Goal: Task Accomplishment & Management: Use online tool/utility

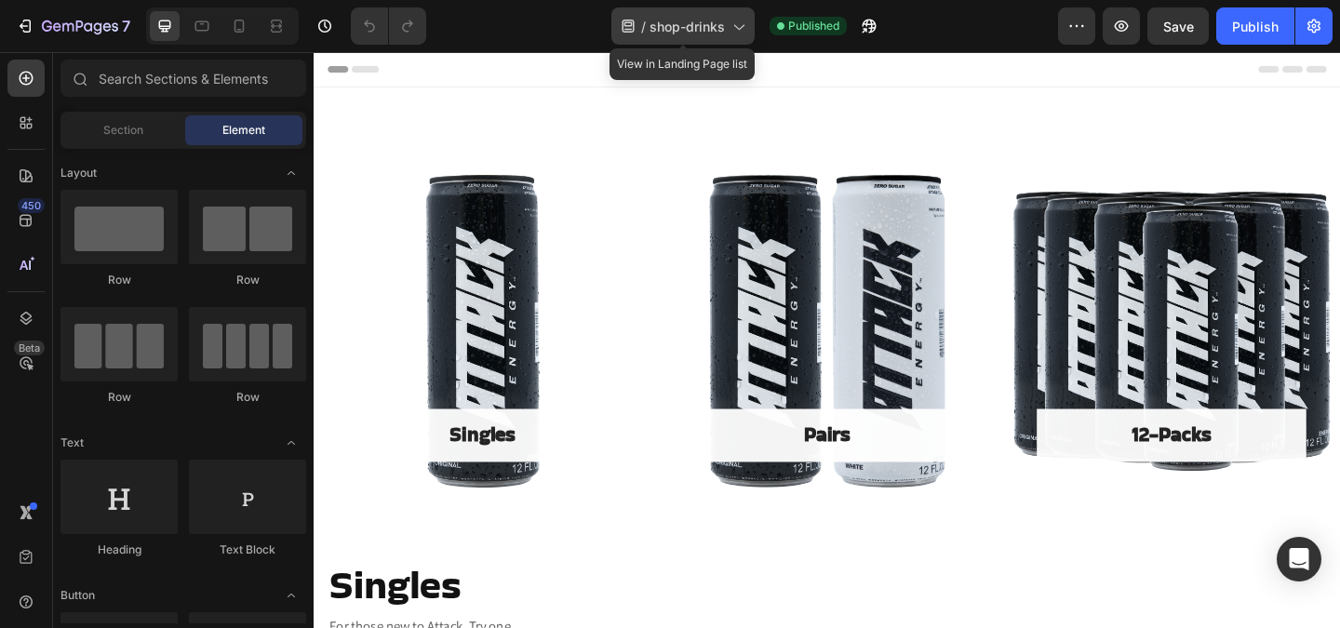
click at [740, 28] on icon at bounding box center [739, 28] width 10 height 6
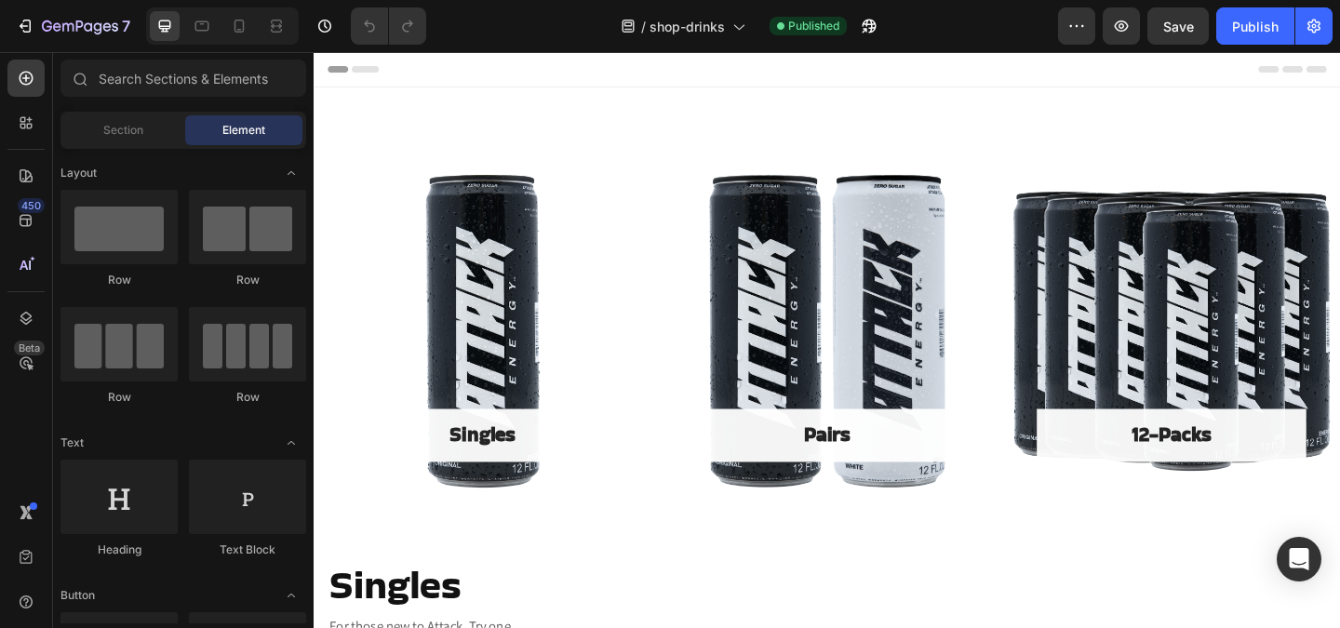
click at [1170, 76] on div "Header" at bounding box center [871, 70] width 1087 height 37
click at [1312, 20] on icon "button" at bounding box center [1313, 27] width 13 height 14
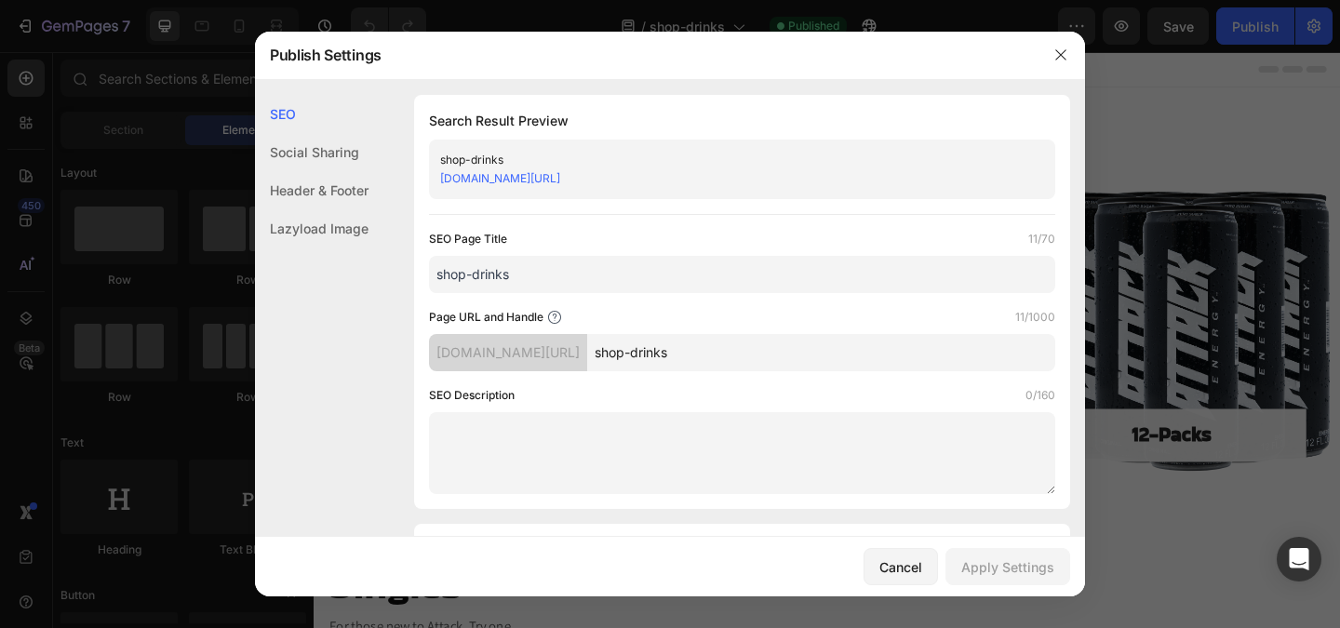
click at [475, 281] on input "shop-drinks" at bounding box center [742, 274] width 626 height 37
drag, startPoint x: 475, startPoint y: 278, endPoint x: 433, endPoint y: 278, distance: 41.9
click at [433, 278] on input "shop-drinks" at bounding box center [742, 274] width 626 height 37
click at [546, 246] on div "SEO Page Title 11/70" at bounding box center [742, 239] width 626 height 19
drag, startPoint x: 688, startPoint y: 355, endPoint x: 650, endPoint y: 356, distance: 37.2
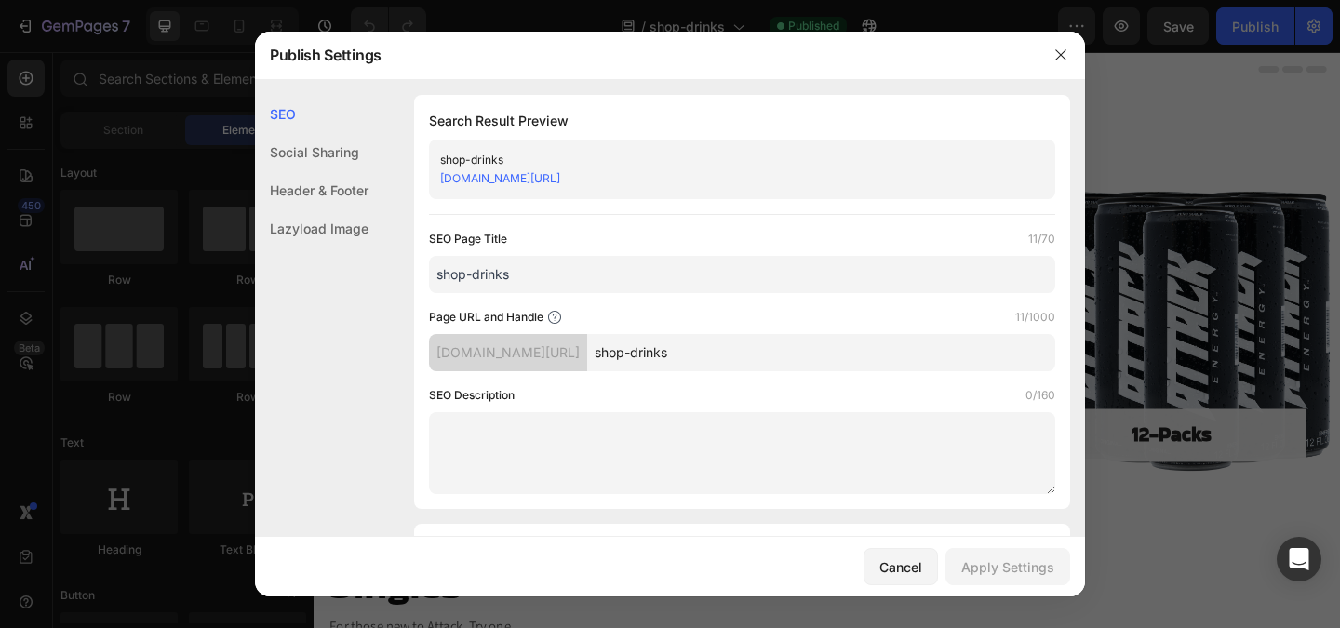
click at [650, 356] on input "shop-drinks" at bounding box center [821, 352] width 468 height 37
type input "drinks"
drag, startPoint x: 473, startPoint y: 275, endPoint x: 435, endPoint y: 273, distance: 38.3
click at [435, 273] on input "shop-drinks" at bounding box center [742, 274] width 626 height 37
click at [477, 287] on input "shop-drinks" at bounding box center [742, 274] width 626 height 37
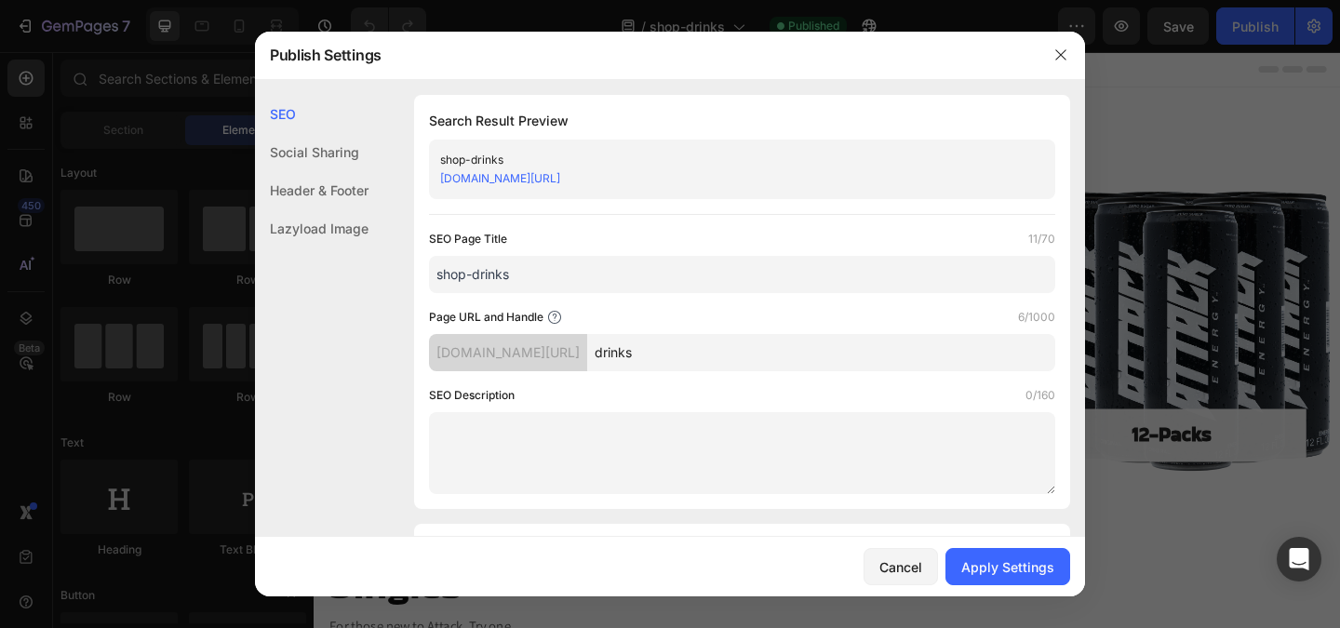
click at [477, 287] on input "shop-drinks" at bounding box center [742, 274] width 626 height 37
type input "A"
type input "Shop Attack Energy drinks."
click at [850, 435] on textarea at bounding box center [742, 453] width 626 height 82
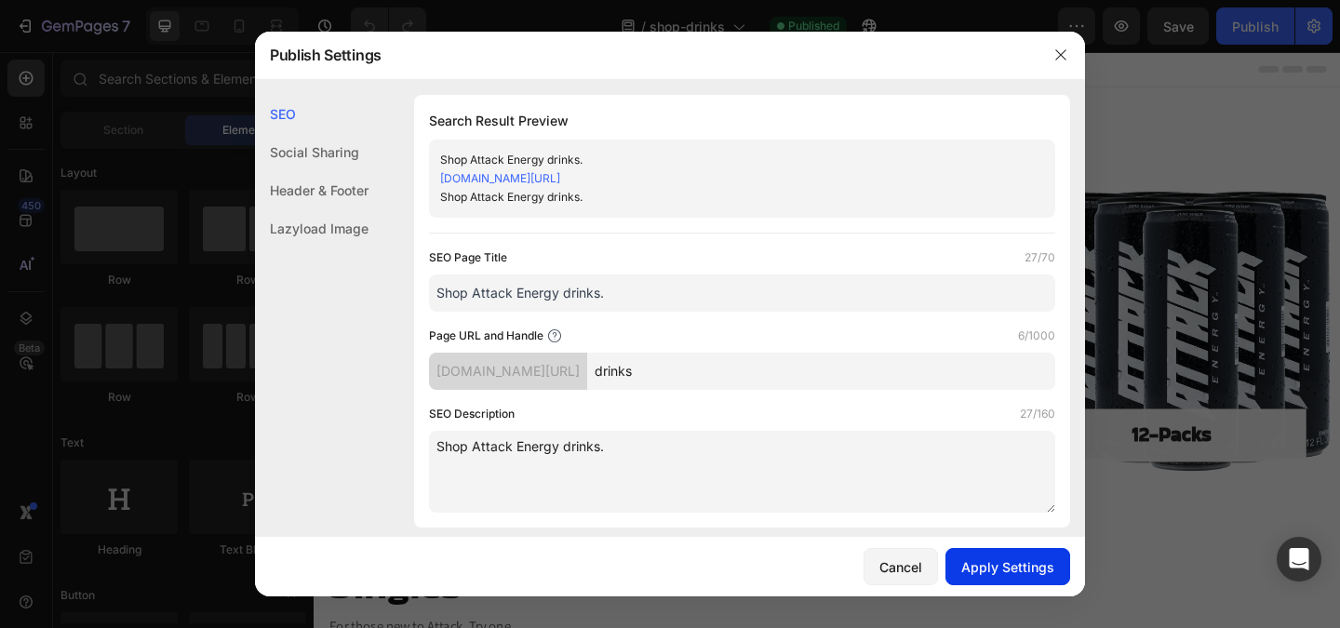
type textarea "Shop Attack Energy drinks."
click at [997, 560] on div "Apply Settings" at bounding box center [1007, 567] width 93 height 20
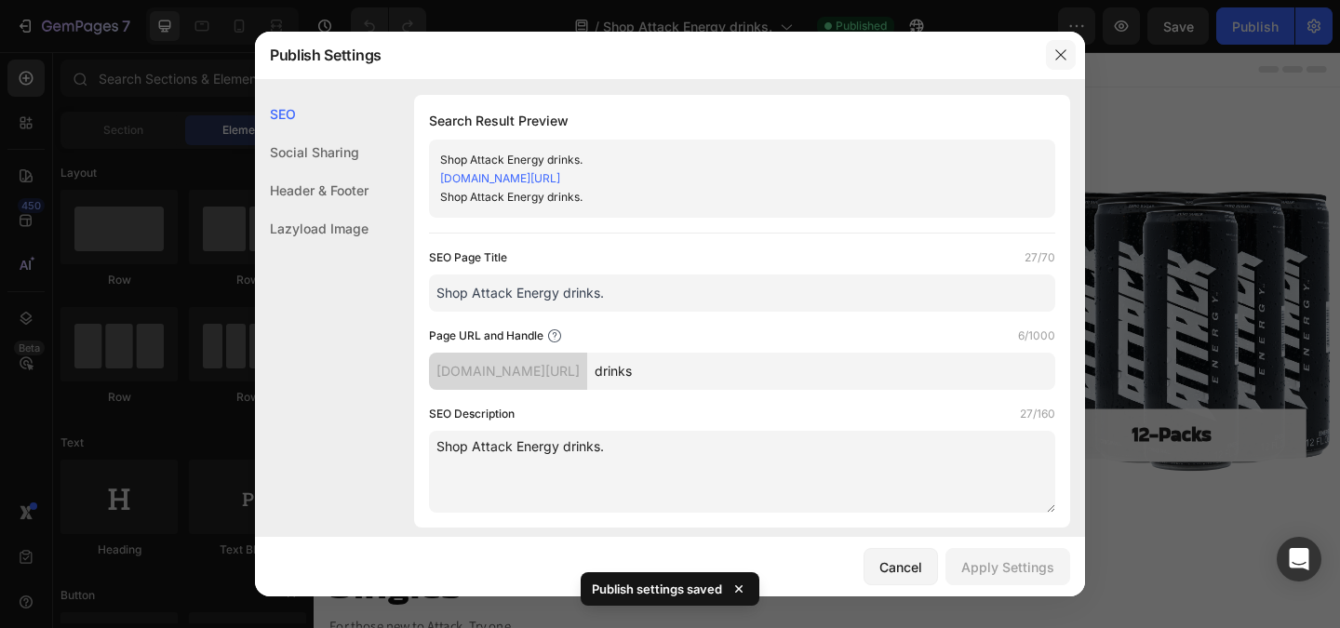
click at [1061, 60] on icon "button" at bounding box center [1060, 54] width 15 height 15
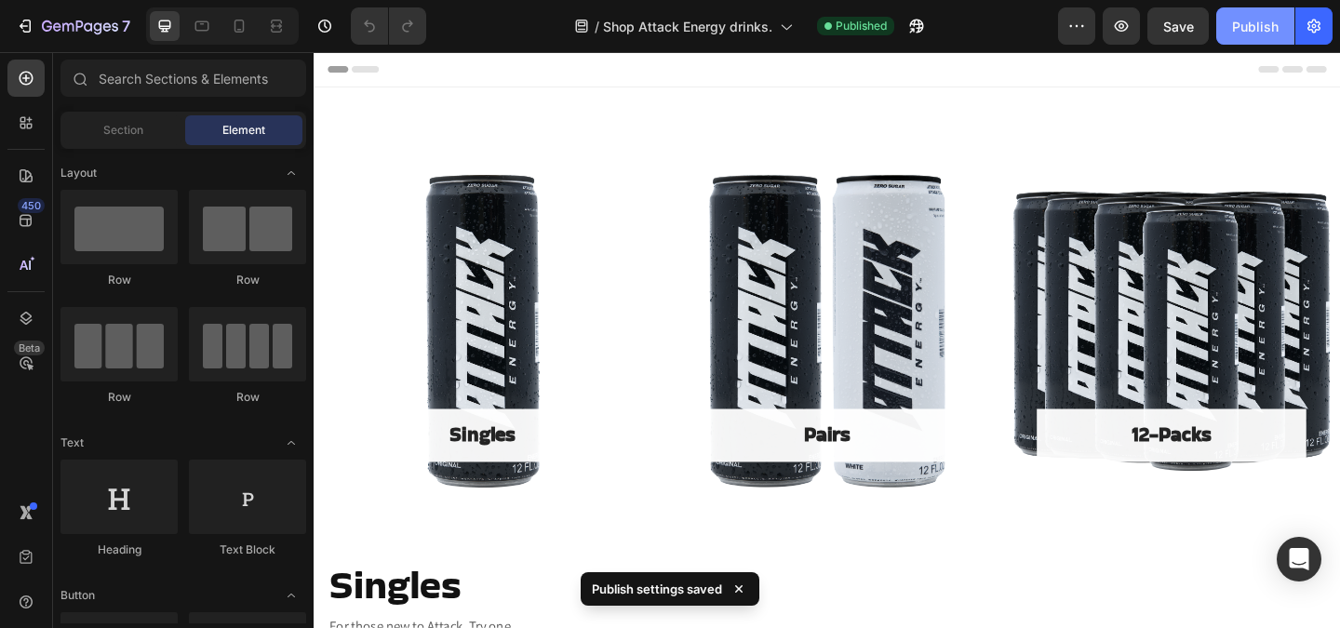
click at [1264, 34] on div "Publish" at bounding box center [1255, 27] width 47 height 20
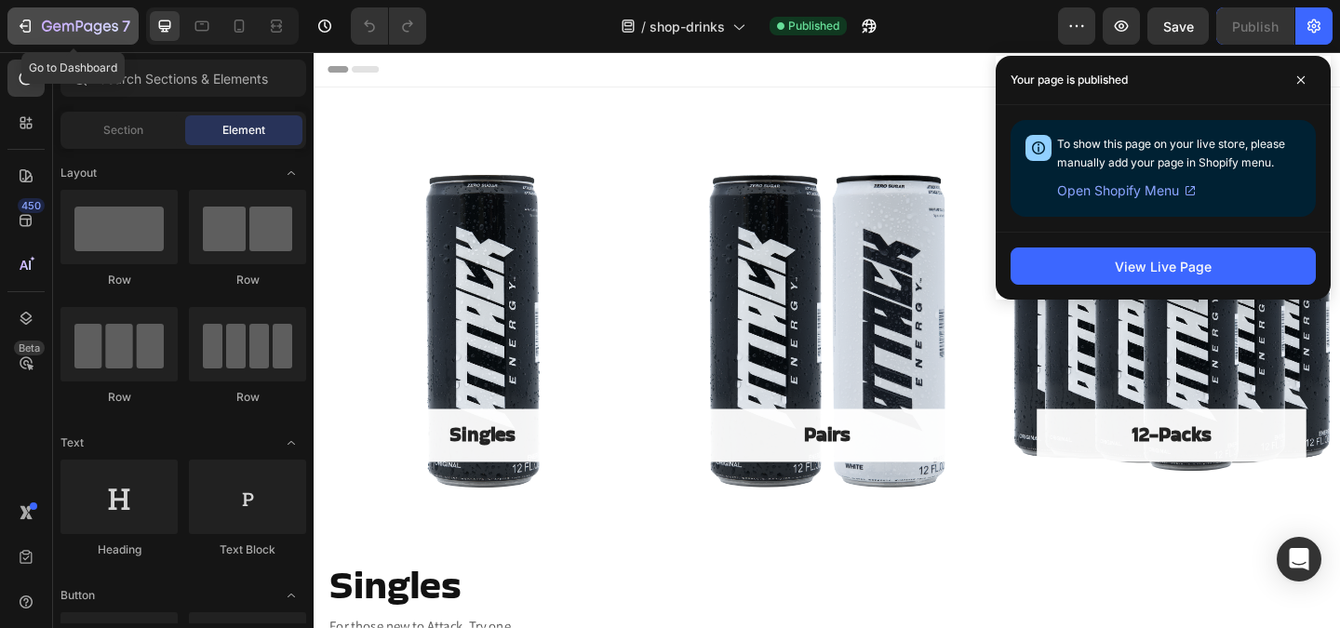
click at [84, 33] on icon "button" at bounding box center [80, 28] width 76 height 16
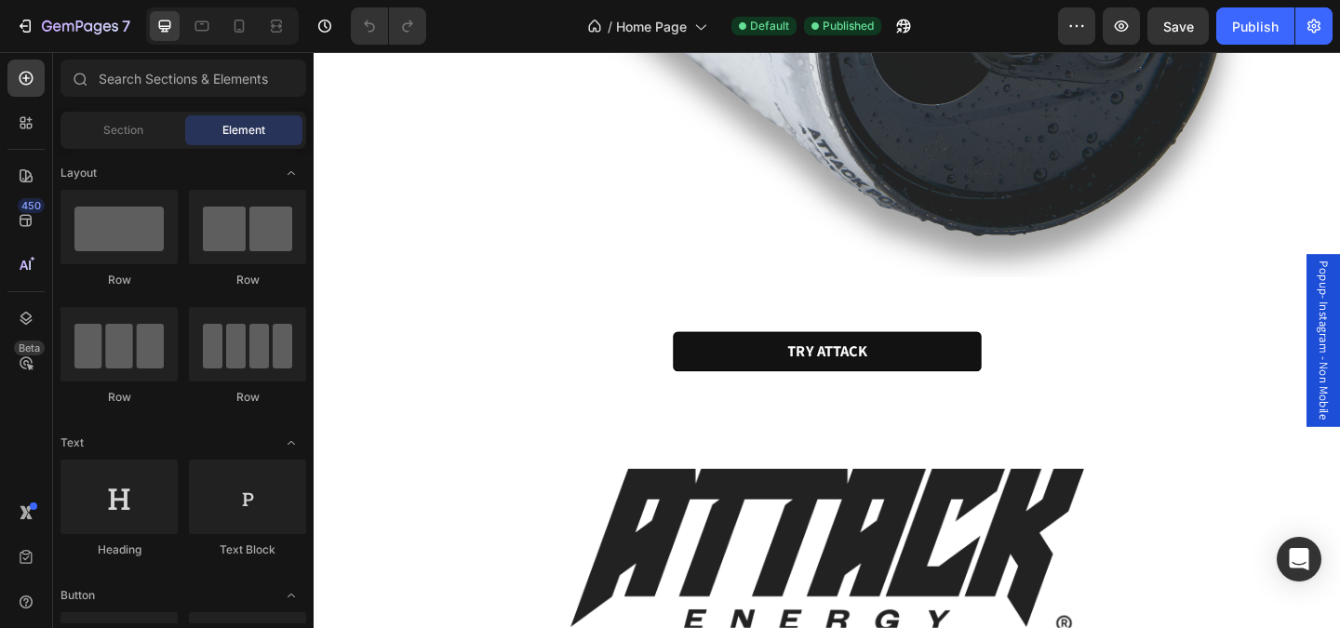
scroll to position [4200, 0]
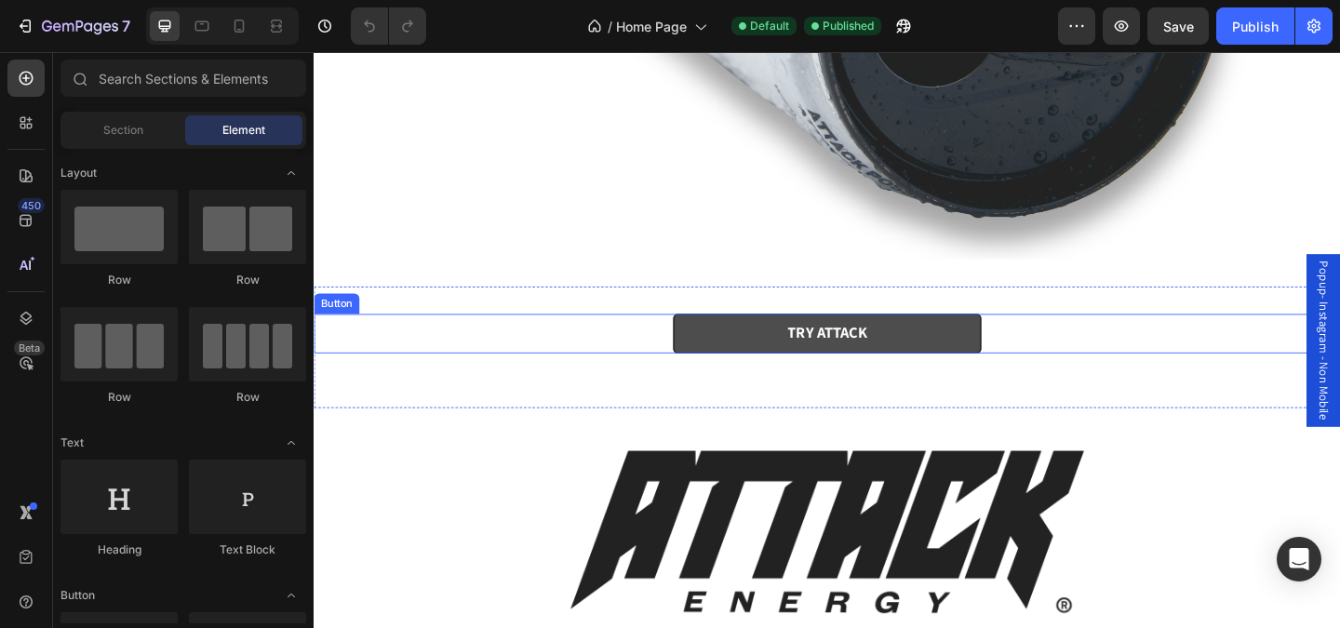
click at [763, 365] on link "TRY ATTACK" at bounding box center [871, 358] width 335 height 43
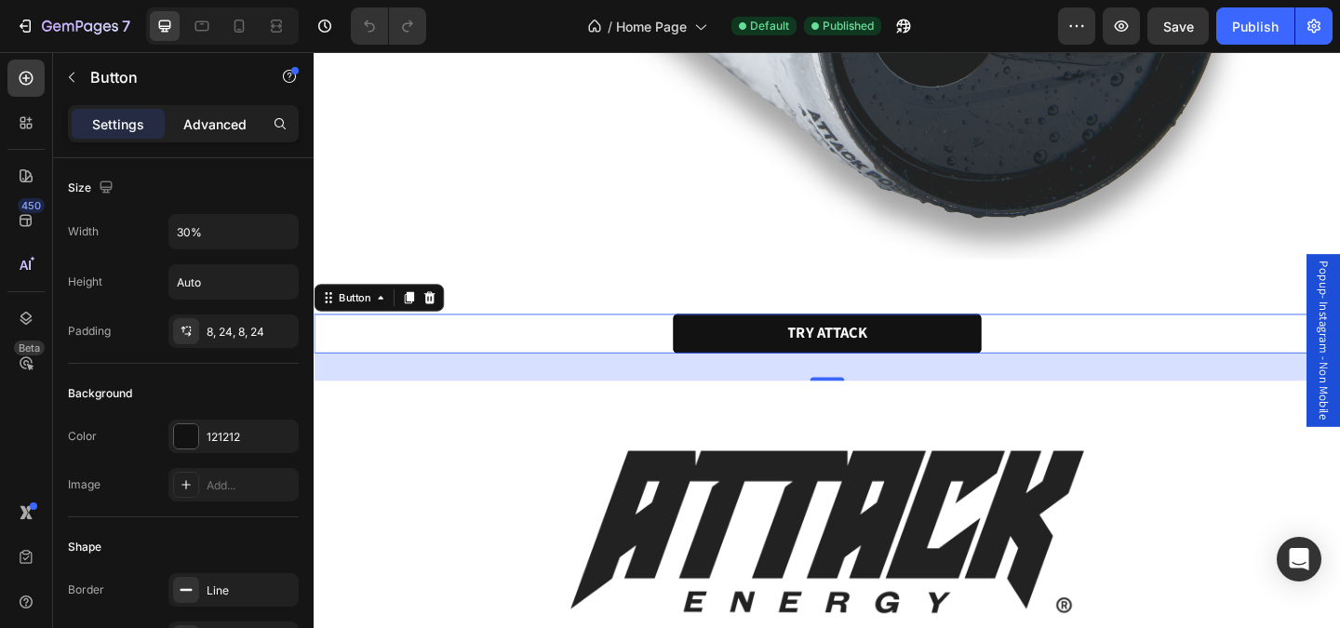
click at [225, 133] on div "Advanced" at bounding box center [214, 124] width 93 height 30
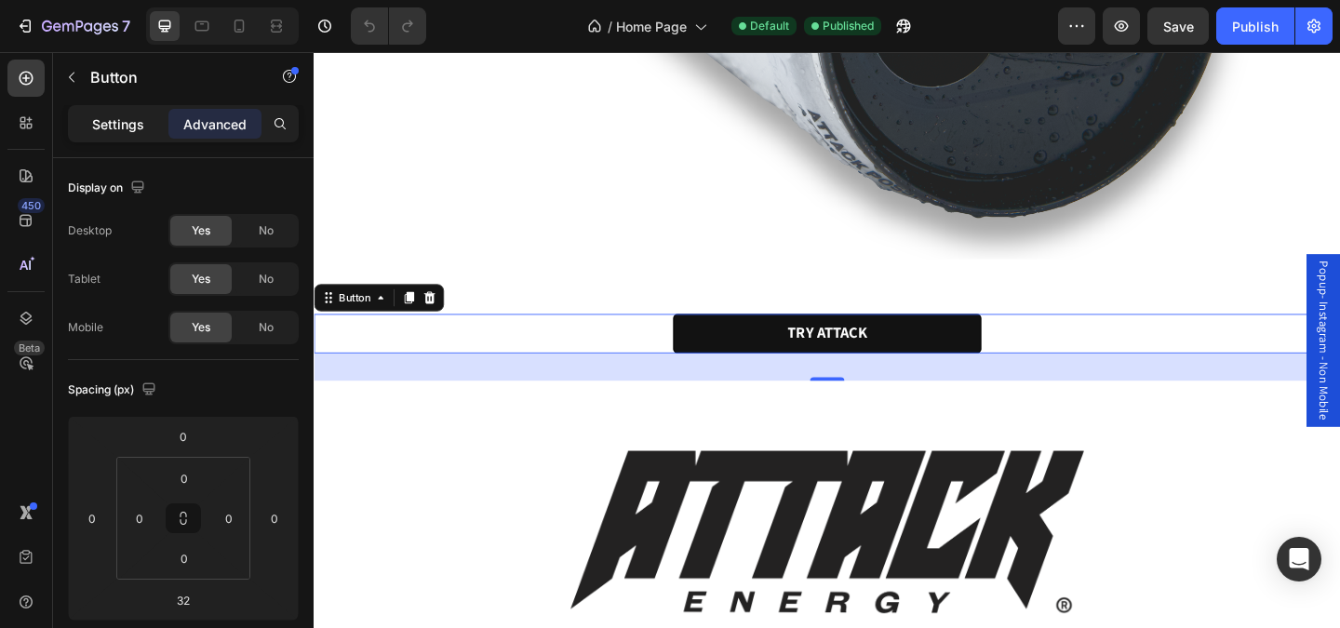
click at [133, 134] on div "Settings" at bounding box center [118, 124] width 93 height 30
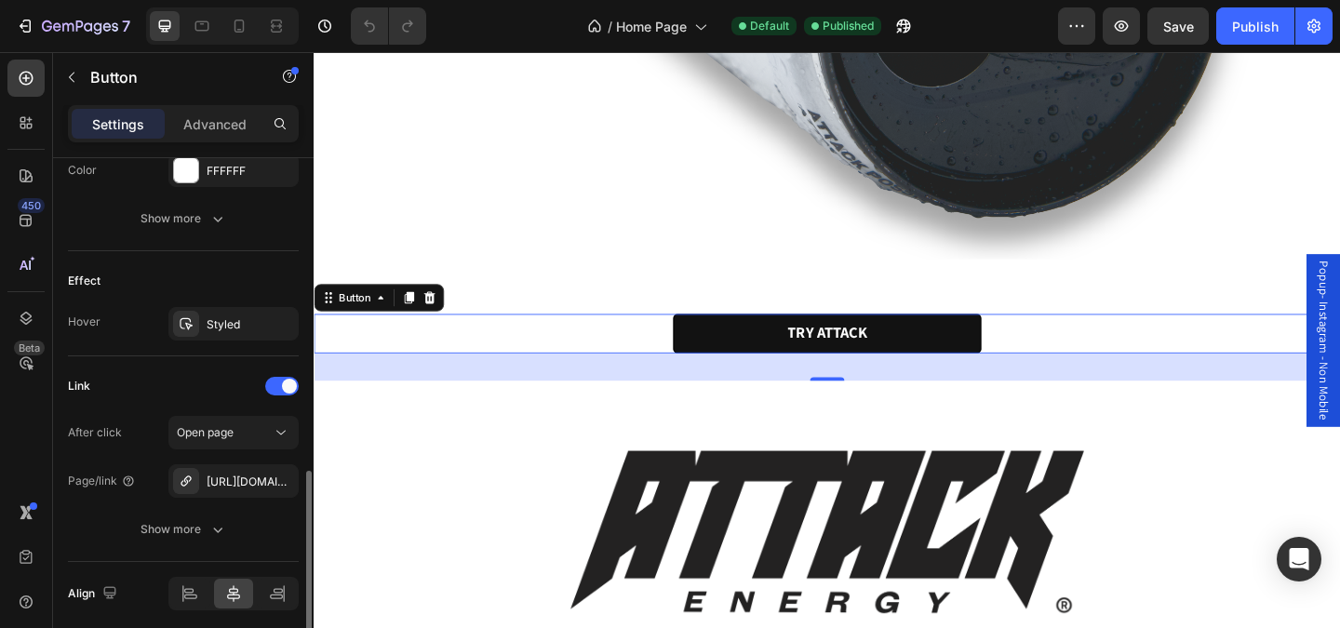
scroll to position [889, 0]
click at [234, 482] on div "https://attackhq.com/shop-drinks" at bounding box center [234, 478] width 54 height 17
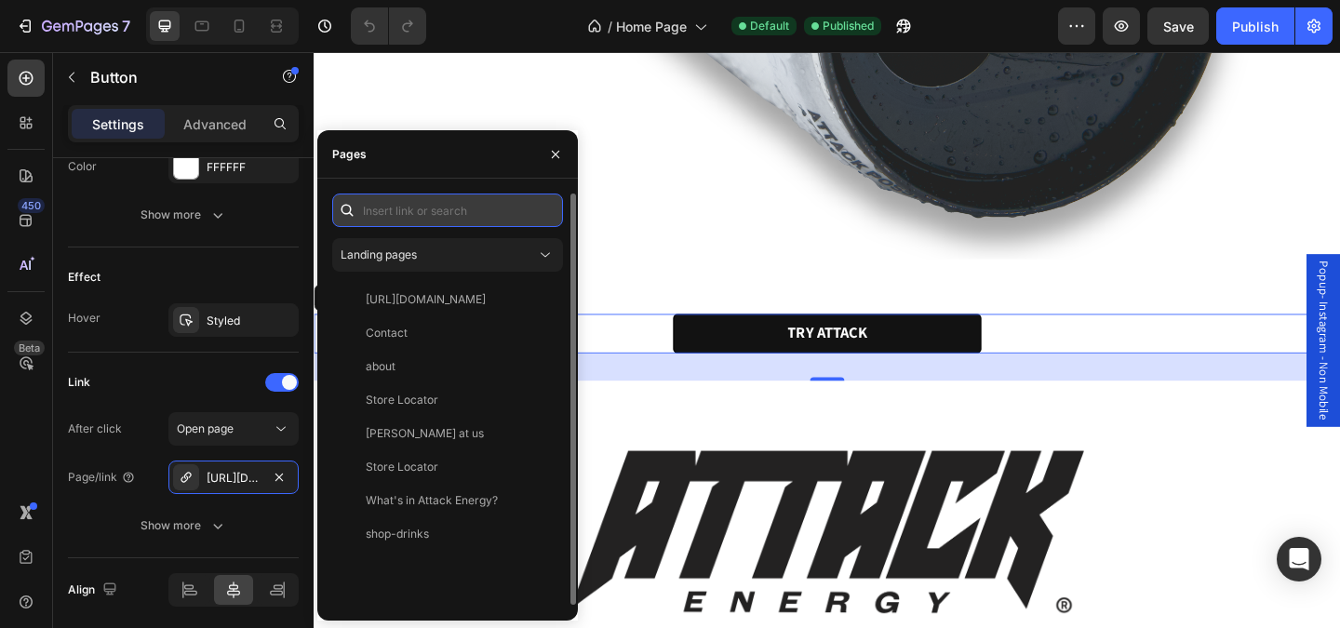
click at [407, 218] on input "text" at bounding box center [447, 210] width 231 height 33
paste input "https://attackhq.com/pages/drinks"
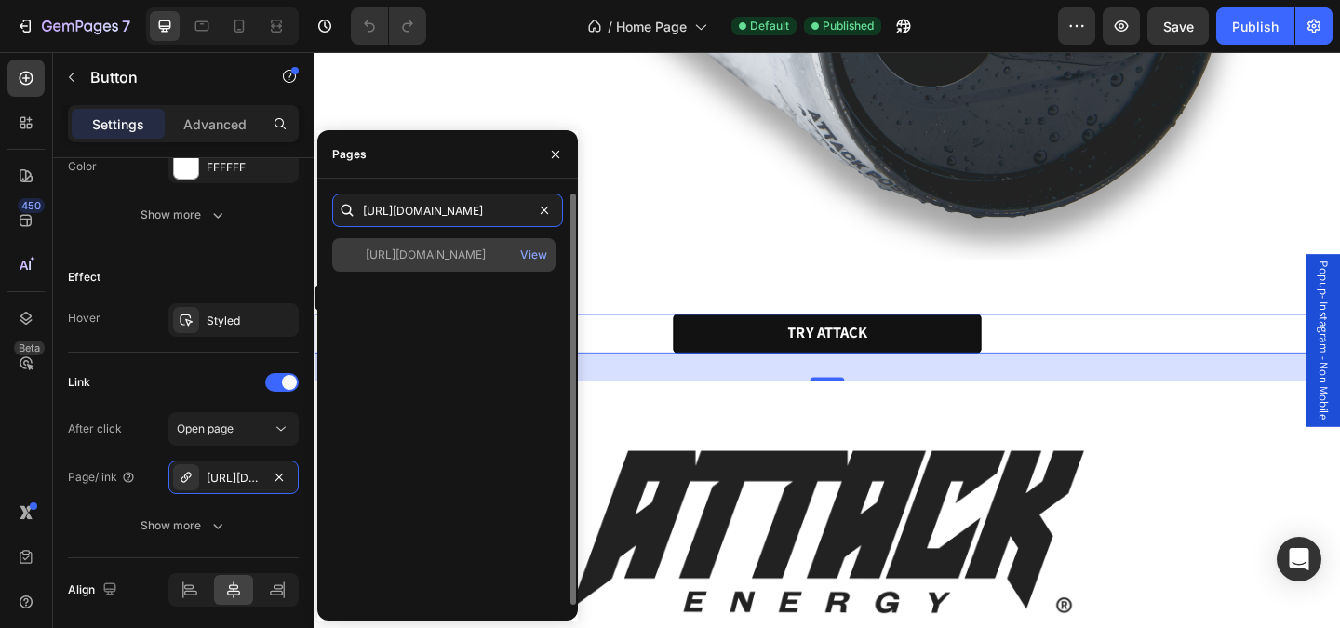
type input "https://attackhq.com/pages/drinks"
click at [434, 251] on div "https://attackhq.com/pages/drinks" at bounding box center [426, 255] width 120 height 17
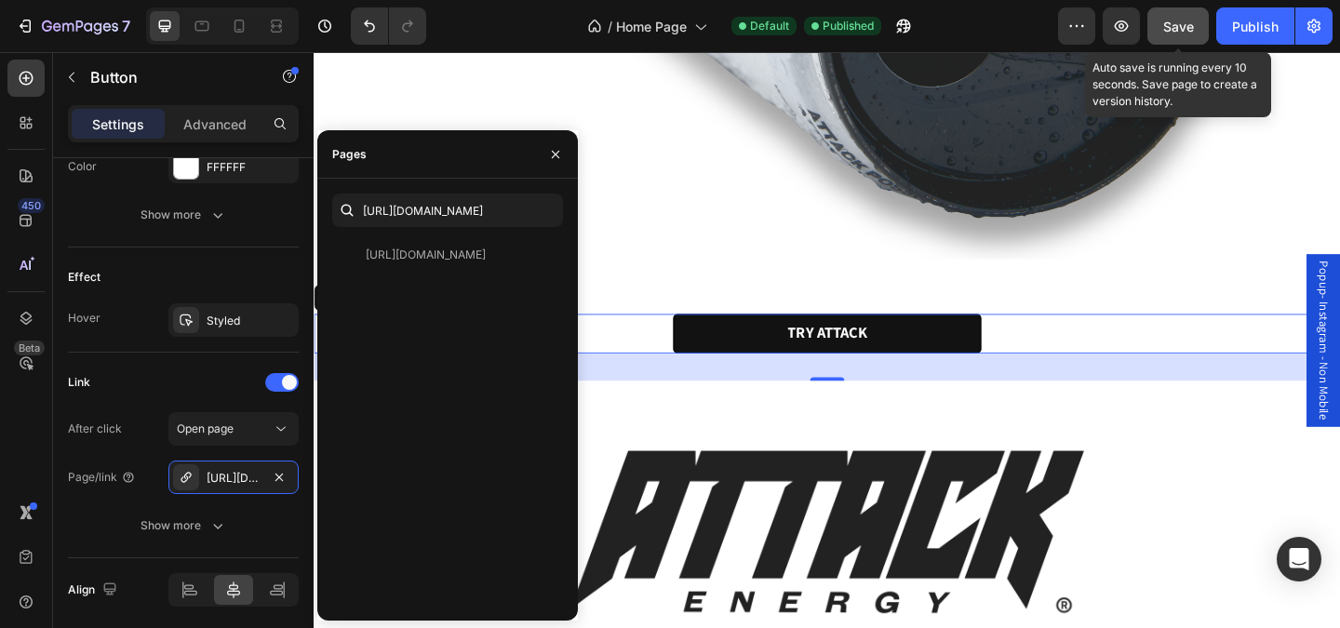
click at [1180, 31] on span "Save" at bounding box center [1178, 27] width 31 height 16
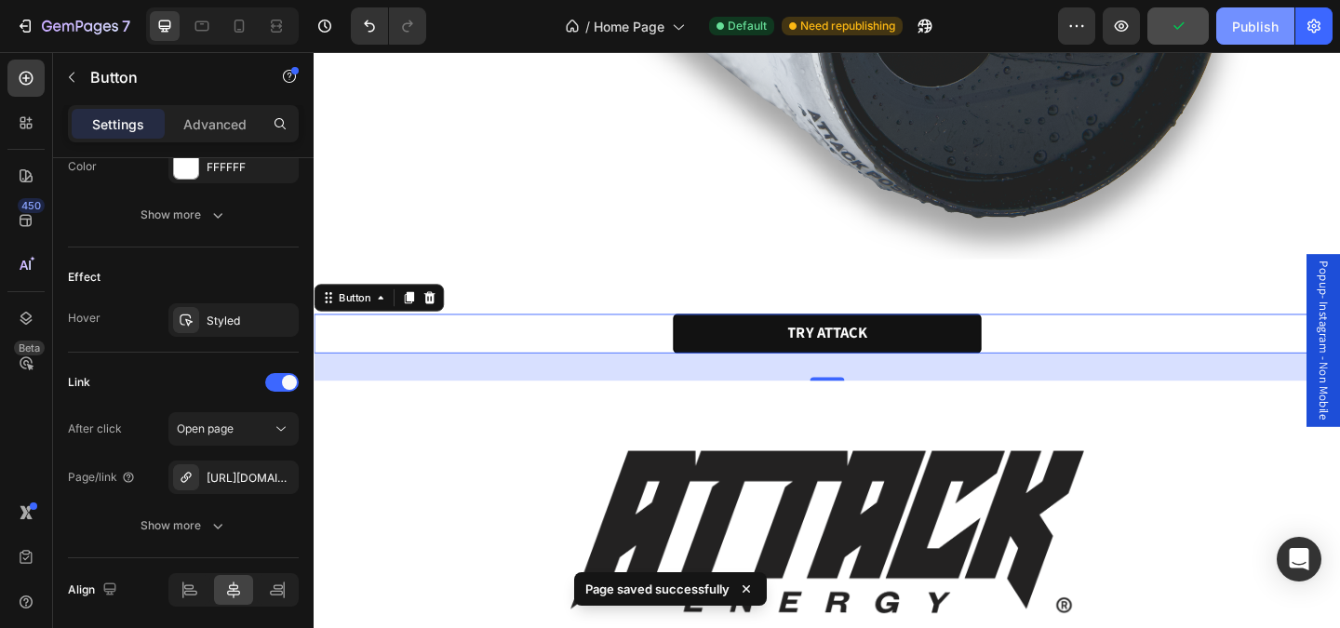
click at [1243, 31] on div "Publish" at bounding box center [1255, 27] width 47 height 20
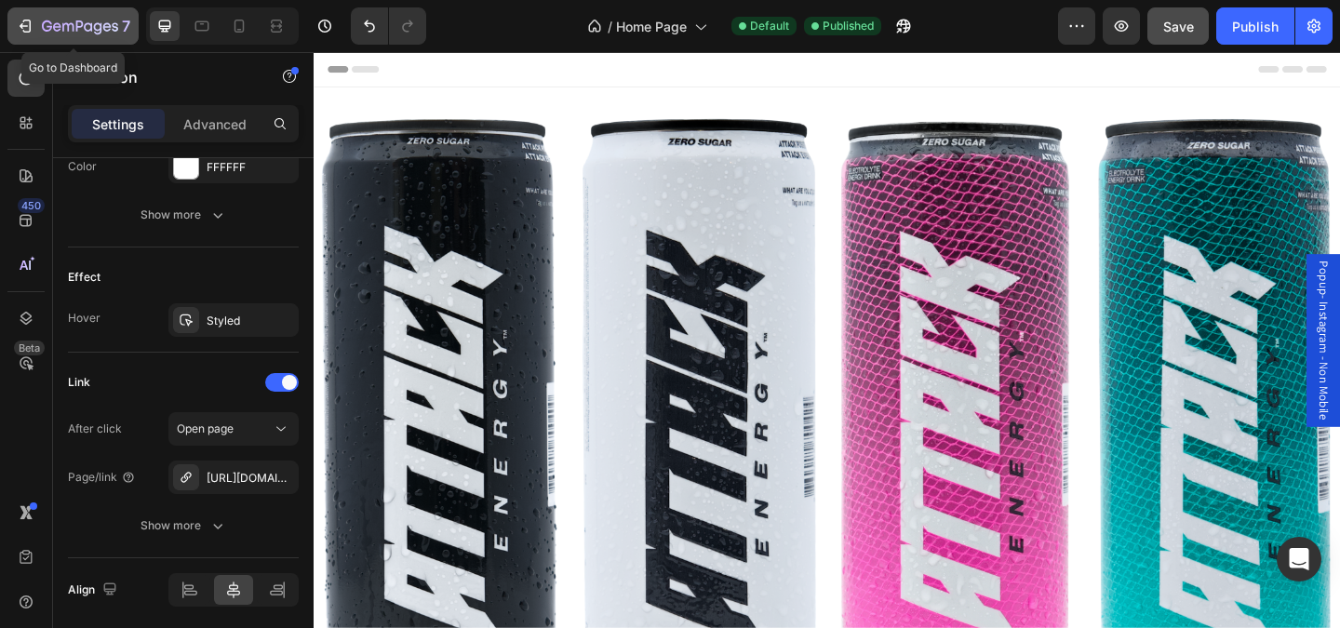
click at [28, 26] on icon "button" at bounding box center [25, 26] width 19 height 19
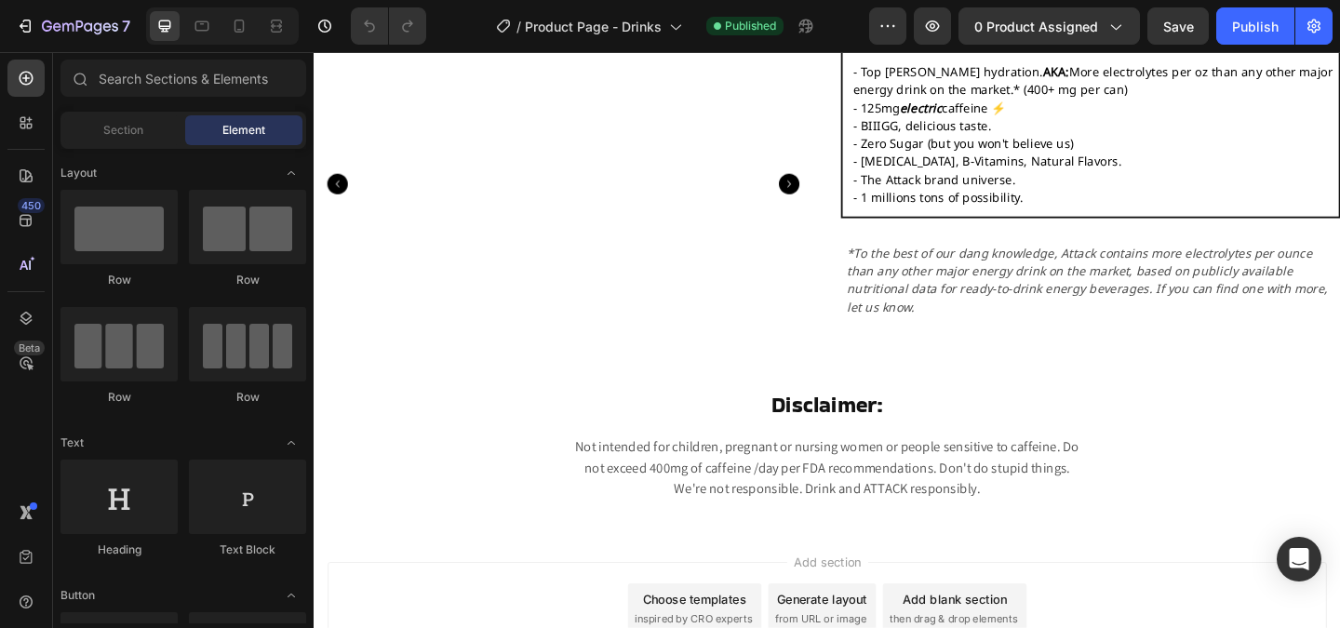
scroll to position [664, 0]
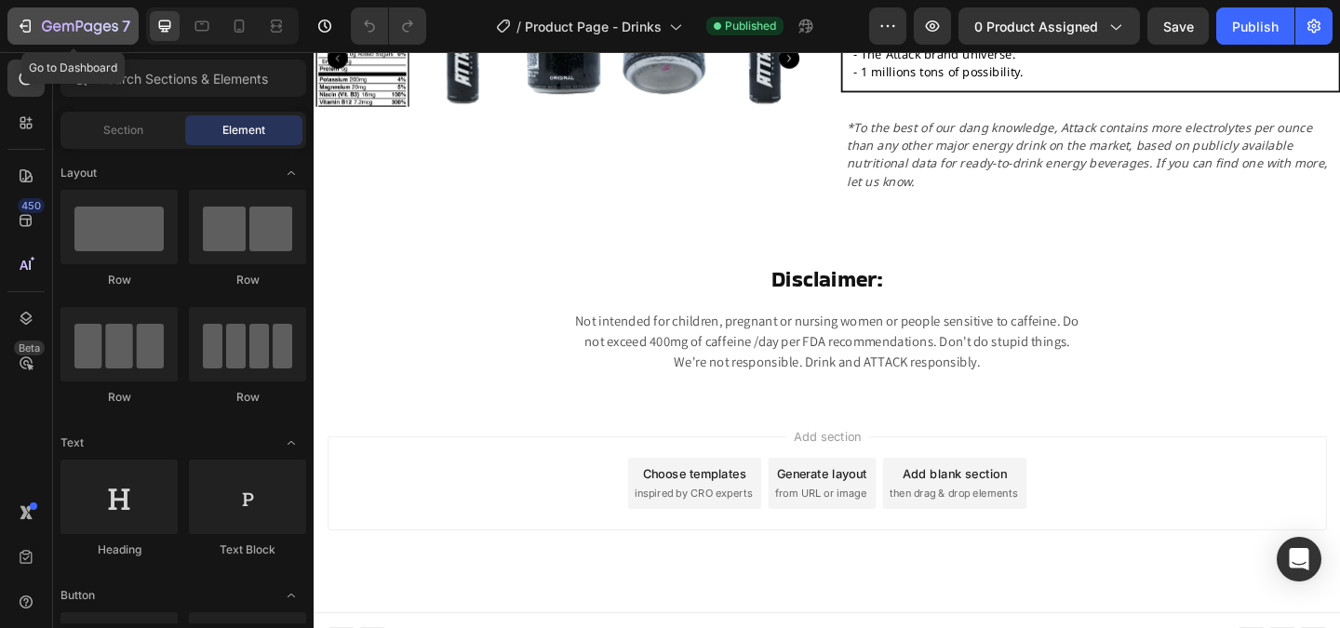
click at [83, 33] on icon "button" at bounding box center [80, 28] width 76 height 16
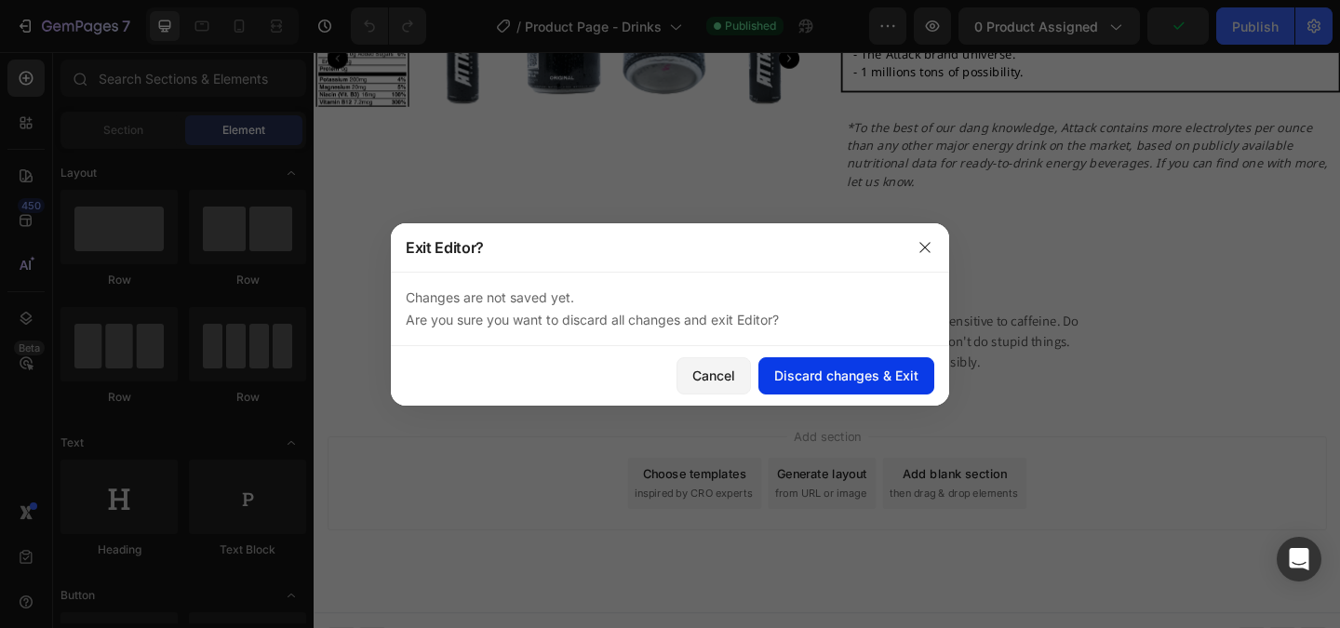
click at [784, 376] on div "Discard changes & Exit" at bounding box center [846, 376] width 144 height 20
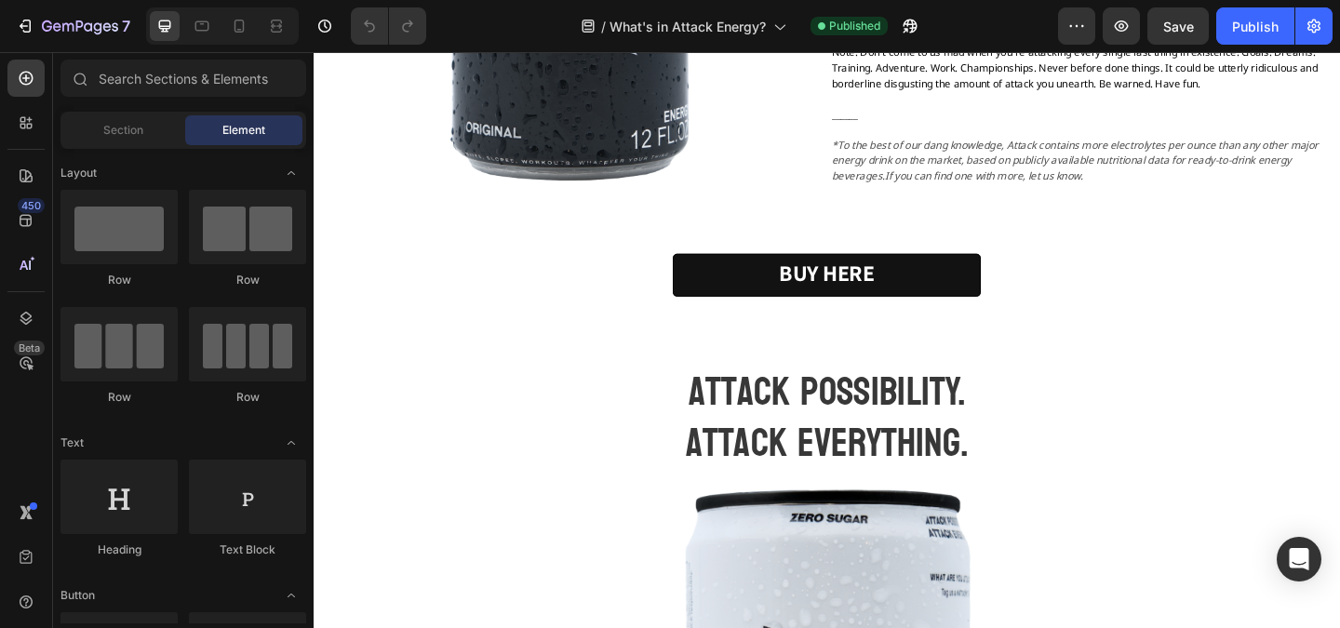
scroll to position [1042, 0]
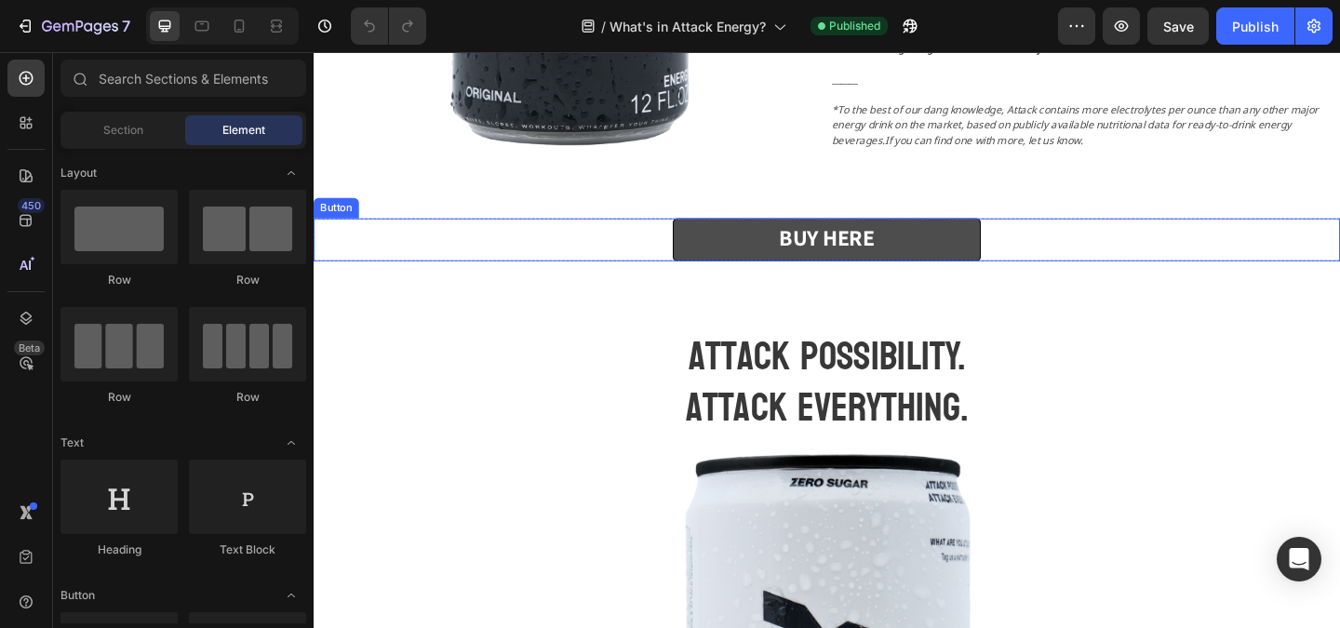
click at [802, 233] on link "BUY HERE" at bounding box center [871, 256] width 335 height 47
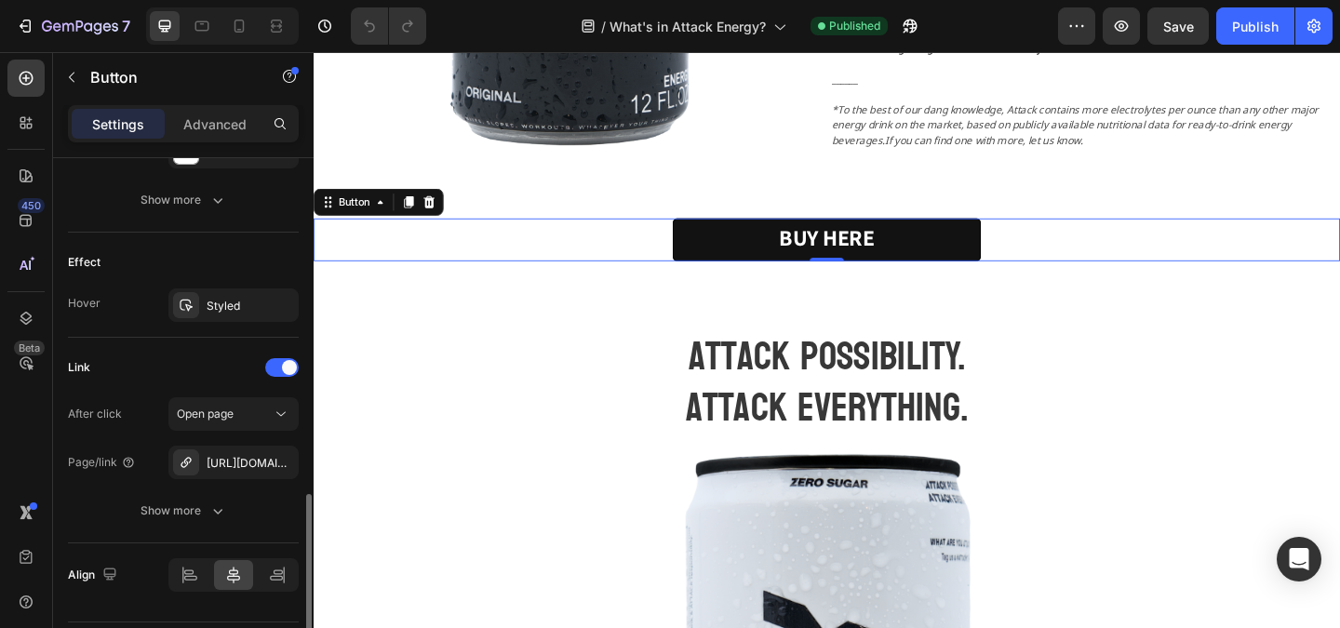
scroll to position [957, 0]
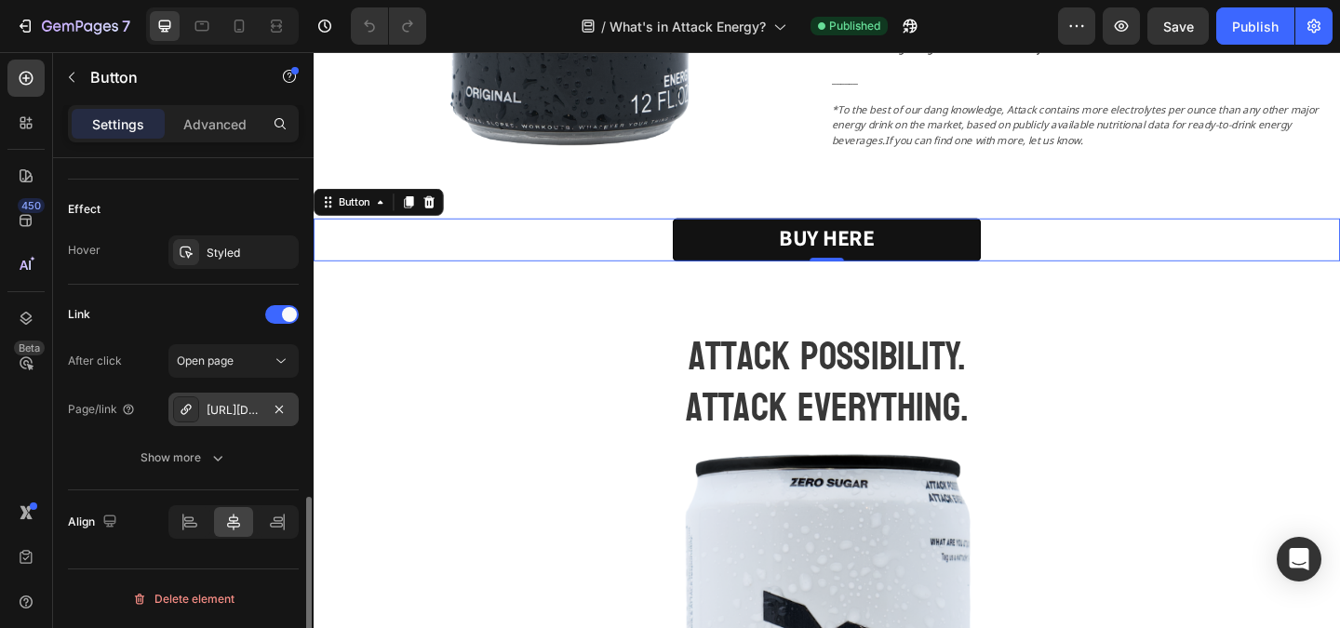
click at [248, 408] on div "https://attackhq.com/shop-drinks" at bounding box center [234, 410] width 54 height 17
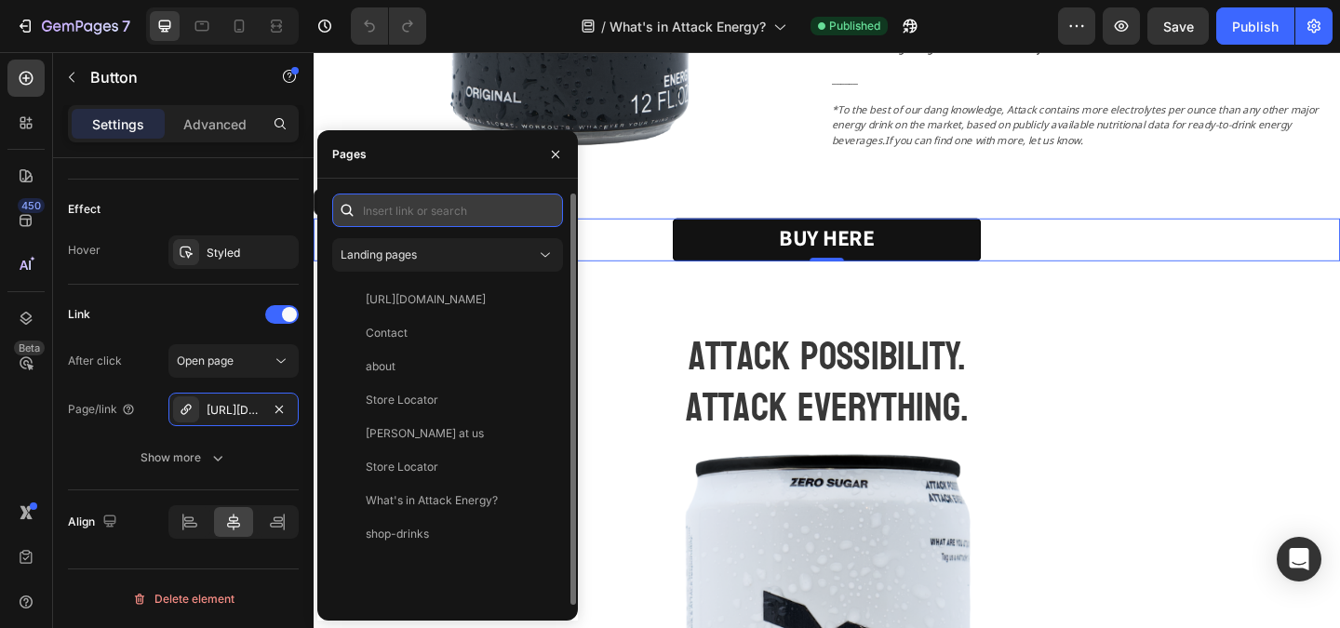
click at [406, 205] on input "text" at bounding box center [447, 210] width 231 height 33
paste input "https://attackhq.com/pages/drinks"
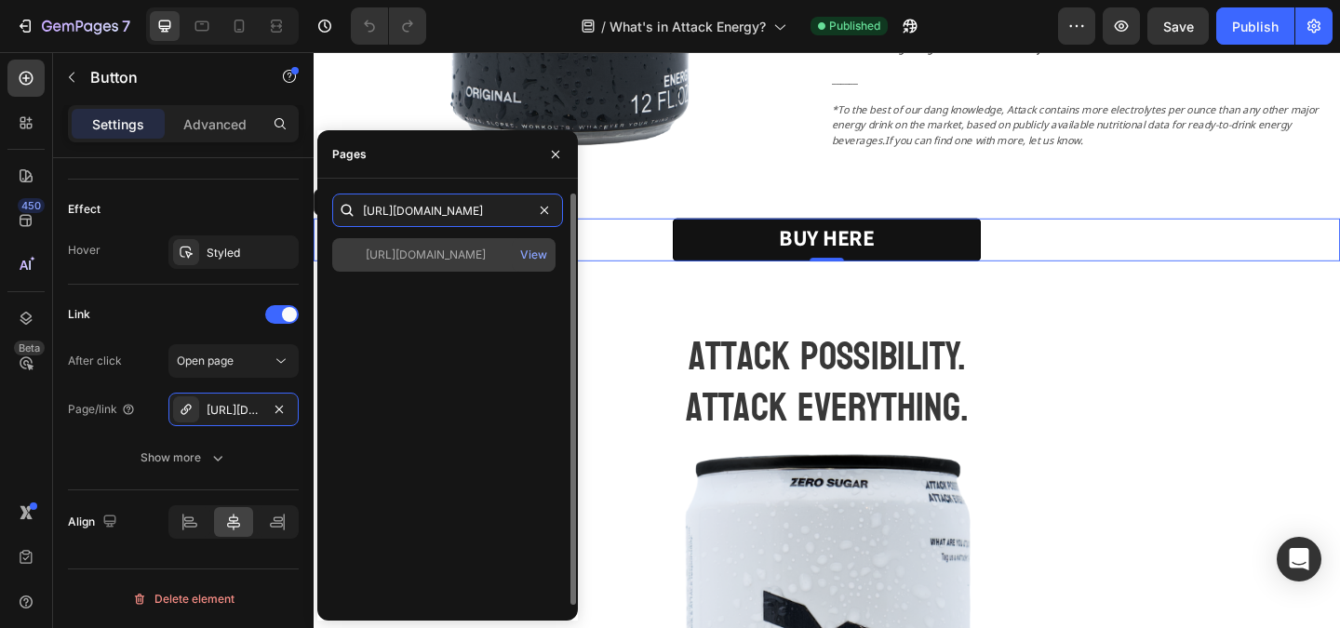
type input "https://attackhq.com/pages/drinks"
click at [443, 257] on div "https://attackhq.com/pages/drinks" at bounding box center [426, 255] width 120 height 17
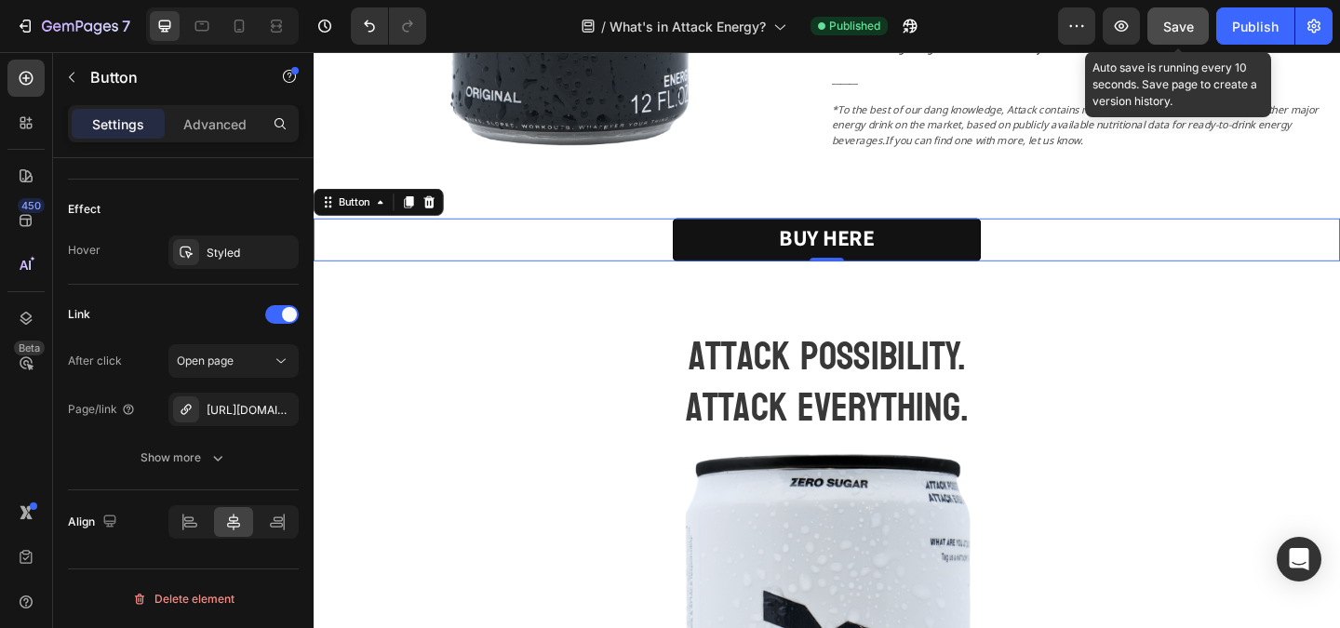
click at [1167, 27] on span "Save" at bounding box center [1178, 27] width 31 height 16
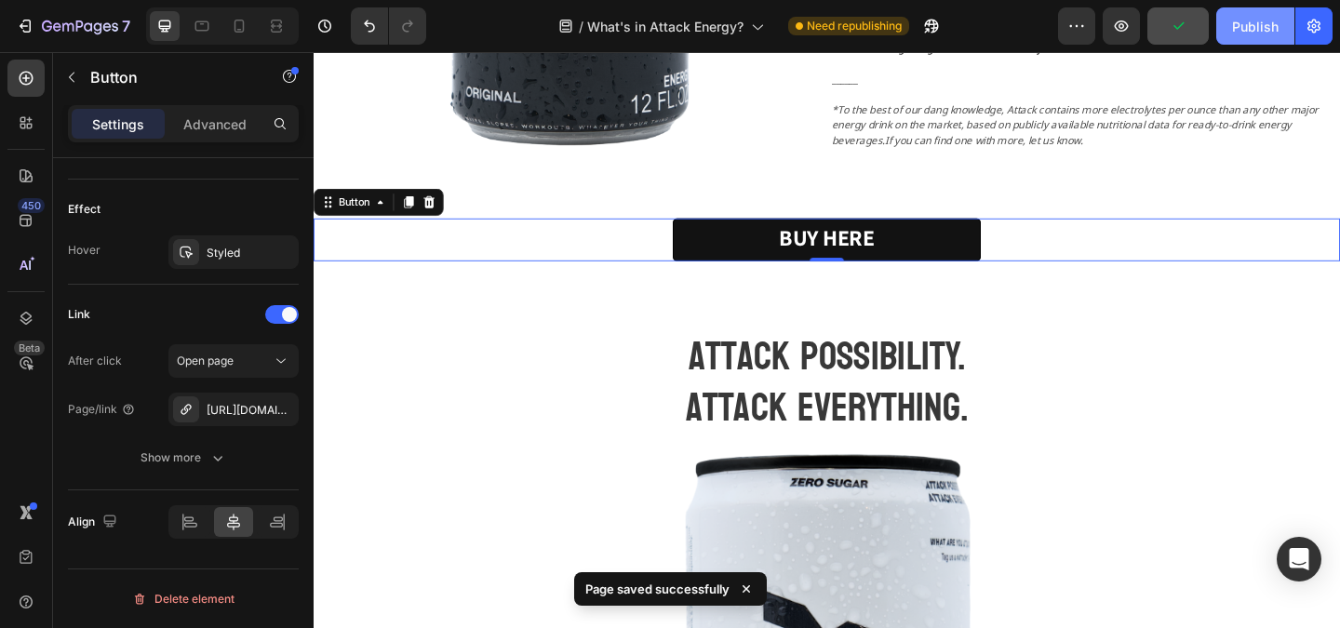
click at [1239, 27] on div "Publish" at bounding box center [1255, 27] width 47 height 20
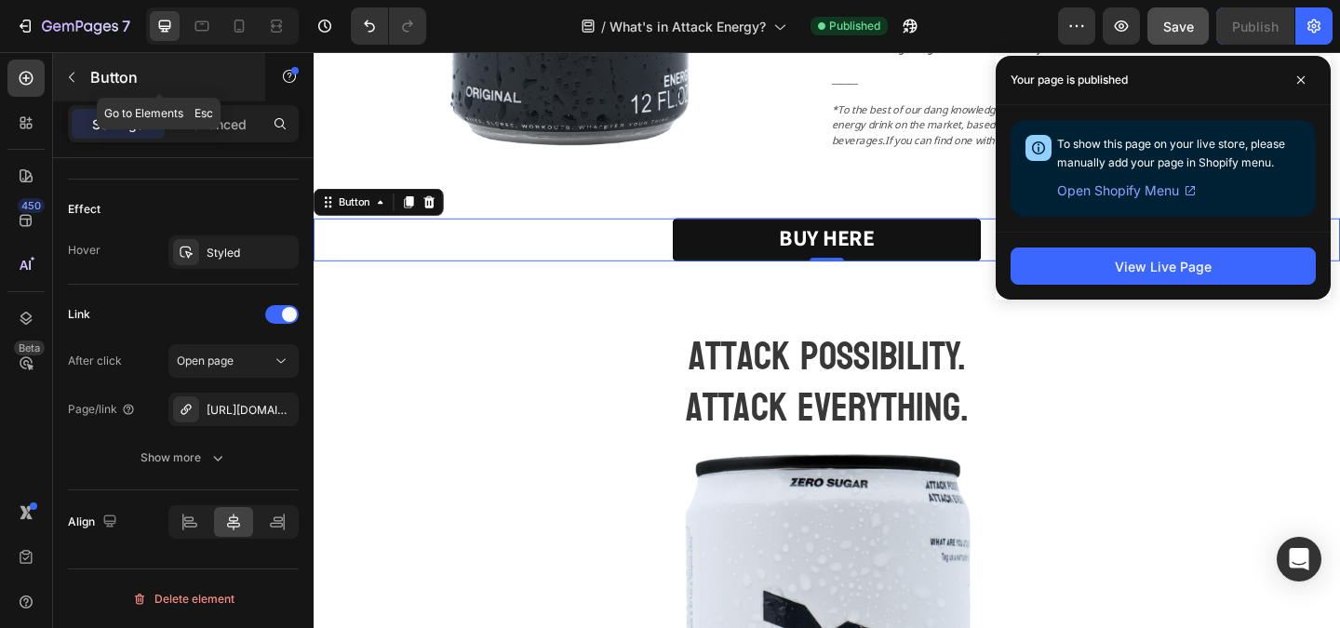
click at [109, 76] on p "Button" at bounding box center [169, 77] width 158 height 22
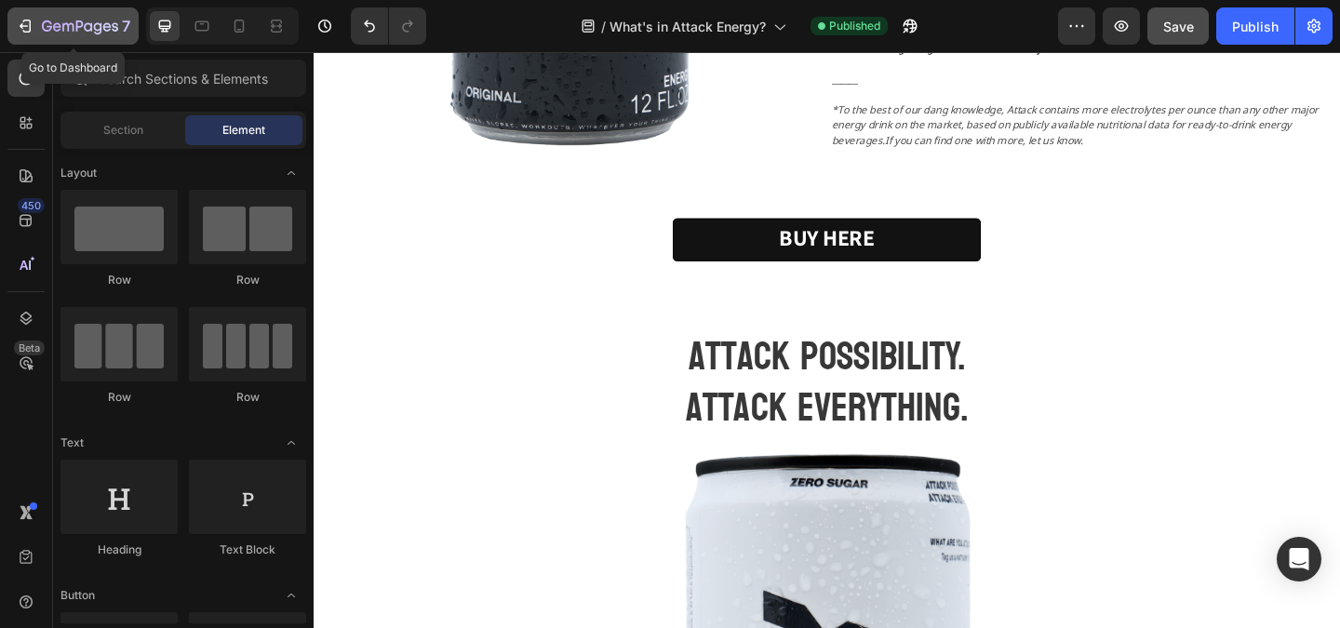
click at [66, 31] on icon "button" at bounding box center [80, 28] width 76 height 16
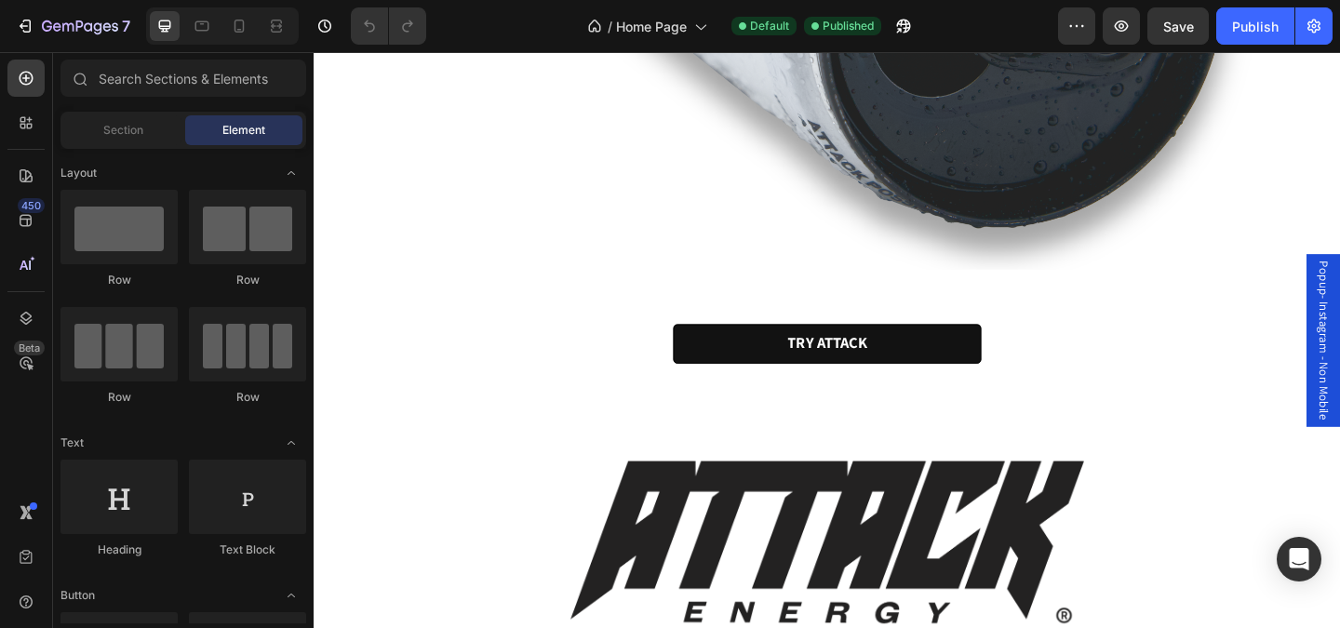
scroll to position [4065, 0]
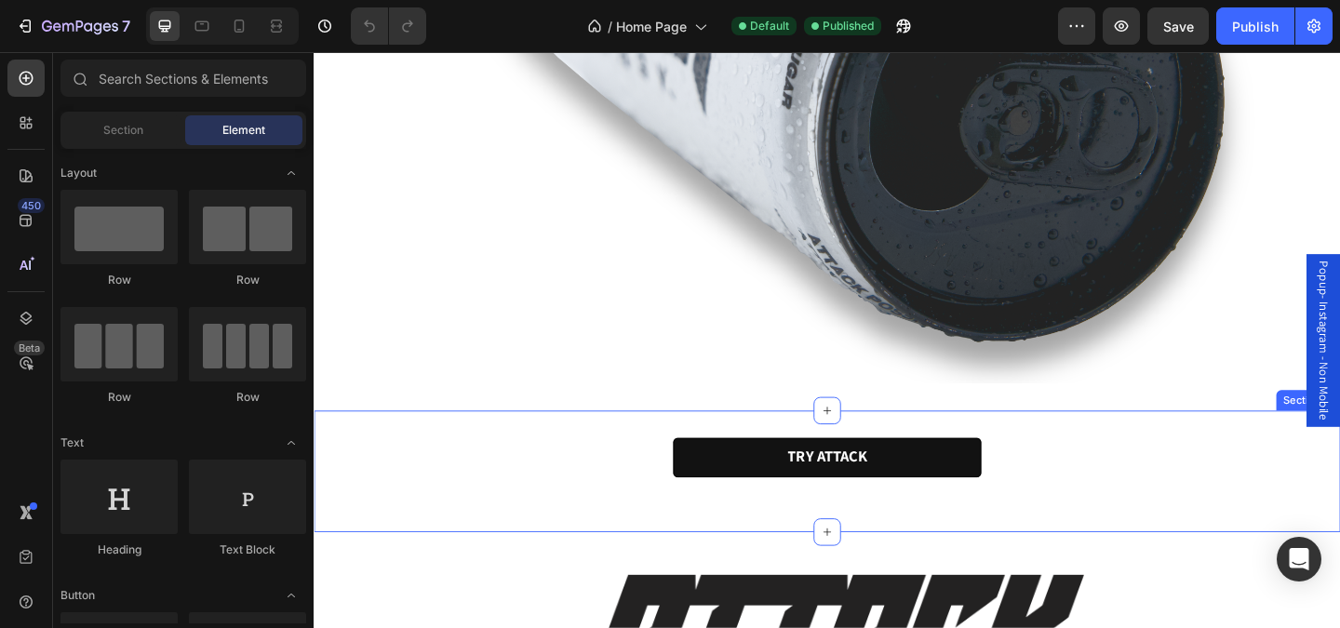
click at [654, 459] on div "TRY ATTACK Button Section 14" at bounding box center [872, 508] width 1117 height 132
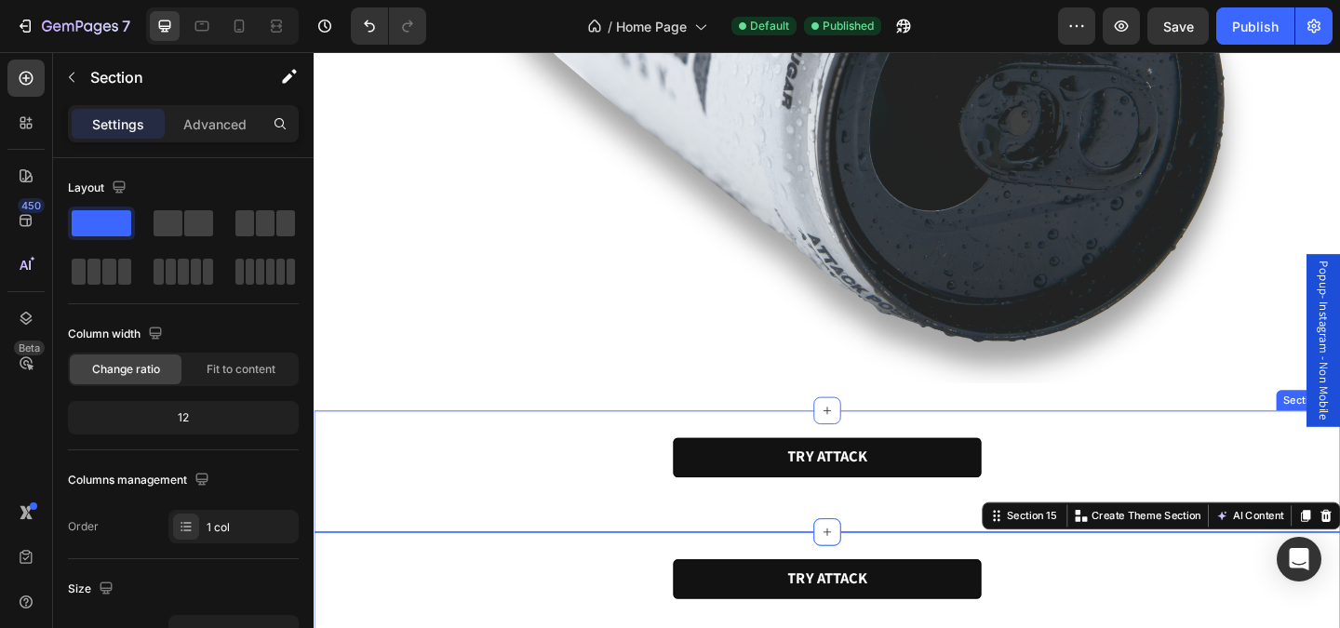
click at [351, 456] on div "TRY ATTACK Button Section 14" at bounding box center [872, 508] width 1117 height 132
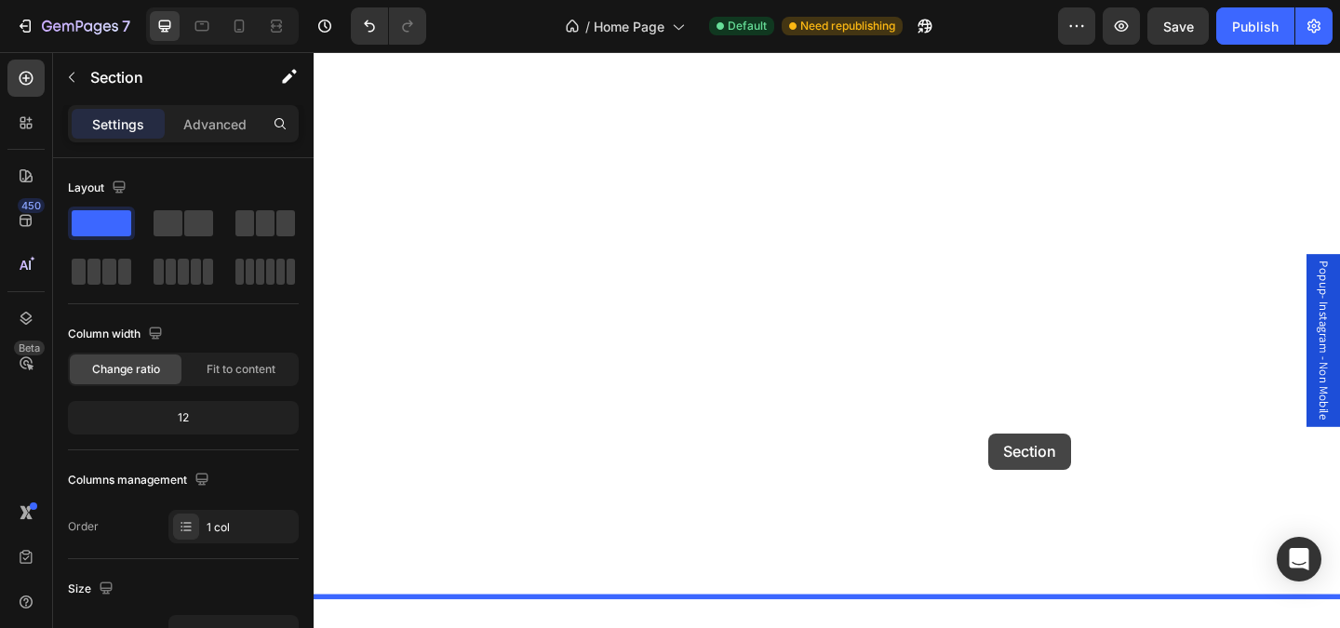
scroll to position [526, 0]
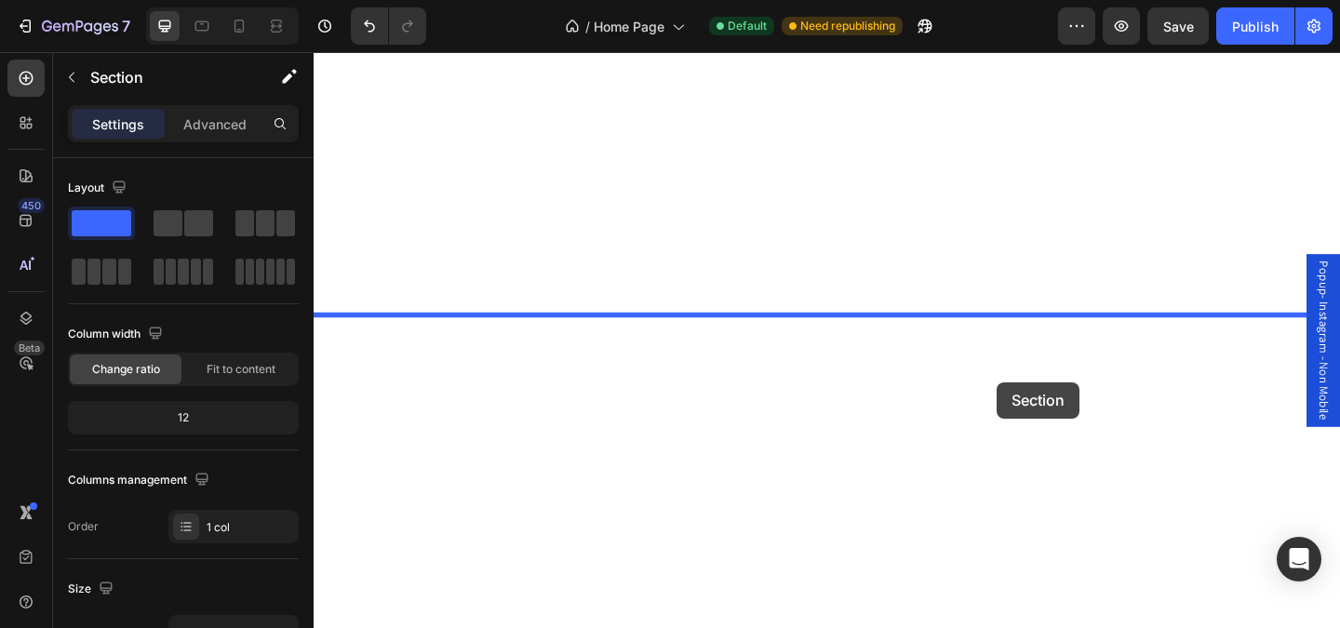
drag, startPoint x: 1098, startPoint y: 428, endPoint x: 1057, endPoint y: 411, distance: 44.2
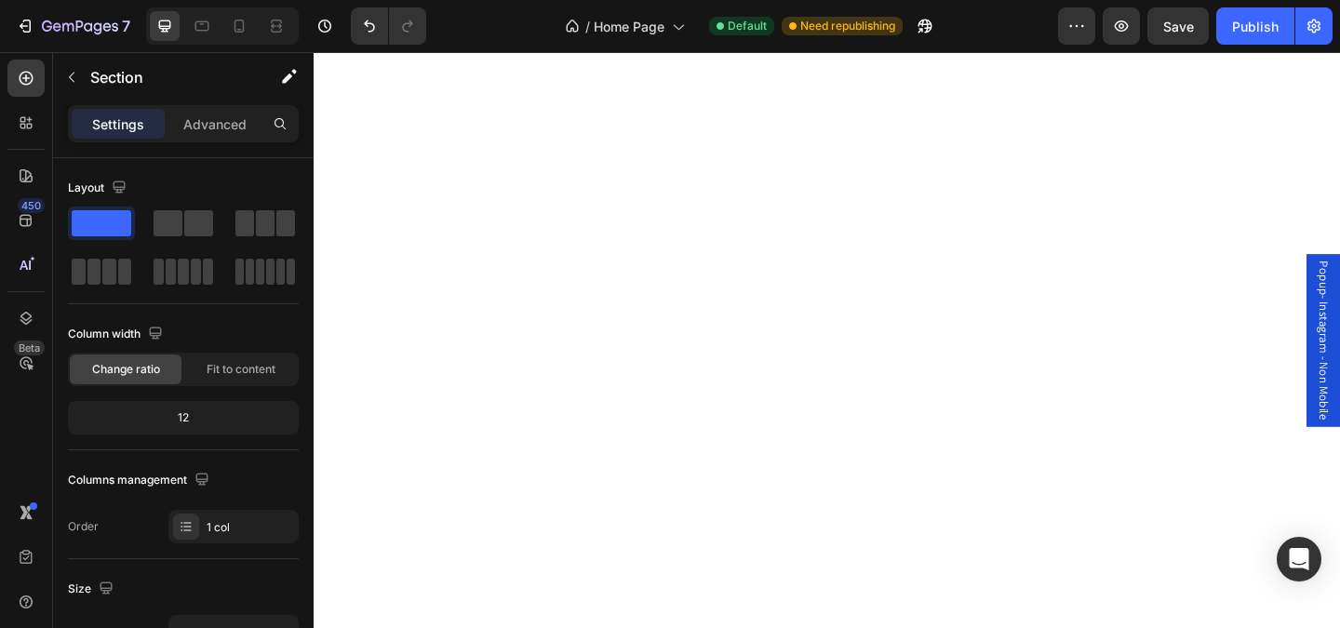
scroll to position [791, 0]
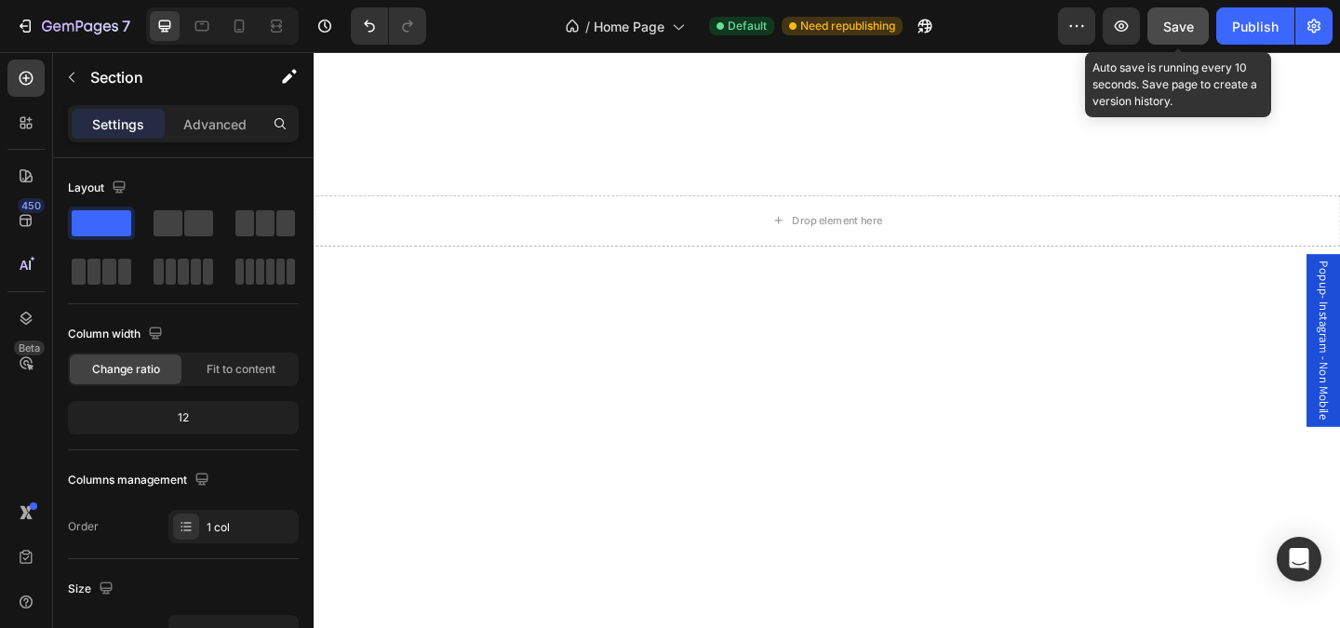
click at [1164, 27] on span "Save" at bounding box center [1178, 27] width 31 height 16
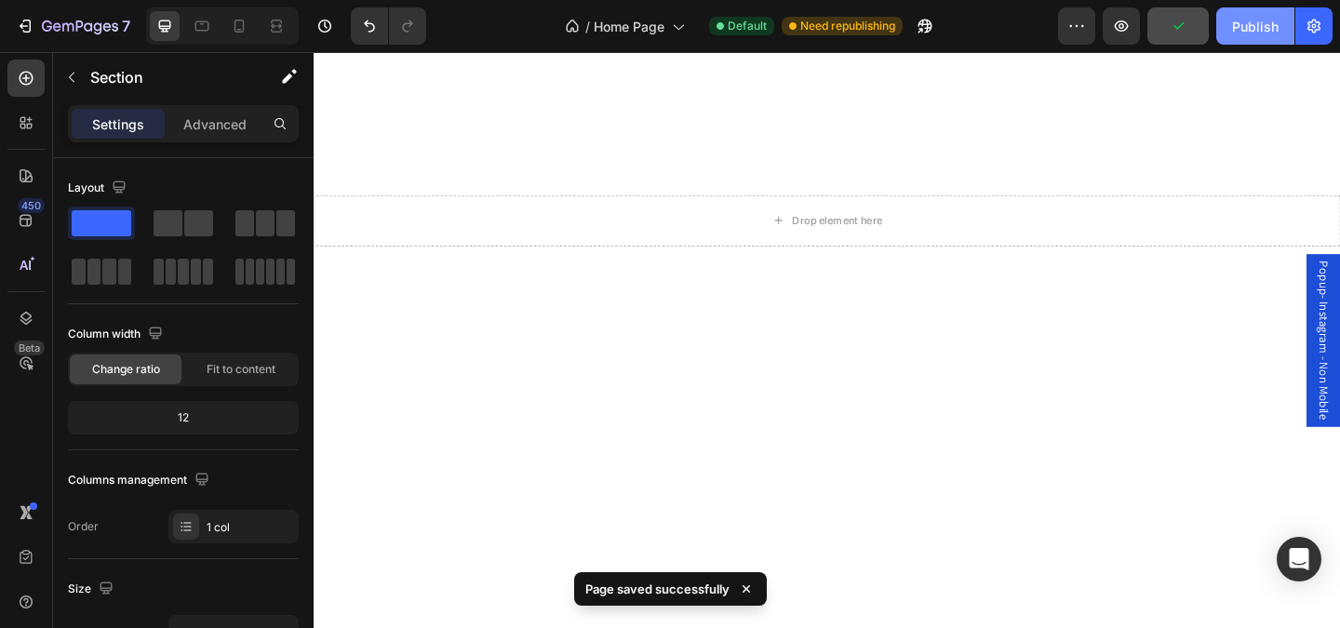
click at [1254, 26] on div "Publish" at bounding box center [1255, 27] width 47 height 20
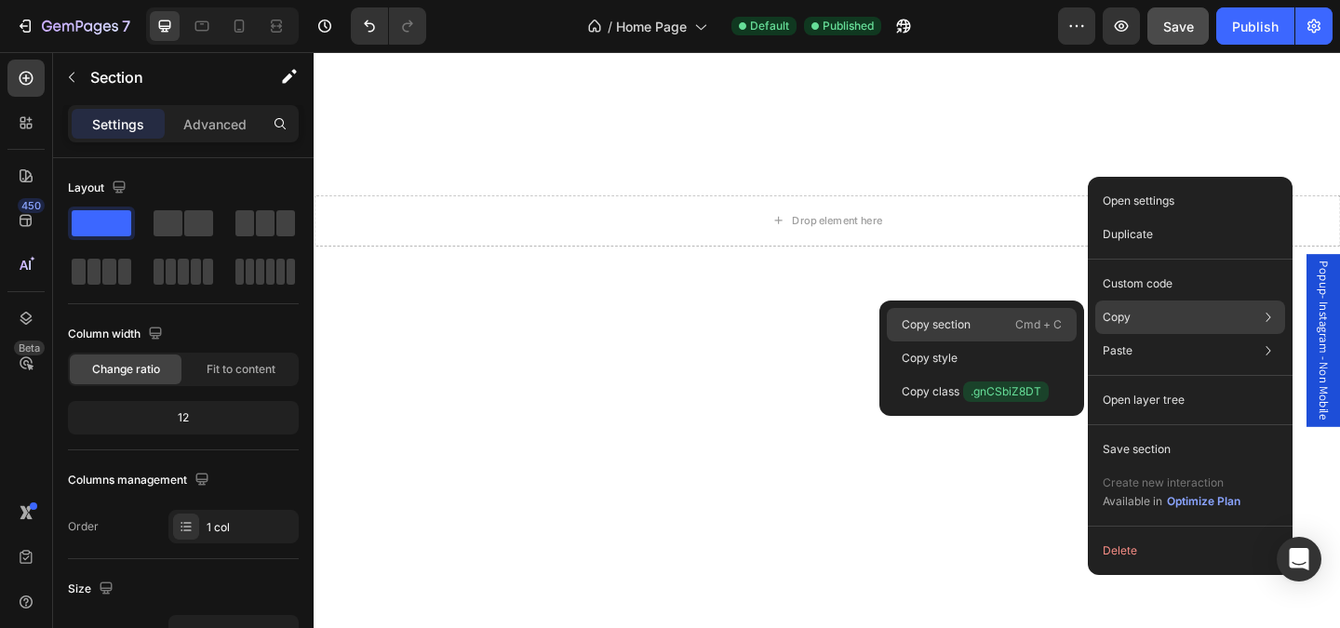
click at [939, 328] on p "Copy section" at bounding box center [936, 324] width 69 height 17
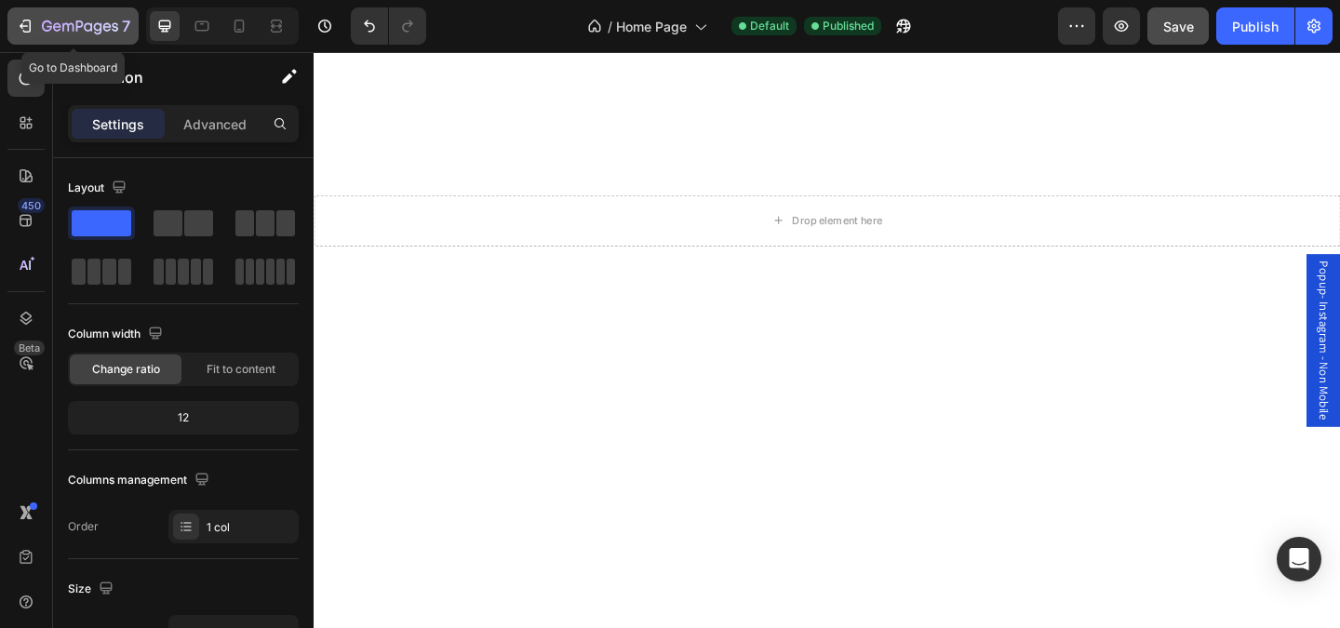
click at [104, 27] on icon "button" at bounding box center [107, 26] width 8 height 8
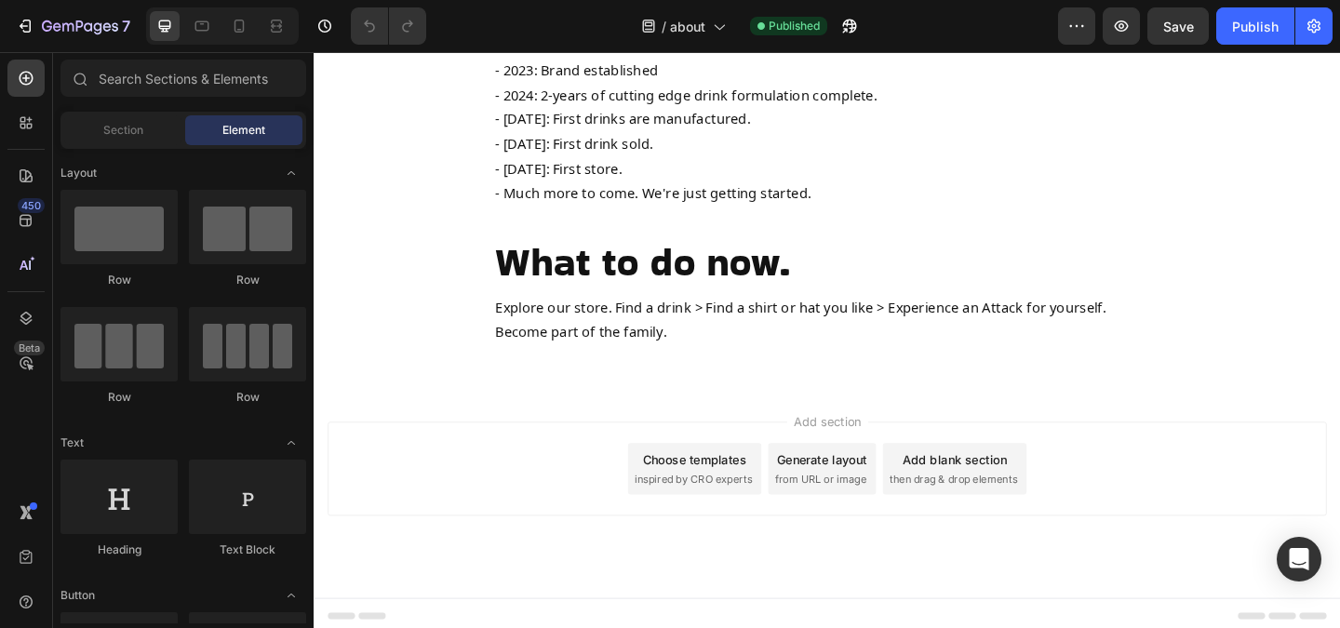
scroll to position [1626, 0]
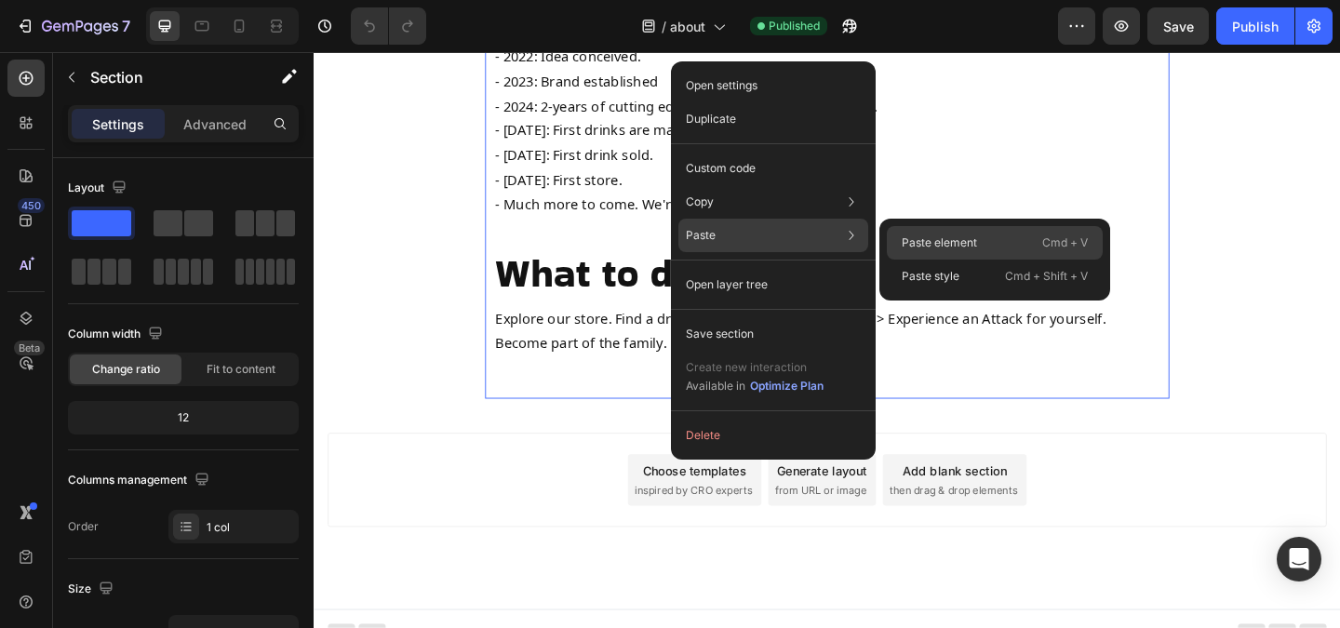
click at [937, 234] on p "Paste element" at bounding box center [939, 242] width 75 height 17
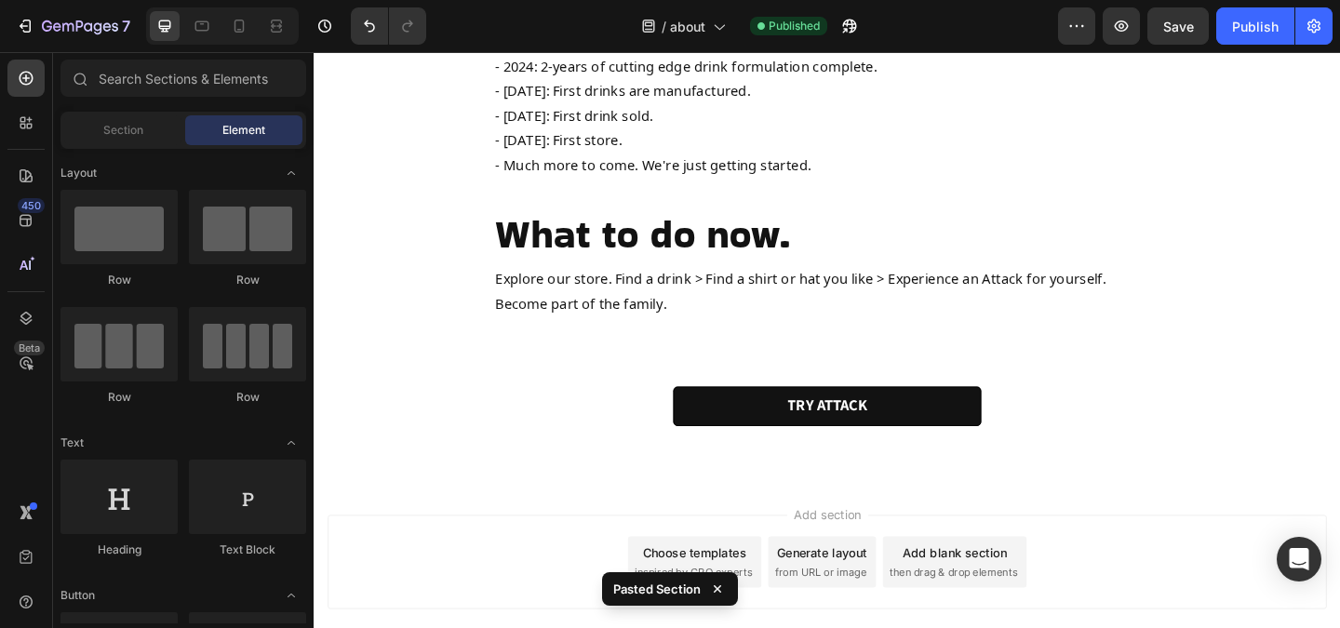
scroll to position [1656, 0]
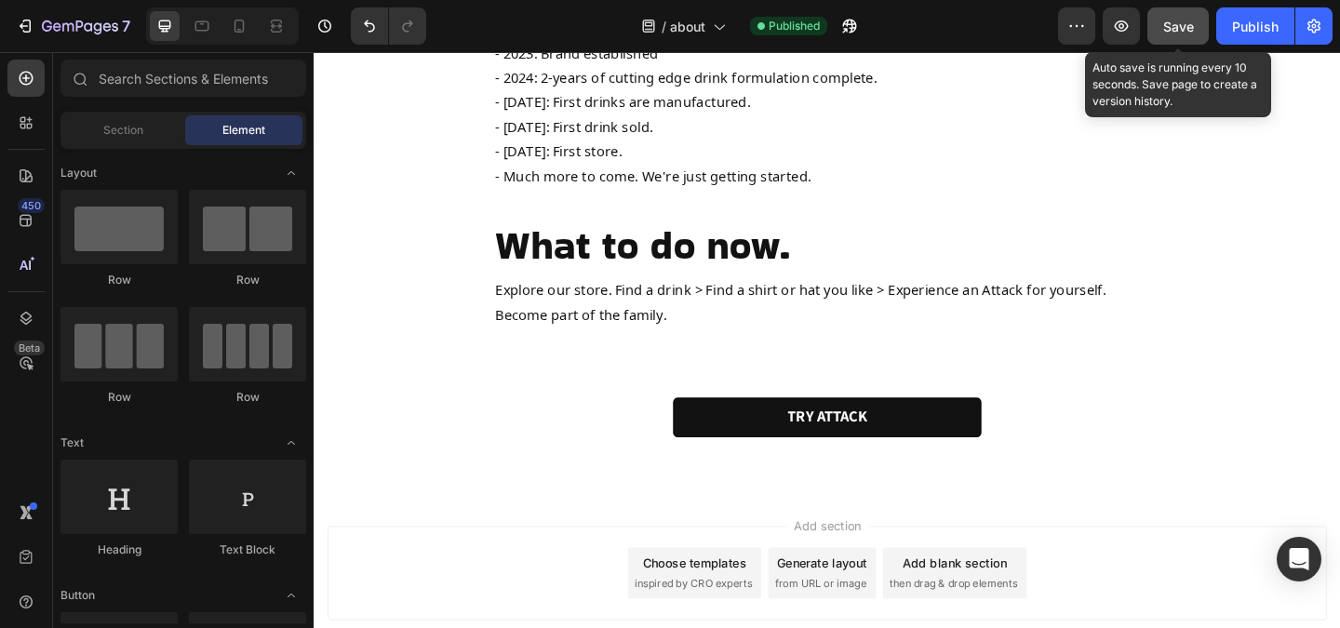
click at [1193, 33] on span "Save" at bounding box center [1178, 27] width 31 height 16
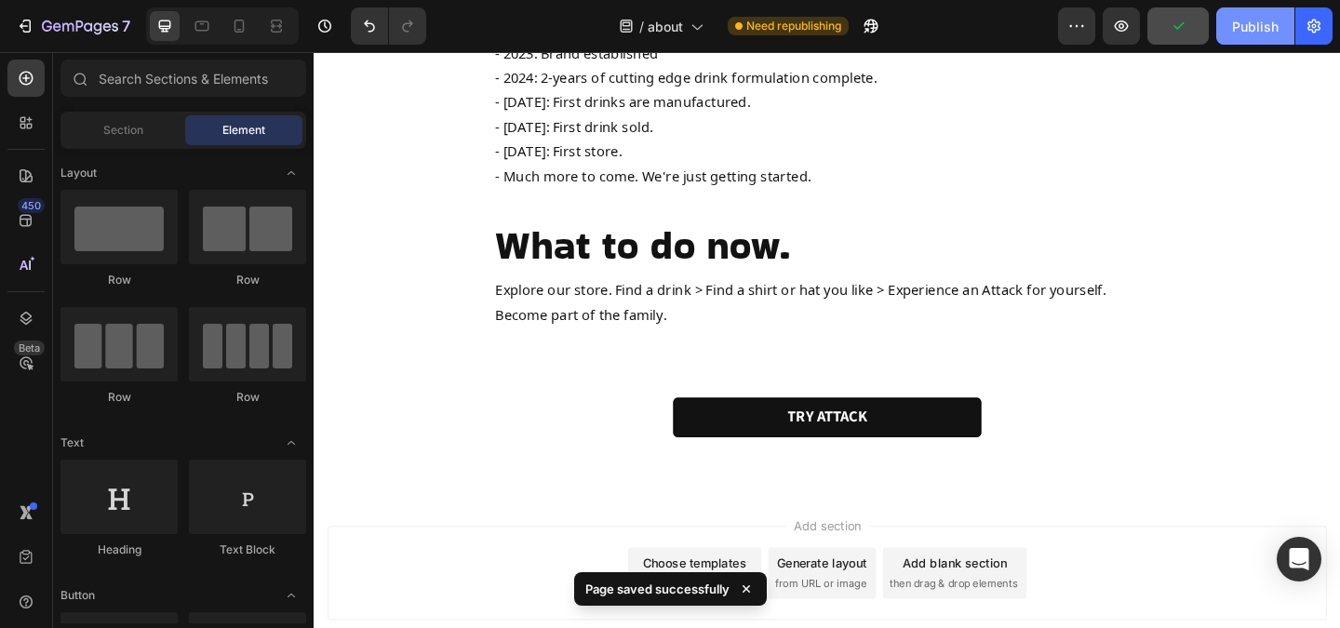
click at [1242, 33] on div "Publish" at bounding box center [1255, 27] width 47 height 20
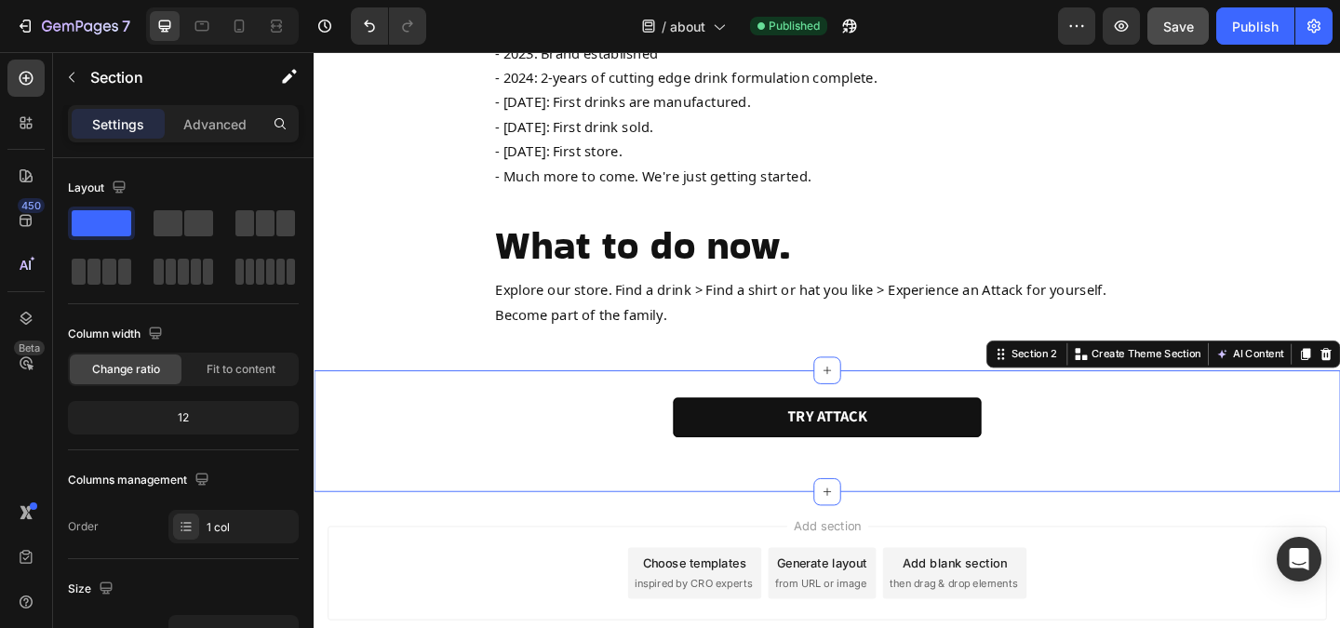
click at [746, 432] on div "TRY ATTACK Button Section 2 You can create reusable sections Create Theme Secti…" at bounding box center [872, 464] width 1117 height 132
click at [219, 121] on p "Advanced" at bounding box center [214, 124] width 63 height 20
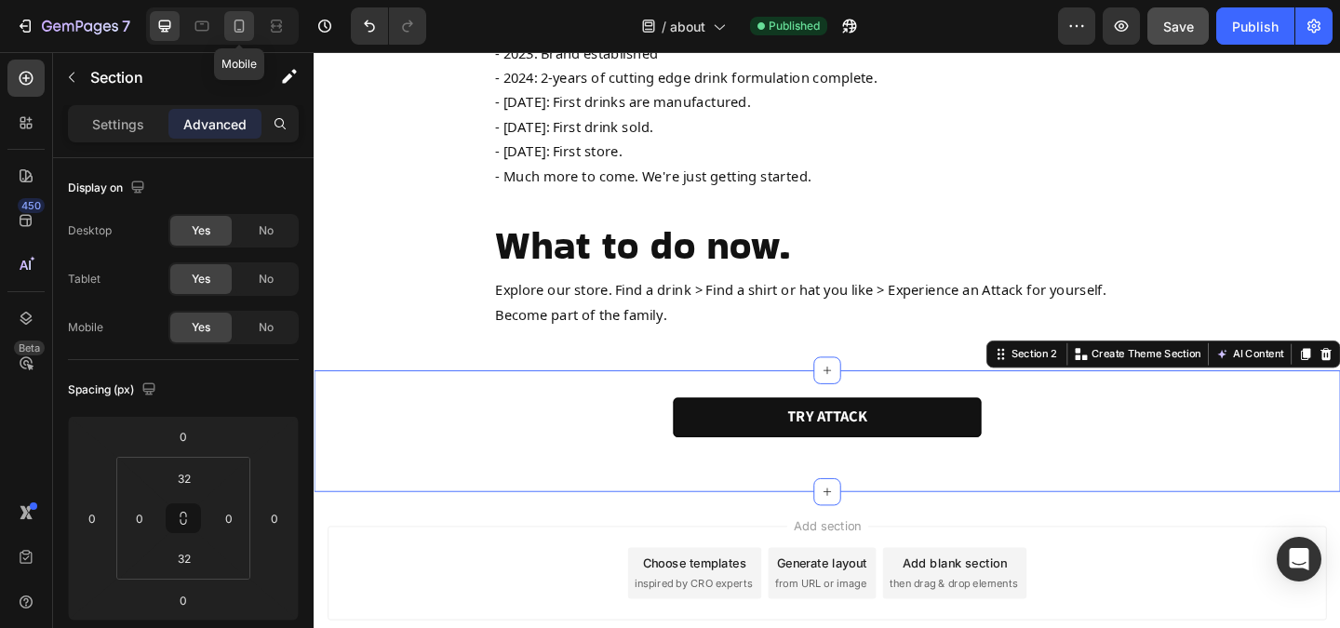
click at [242, 32] on icon at bounding box center [239, 26] width 10 height 13
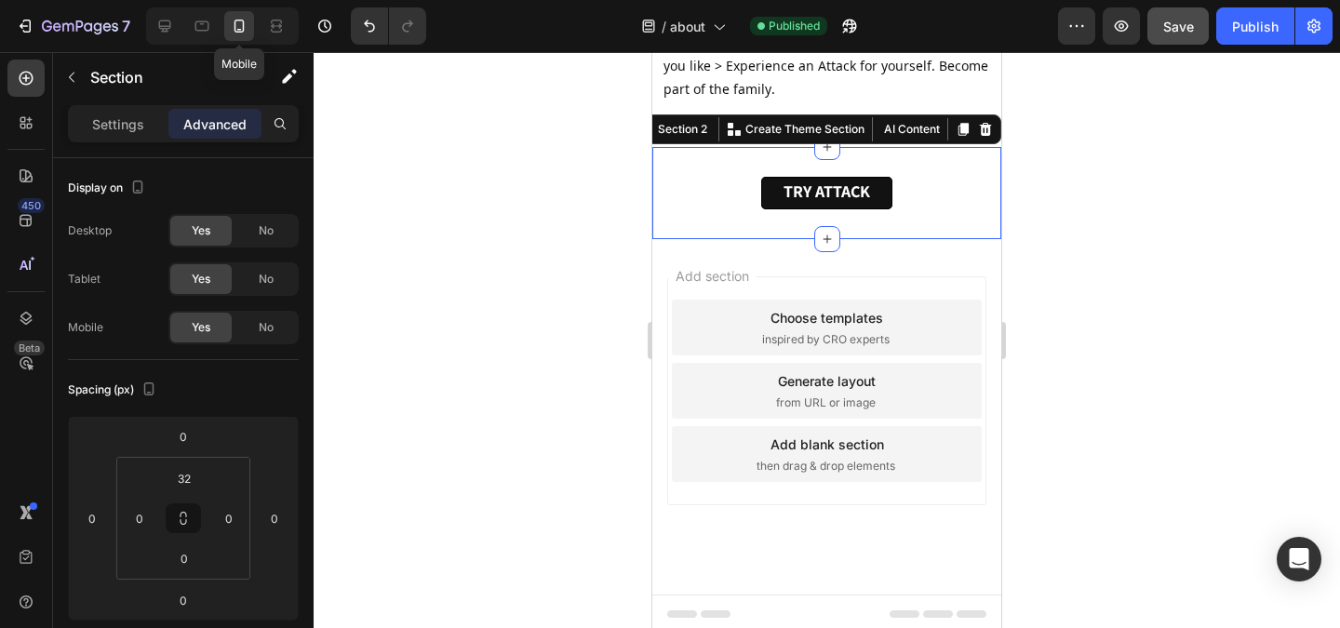
scroll to position [2451, 0]
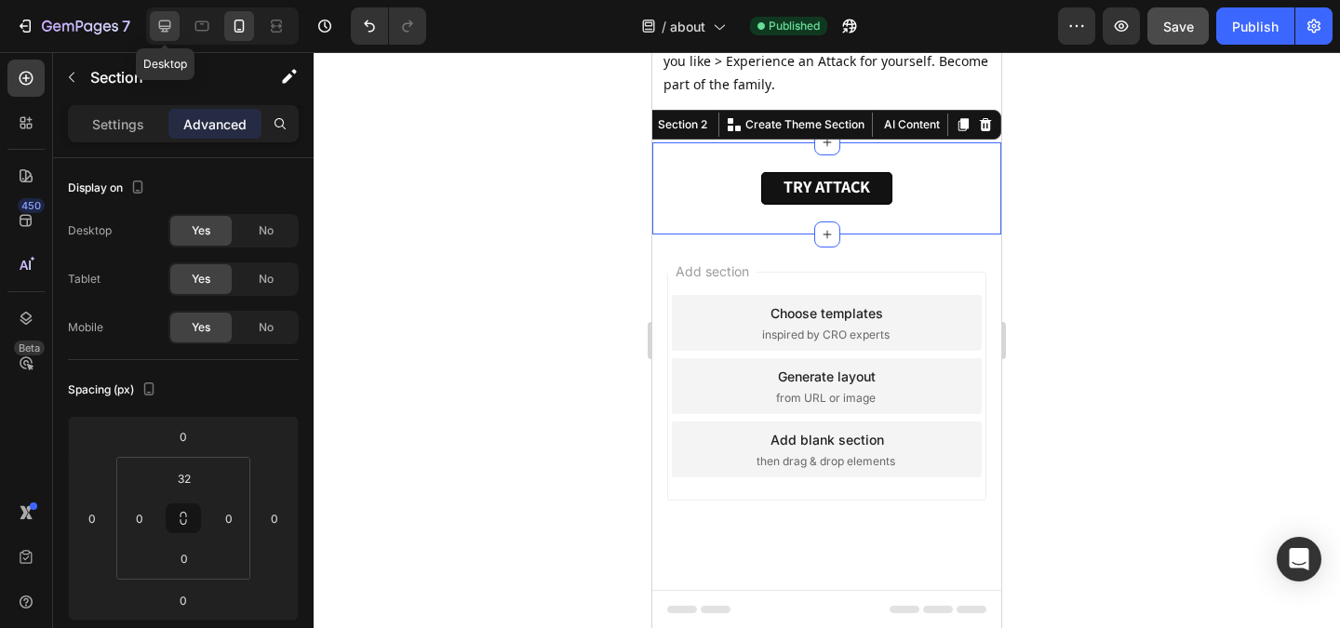
click at [168, 32] on icon at bounding box center [164, 26] width 19 height 19
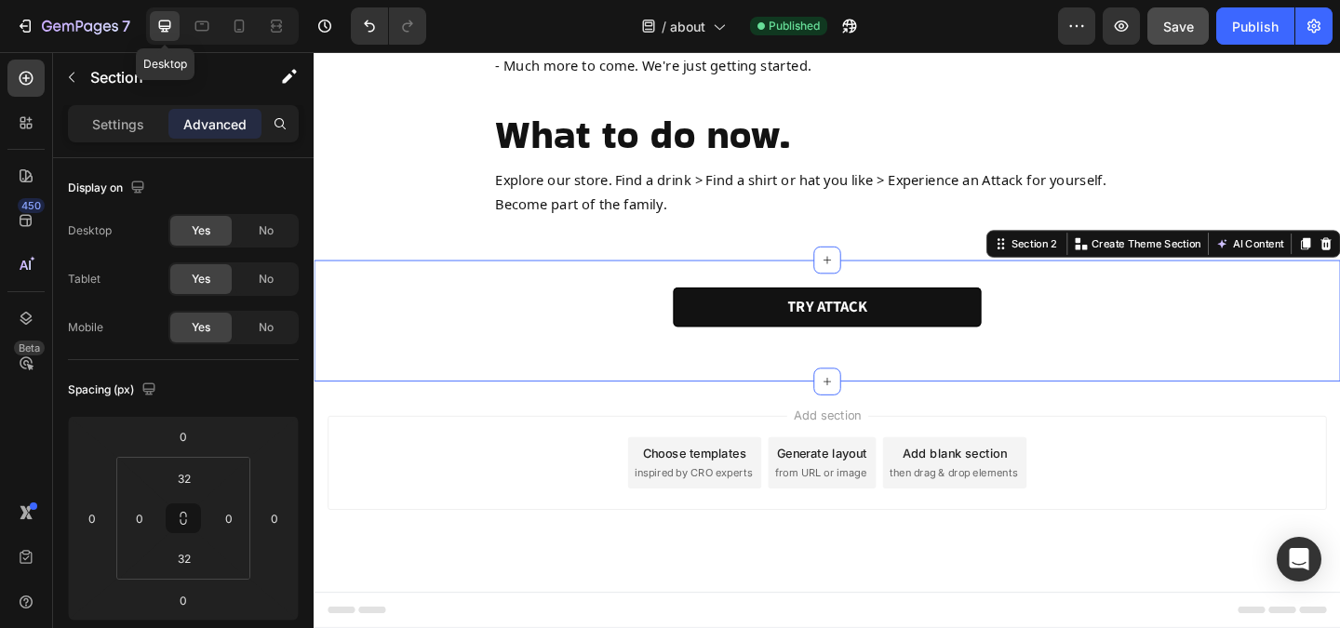
scroll to position [1799, 0]
click at [239, 29] on icon at bounding box center [239, 26] width 10 height 13
type input "0"
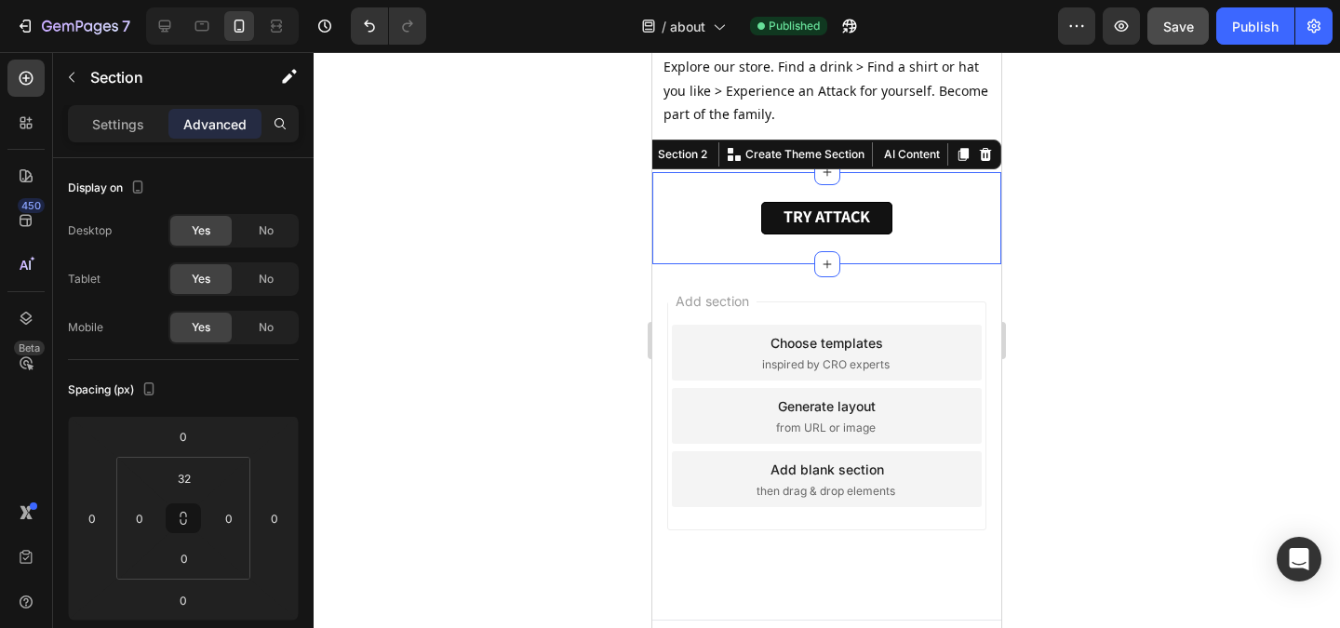
scroll to position [2393, 0]
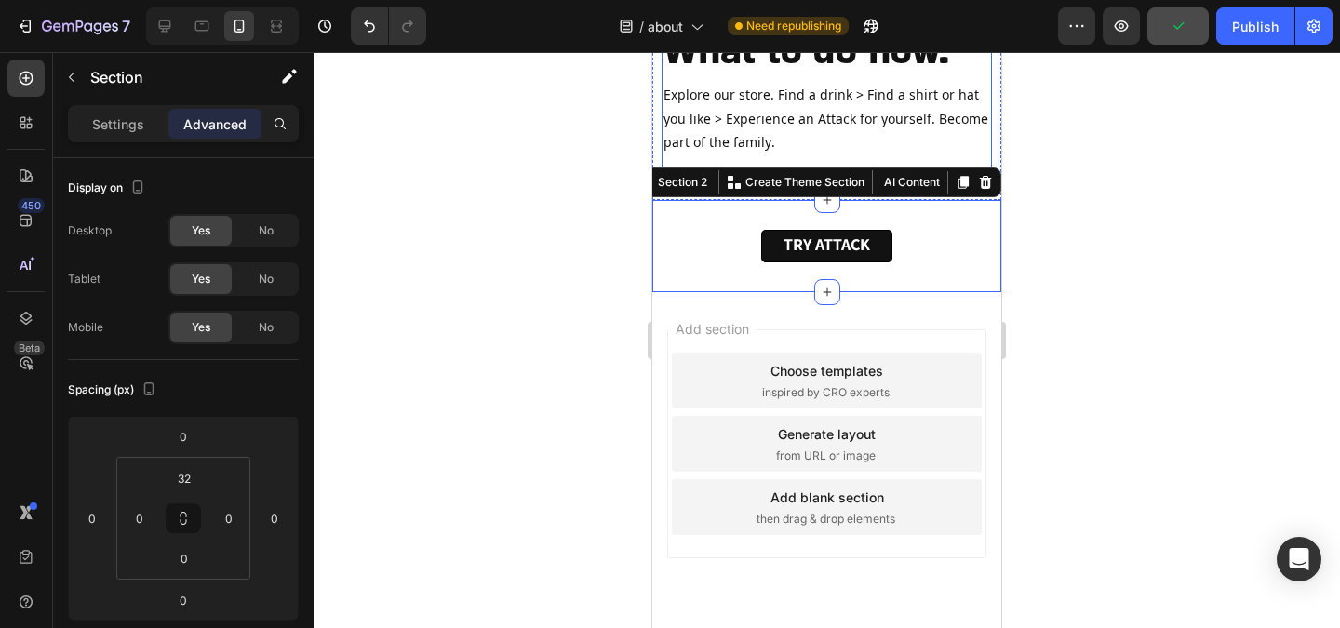
click at [761, 157] on div "What to do now. Heading Explore our store. Find a drink > Find a shirt or hat y…" at bounding box center [827, 89] width 330 height 162
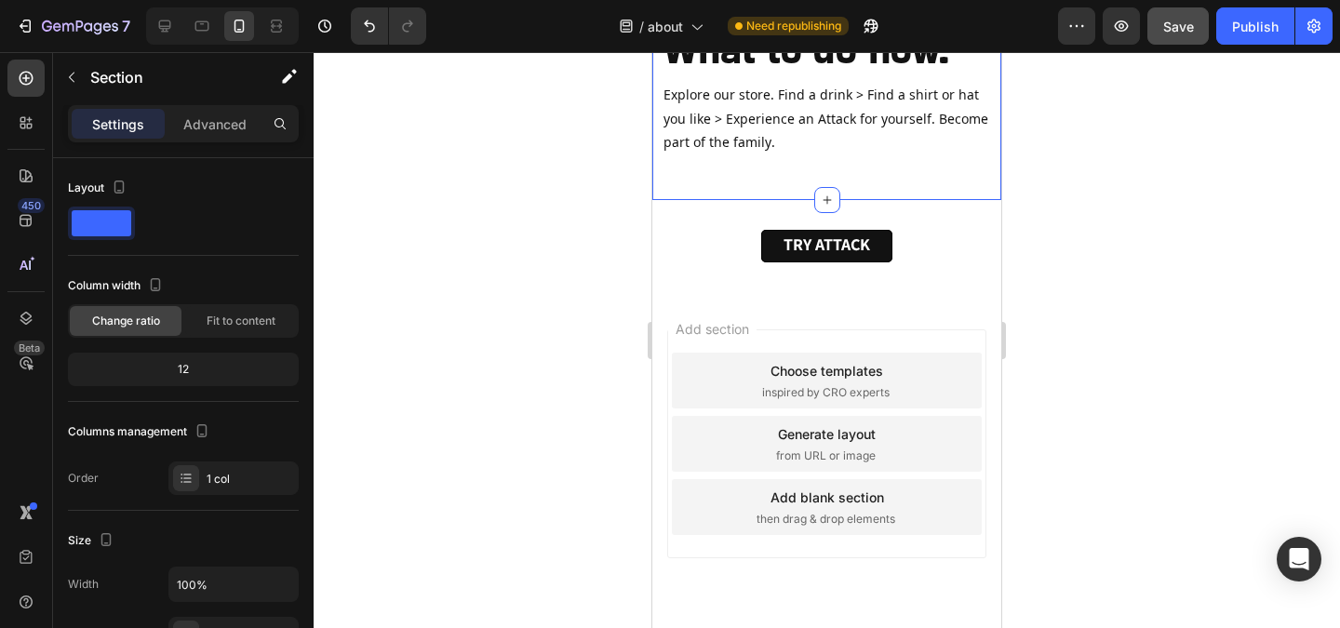
click at [226, 119] on p "Advanced" at bounding box center [214, 124] width 63 height 20
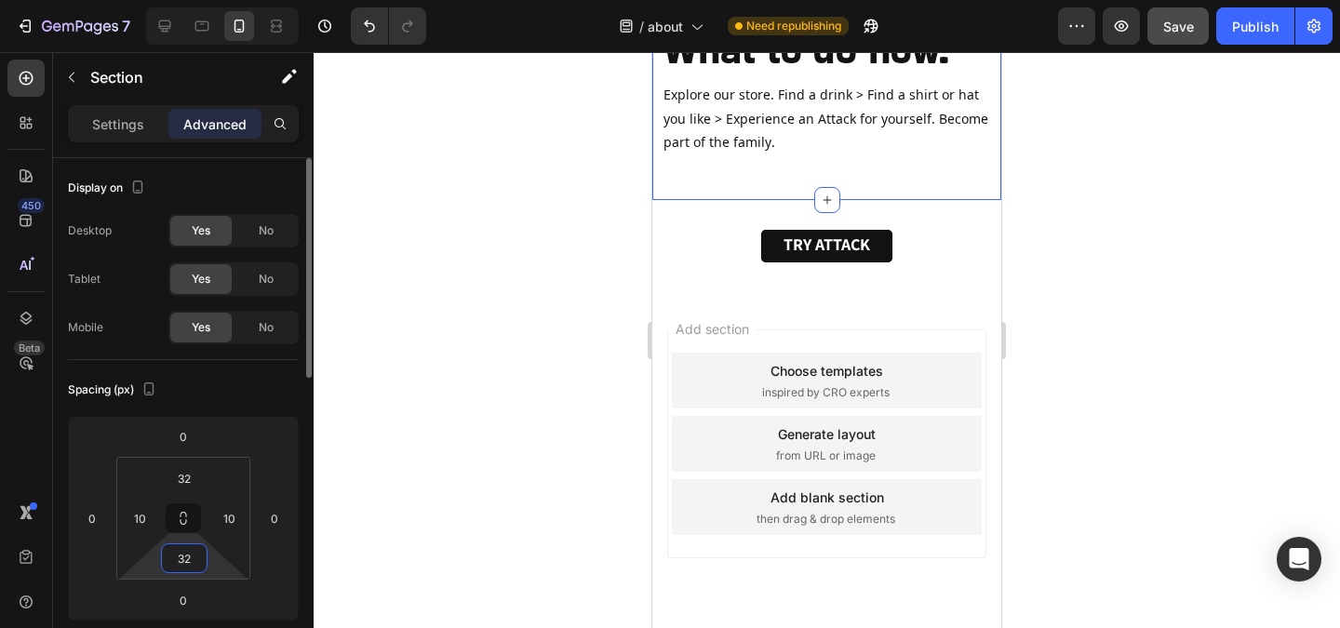
click at [191, 563] on input "32" at bounding box center [184, 558] width 37 height 28
type input "0"
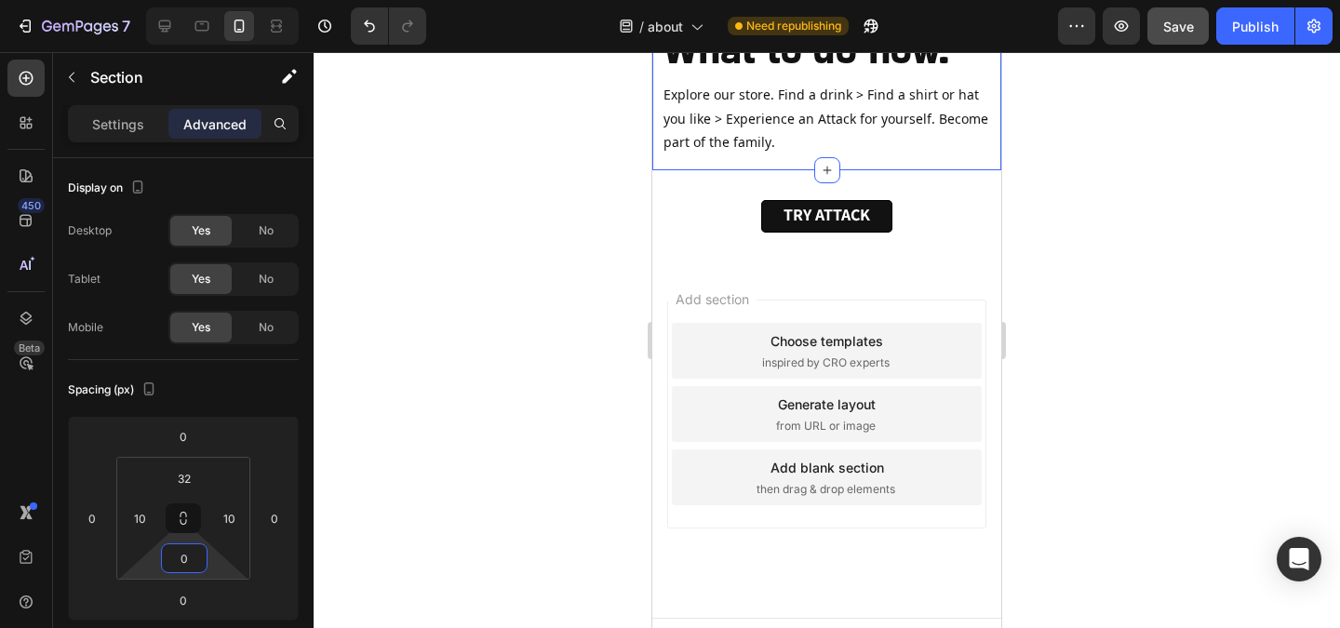
click at [410, 419] on div at bounding box center [827, 340] width 1026 height 576
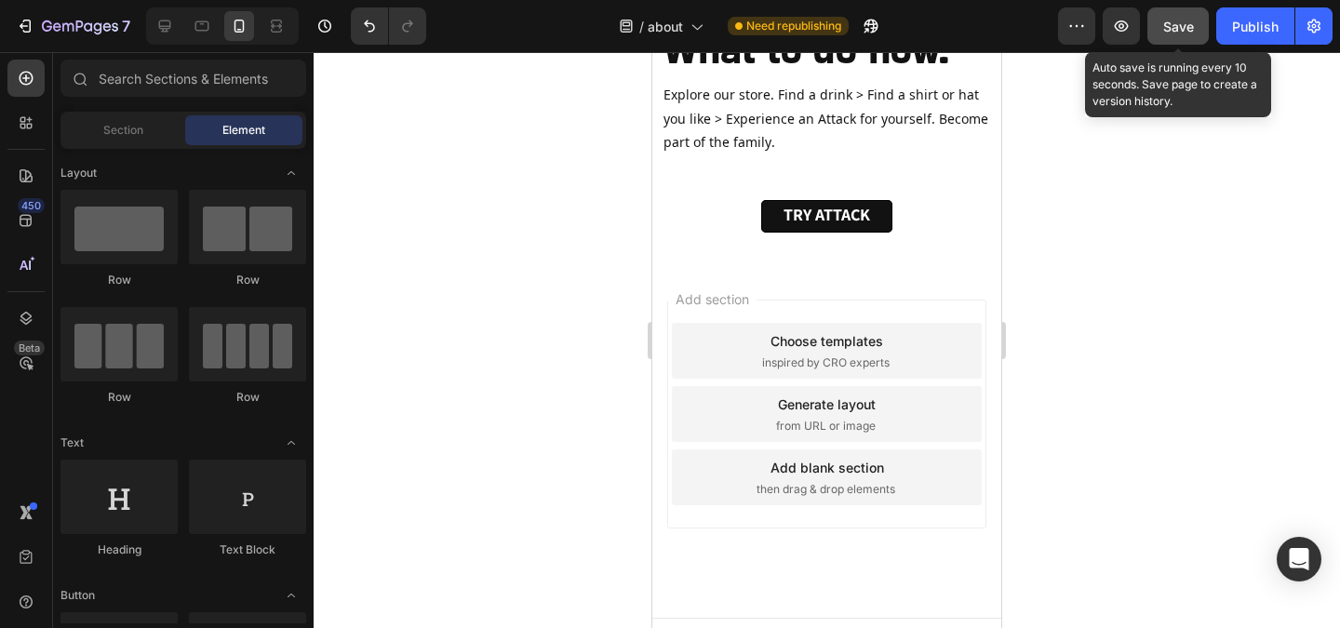
click at [1173, 38] on button "Save" at bounding box center [1177, 25] width 61 height 37
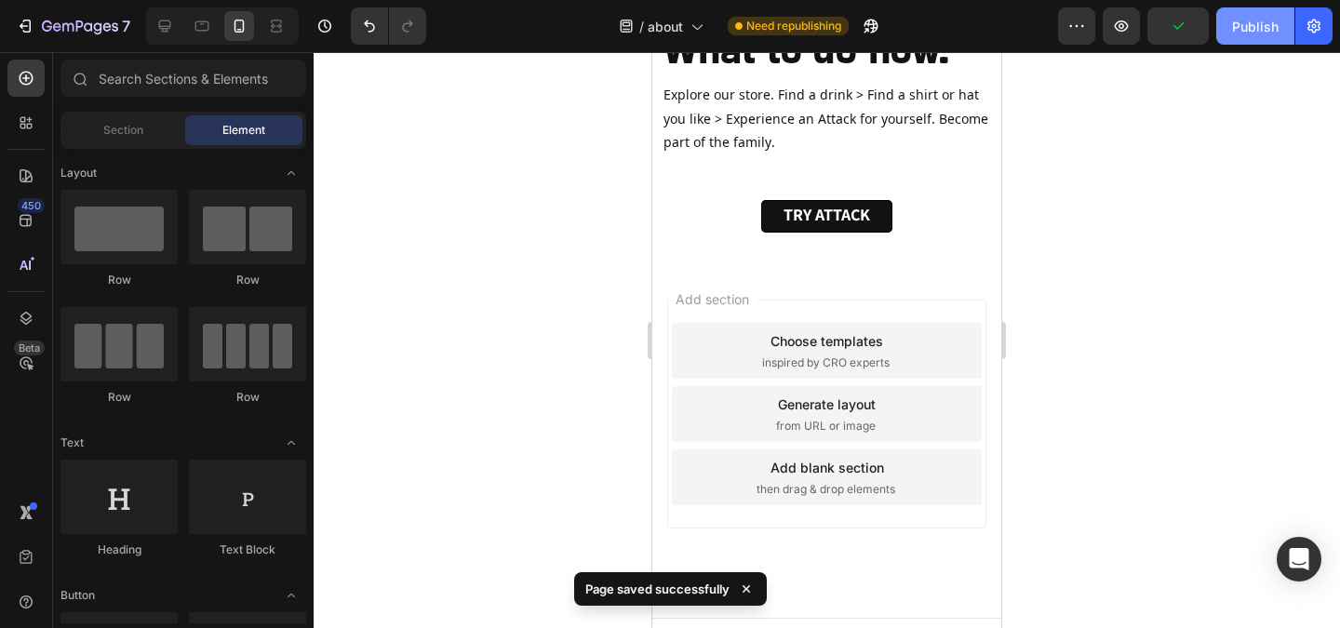
click at [1238, 36] on button "Publish" at bounding box center [1255, 25] width 78 height 37
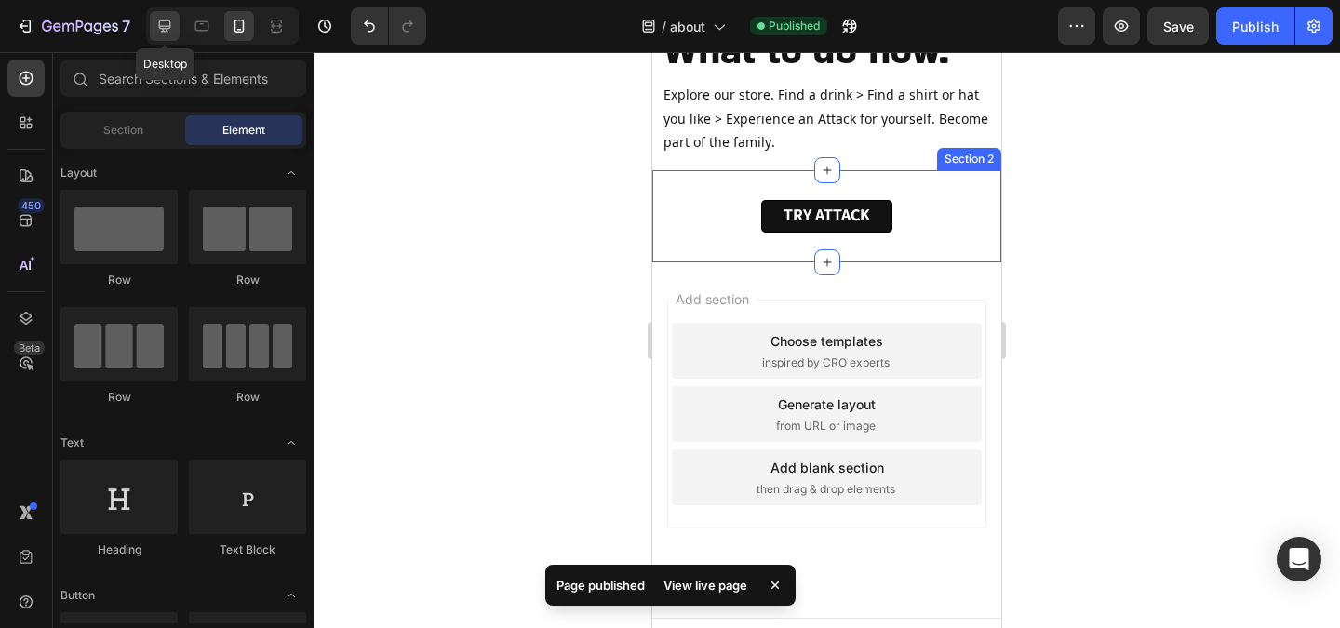
click at [161, 29] on icon at bounding box center [165, 26] width 12 height 12
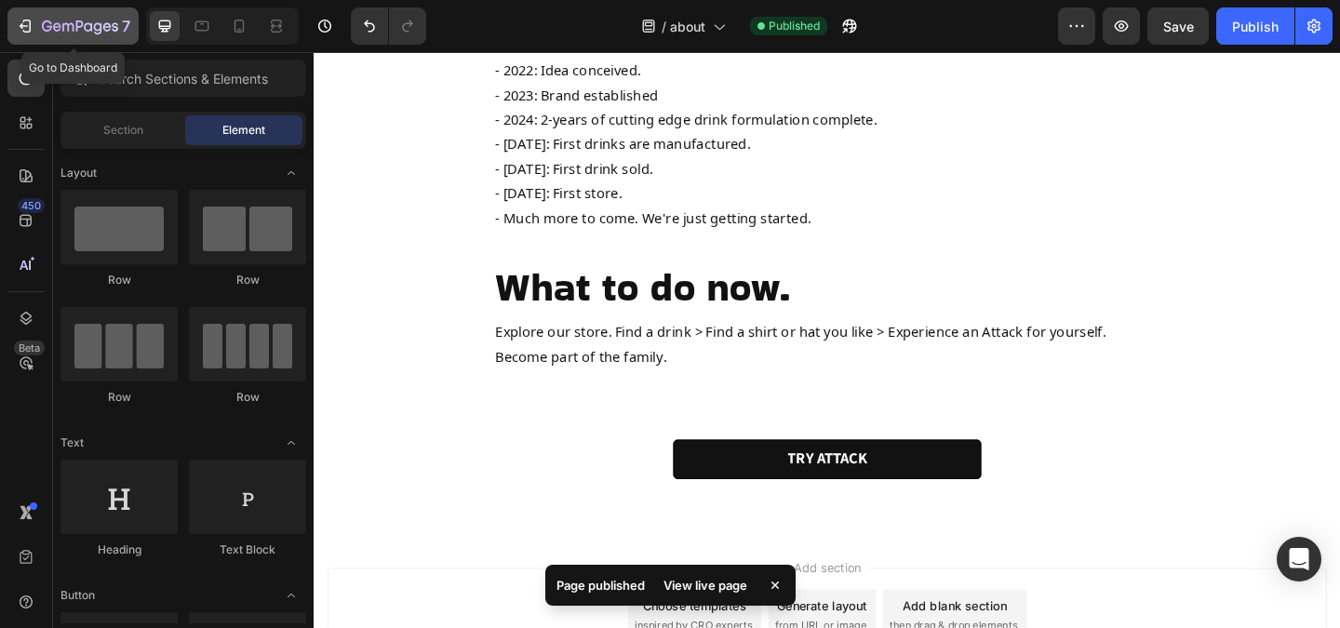
click at [103, 37] on button "7" at bounding box center [72, 25] width 131 height 37
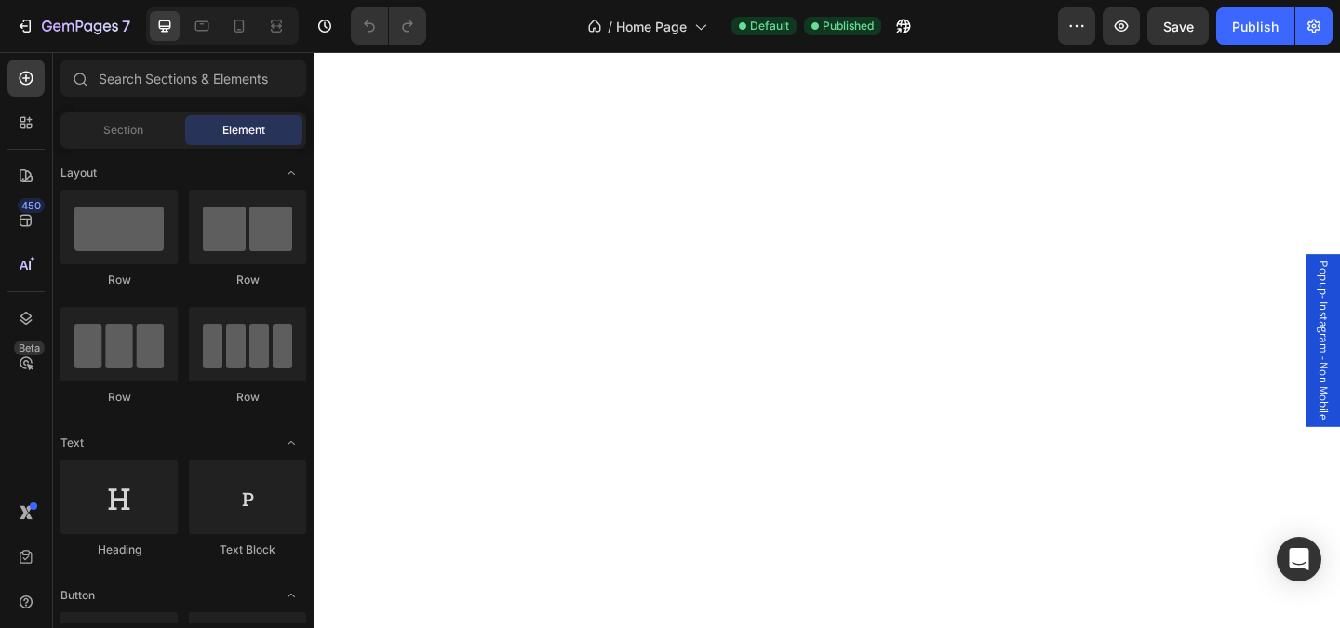
scroll to position [693, 0]
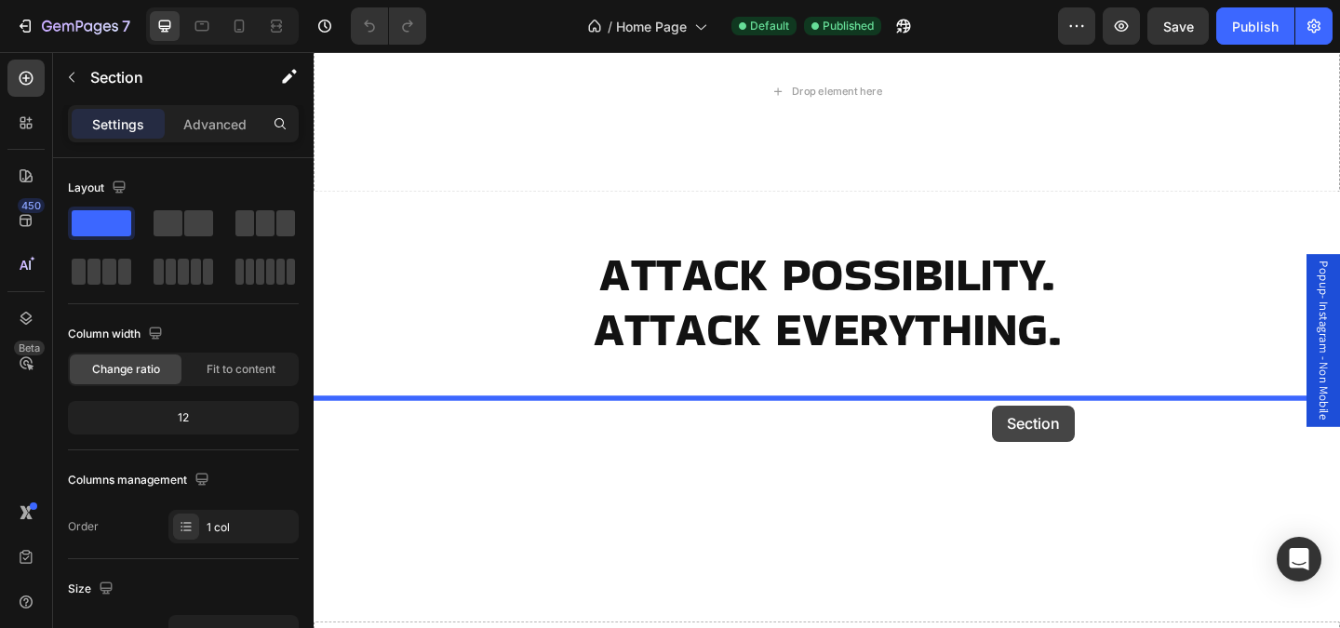
drag, startPoint x: 1090, startPoint y: 159, endPoint x: 1051, endPoint y: 436, distance: 279.9
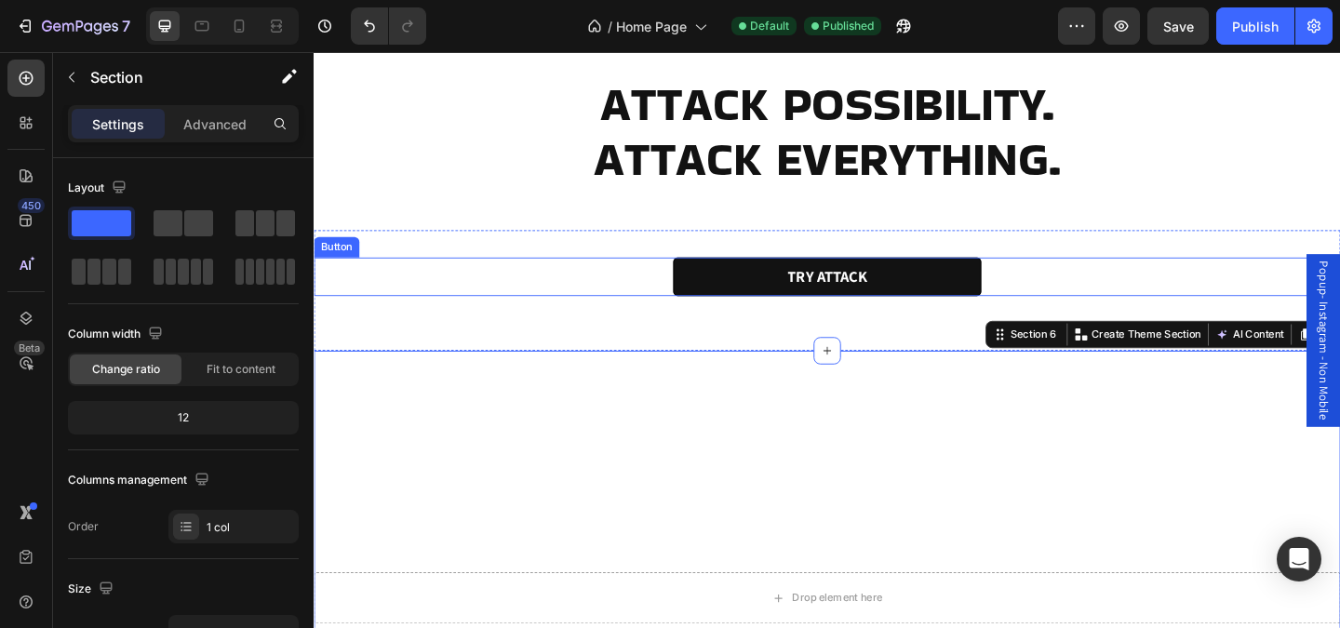
scroll to position [1089, 0]
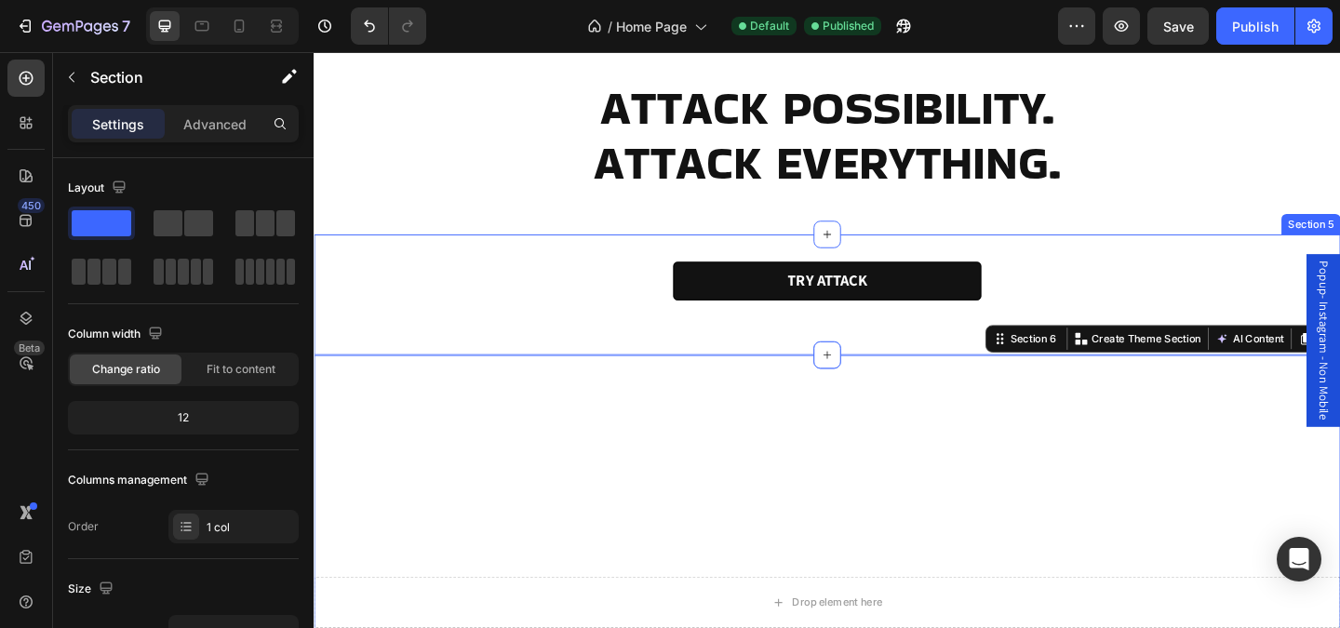
click at [579, 357] on div "TRY ATTACK Button Section 5" at bounding box center [872, 316] width 1117 height 132
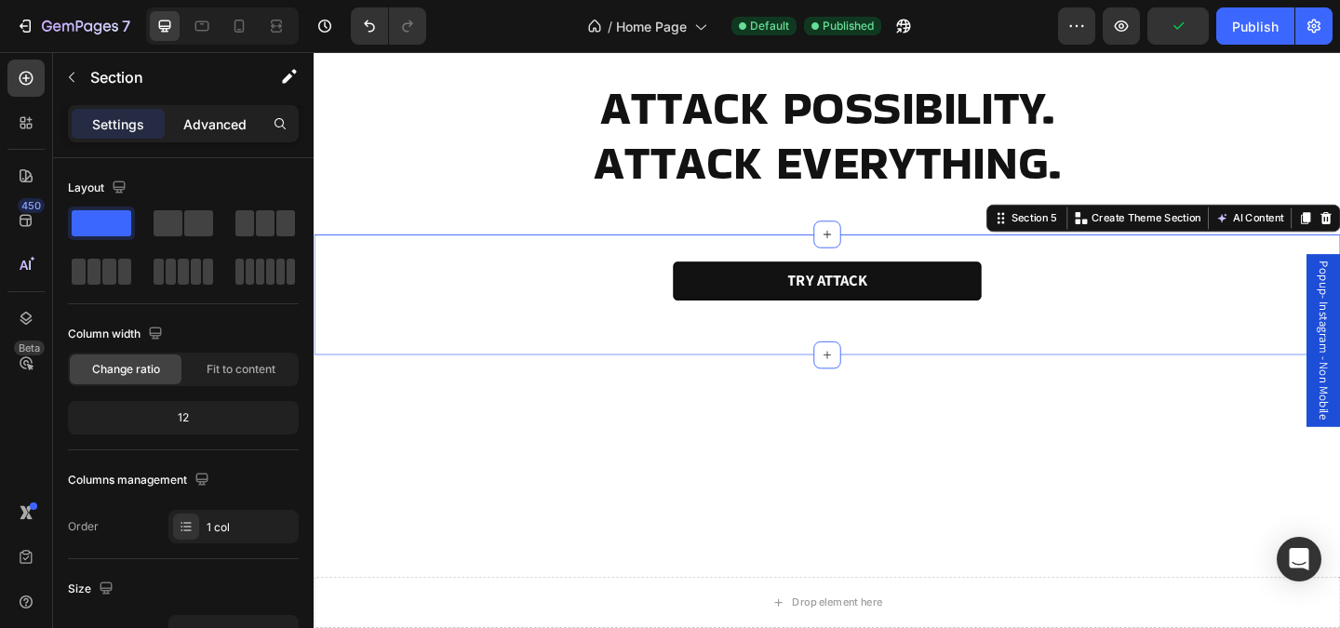
click at [226, 127] on p "Advanced" at bounding box center [214, 124] width 63 height 20
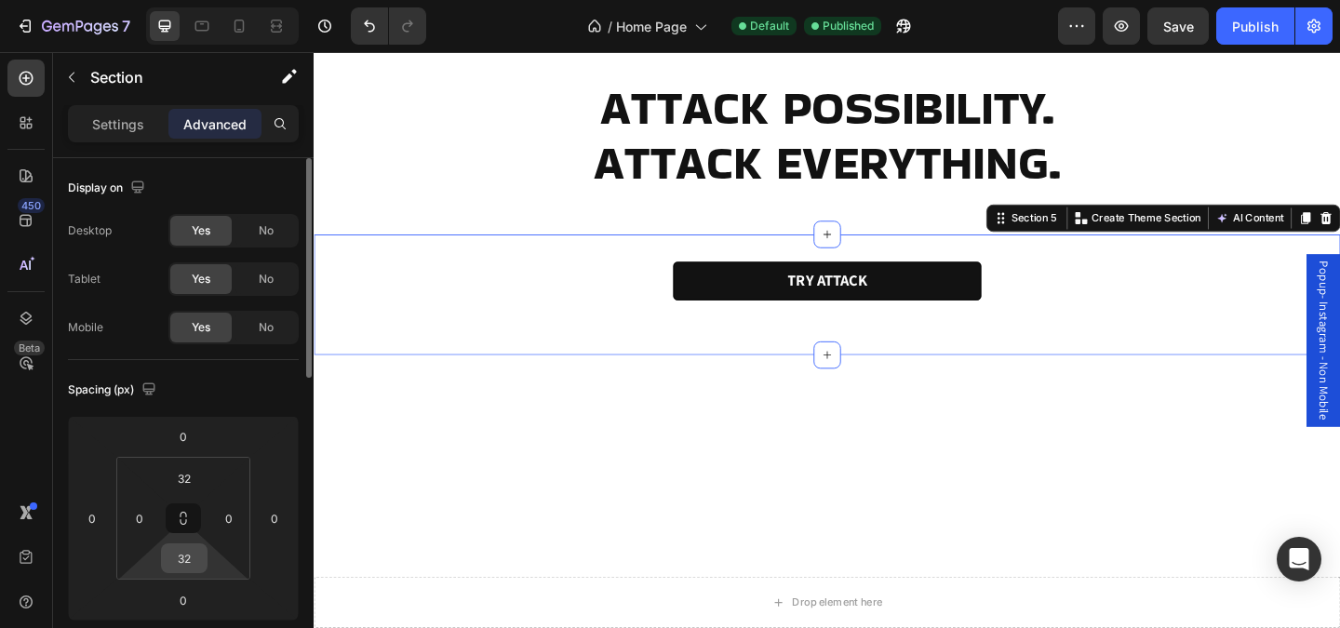
click at [194, 563] on input "32" at bounding box center [184, 558] width 37 height 28
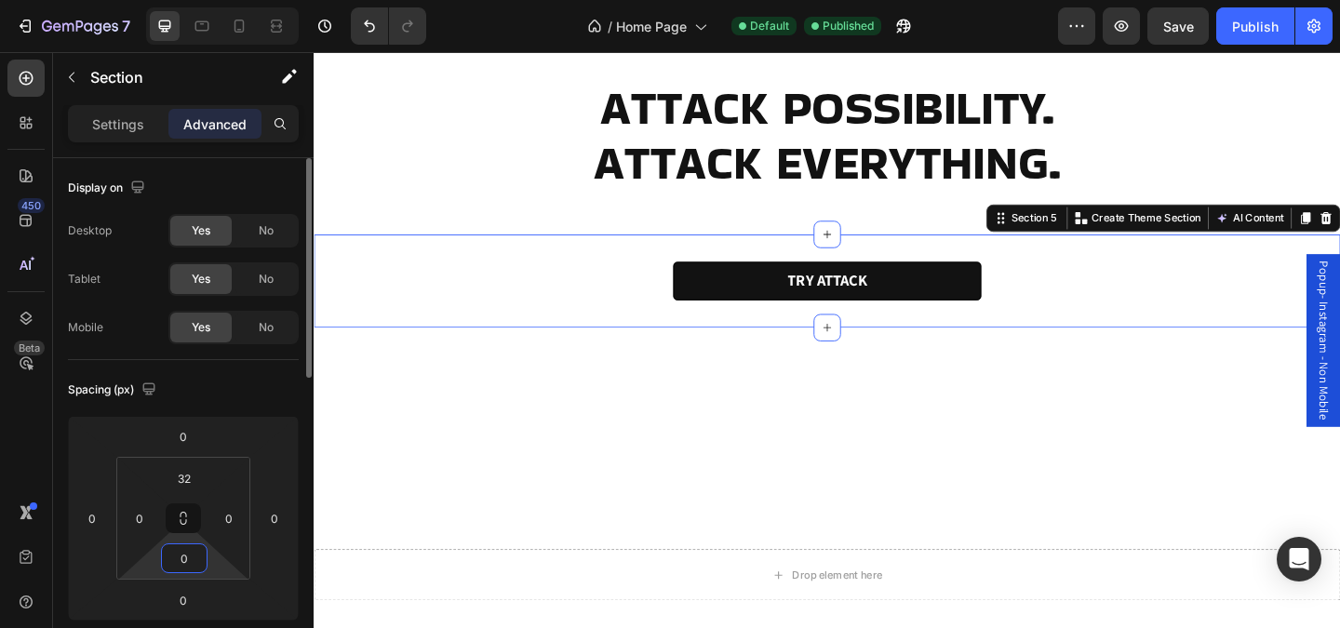
type input "0"
click at [263, 404] on div "Spacing (px)" at bounding box center [183, 390] width 231 height 30
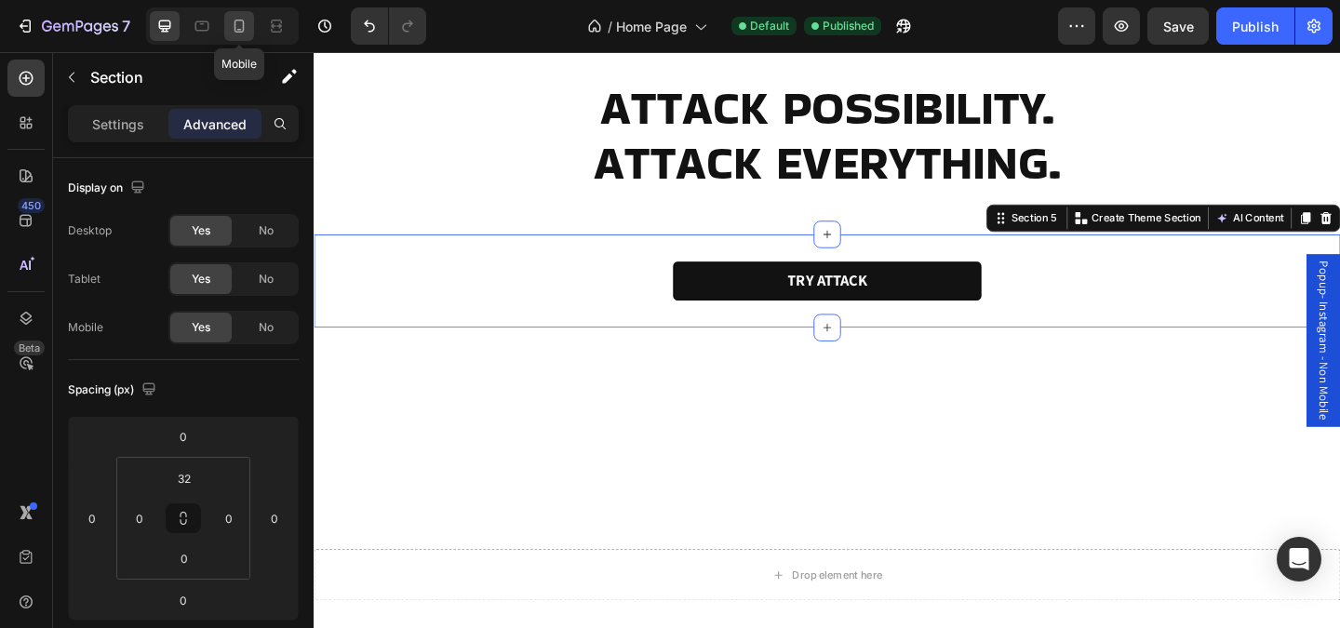
click at [246, 33] on icon at bounding box center [239, 26] width 19 height 19
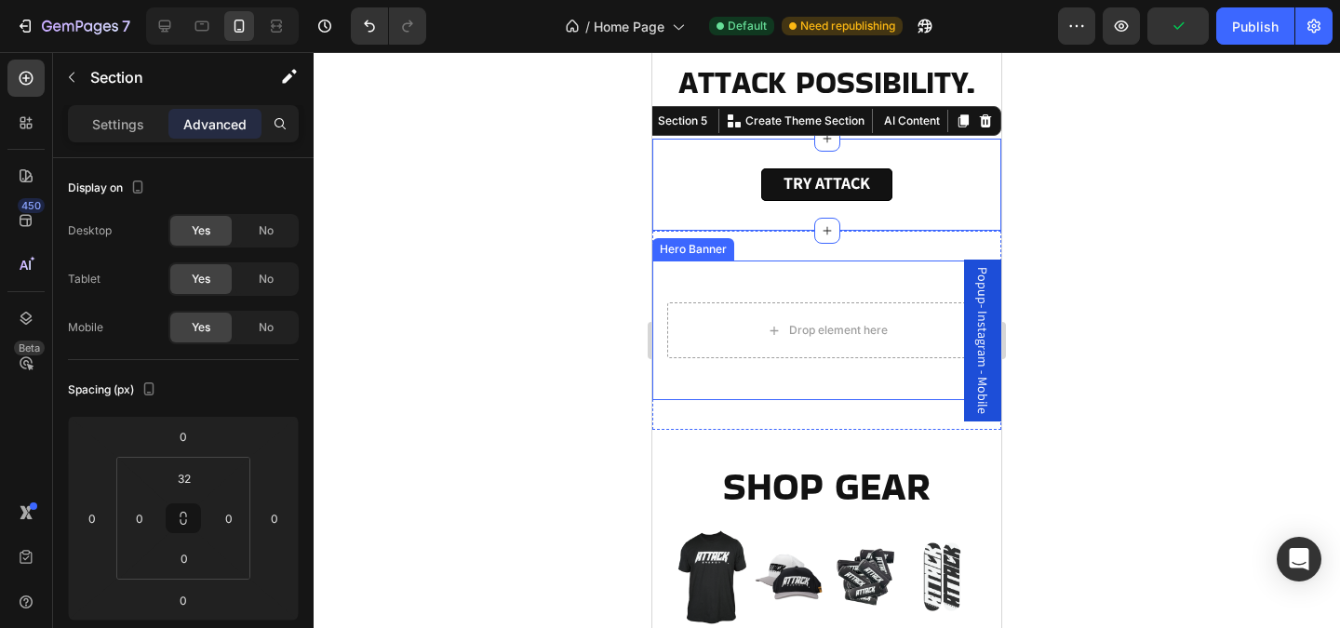
scroll to position [888, 0]
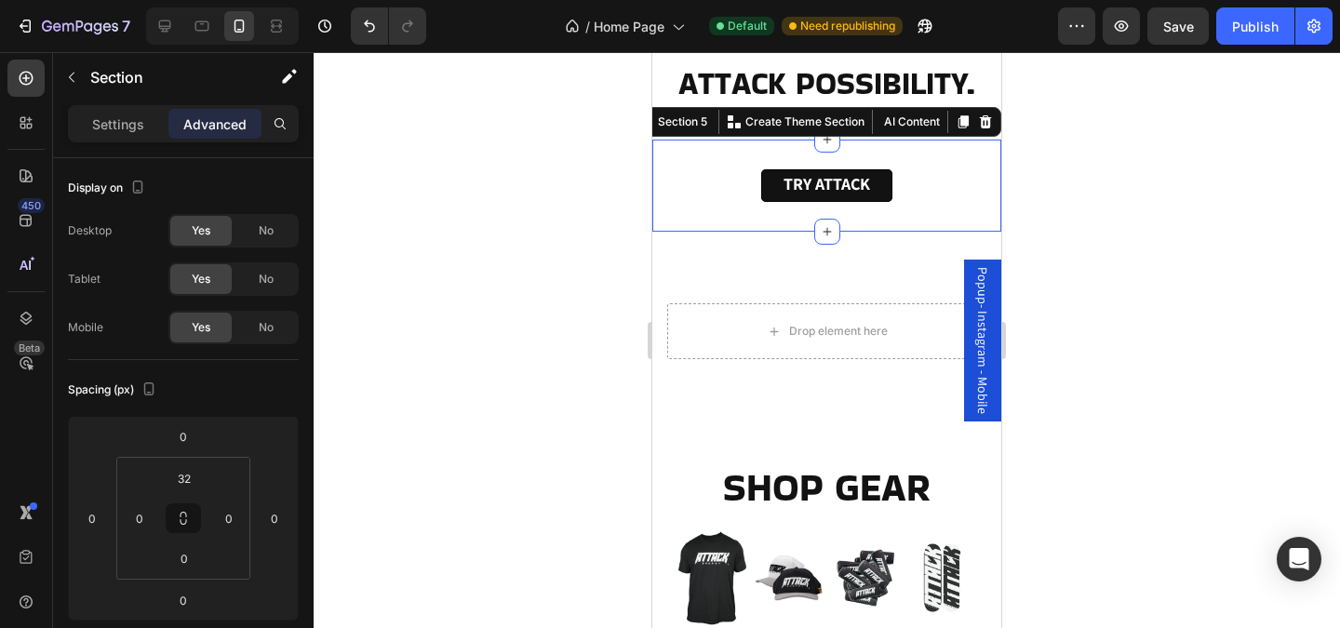
click at [783, 210] on div "TRY ATTACK Button" at bounding box center [826, 200] width 349 height 62
click at [587, 284] on div at bounding box center [827, 340] width 1026 height 576
click at [793, 222] on div "TRY ATTACK Button" at bounding box center [826, 200] width 349 height 62
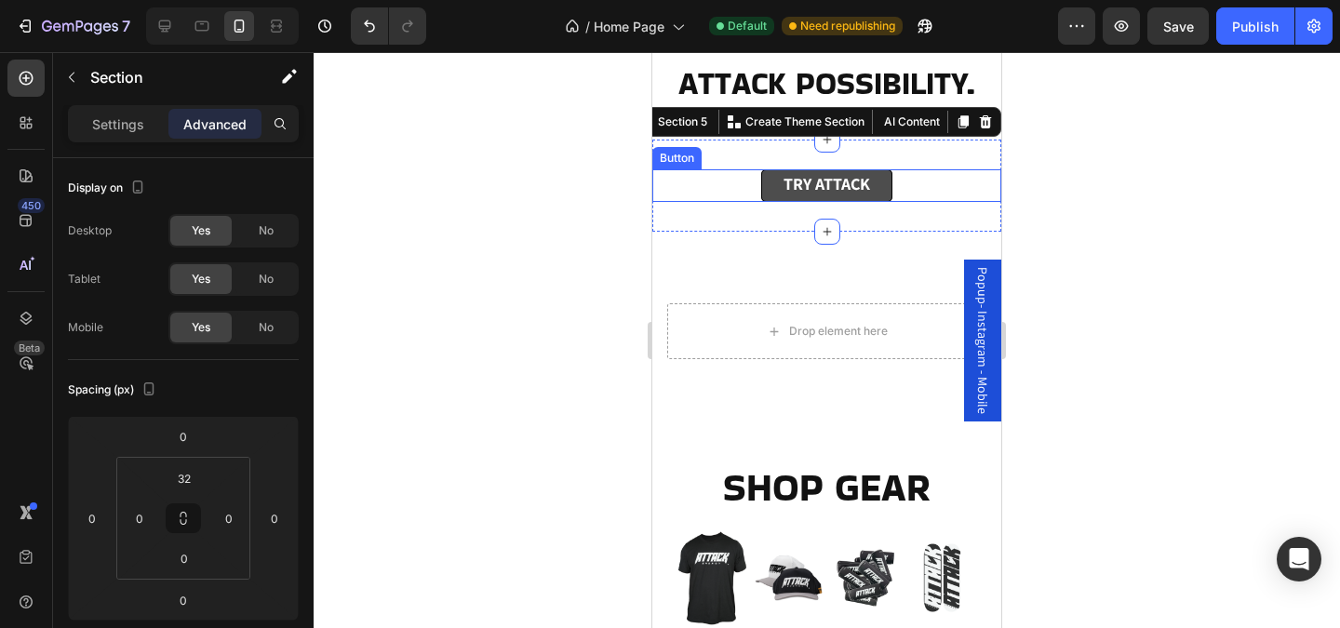
click at [800, 196] on link "TRY ATTACK" at bounding box center [826, 185] width 131 height 33
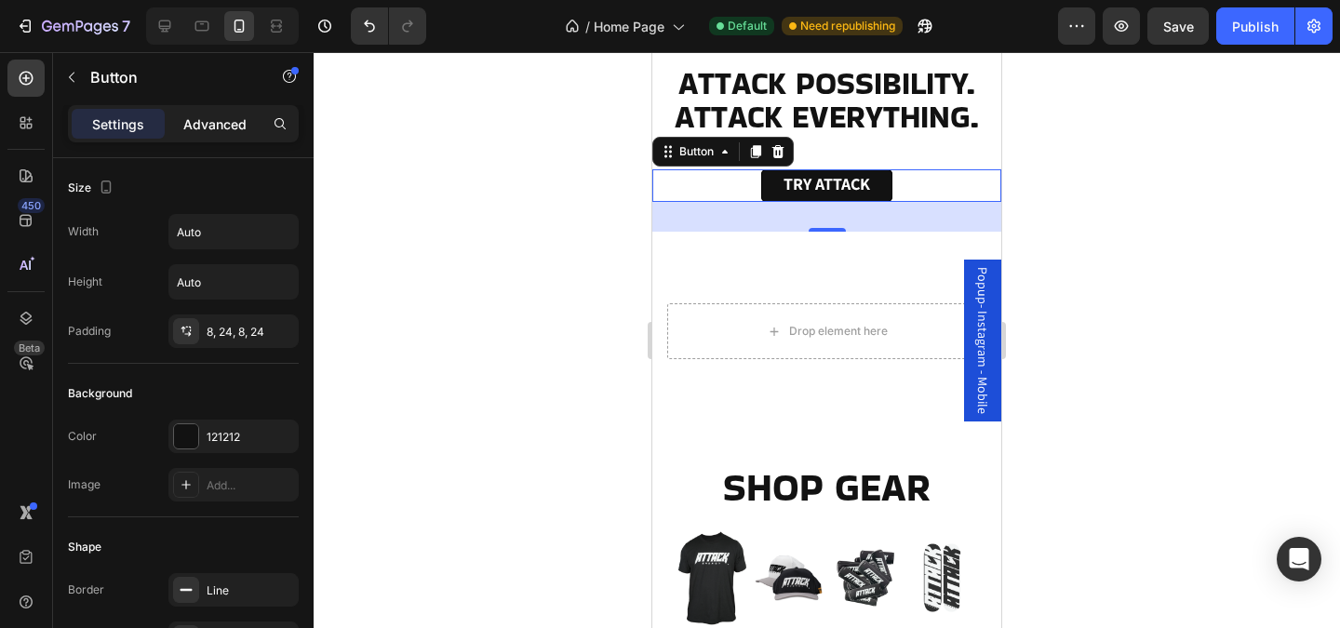
click at [218, 117] on p "Advanced" at bounding box center [214, 124] width 63 height 20
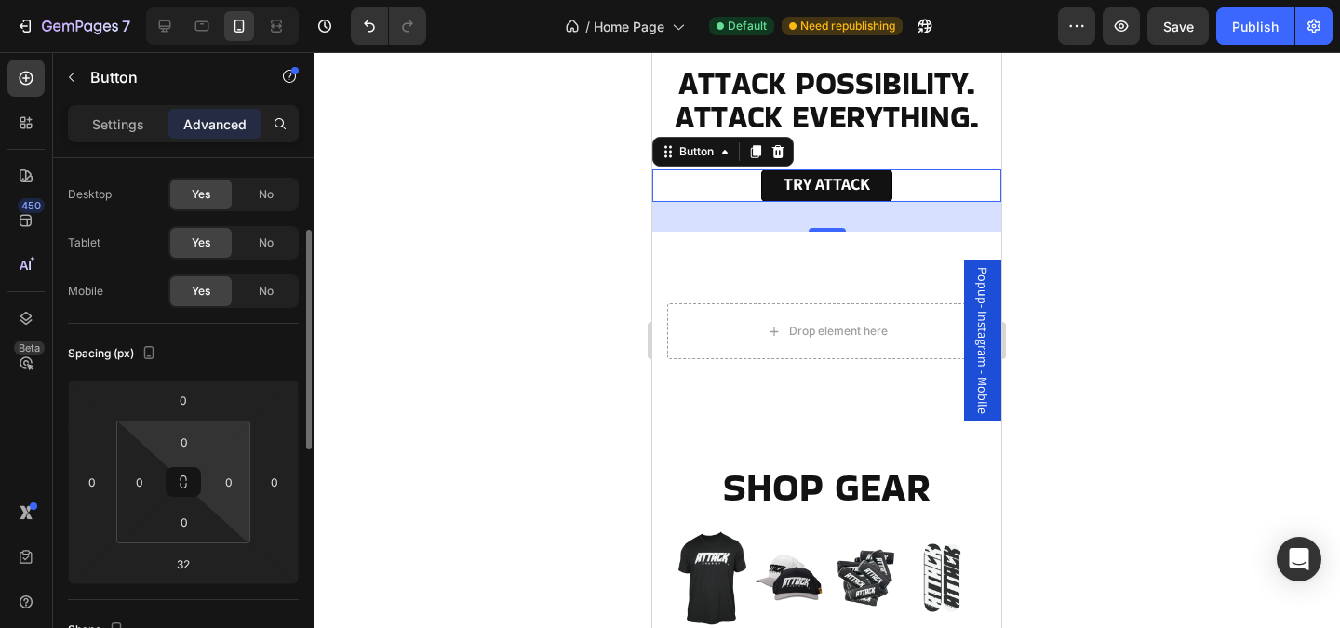
scroll to position [82, 0]
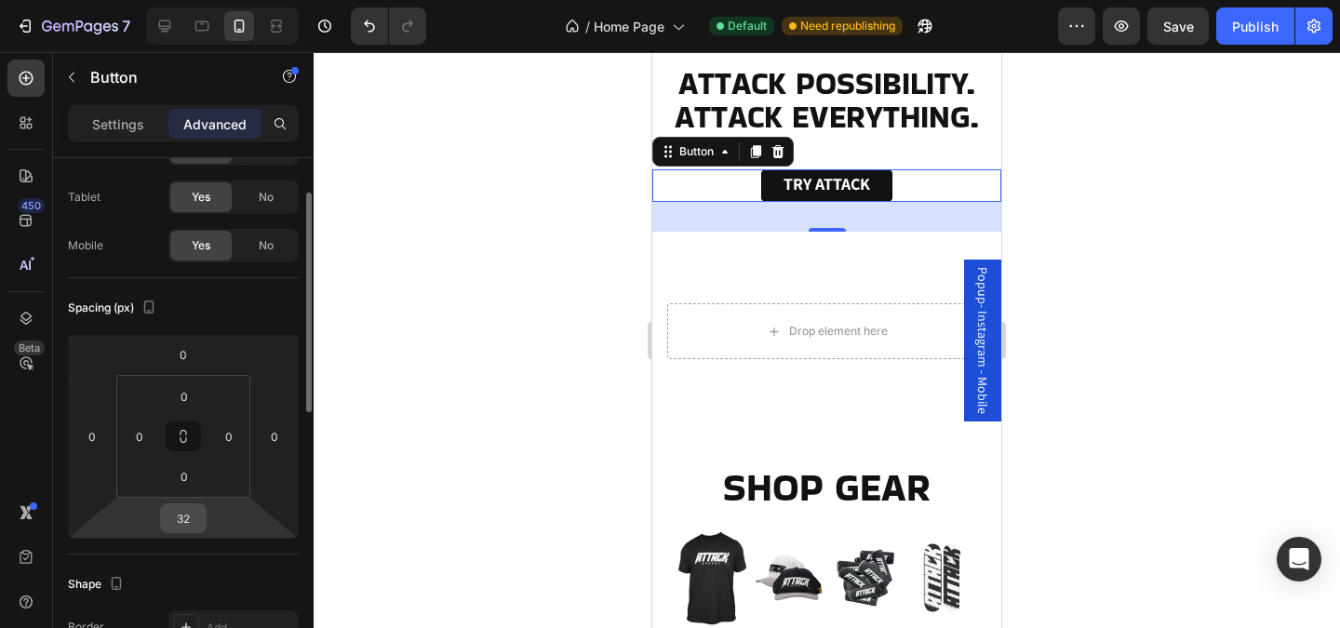
click at [194, 514] on input "32" at bounding box center [183, 518] width 37 height 28
type input "0"
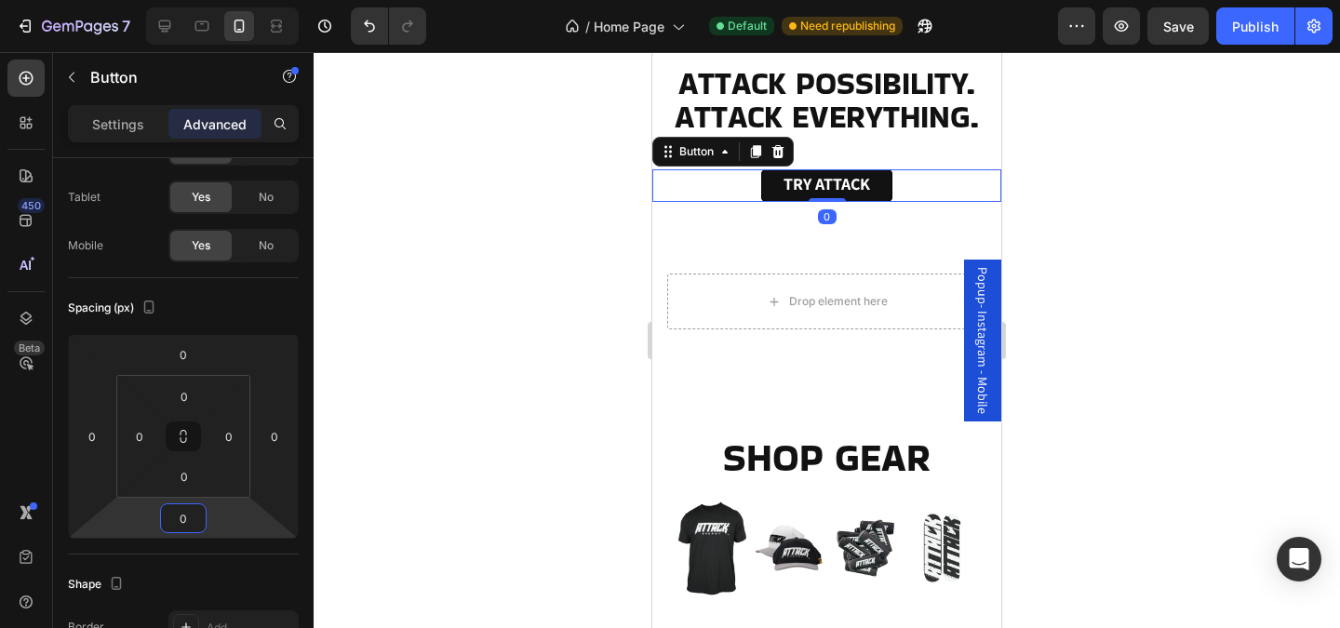
click at [375, 458] on div at bounding box center [827, 340] width 1026 height 576
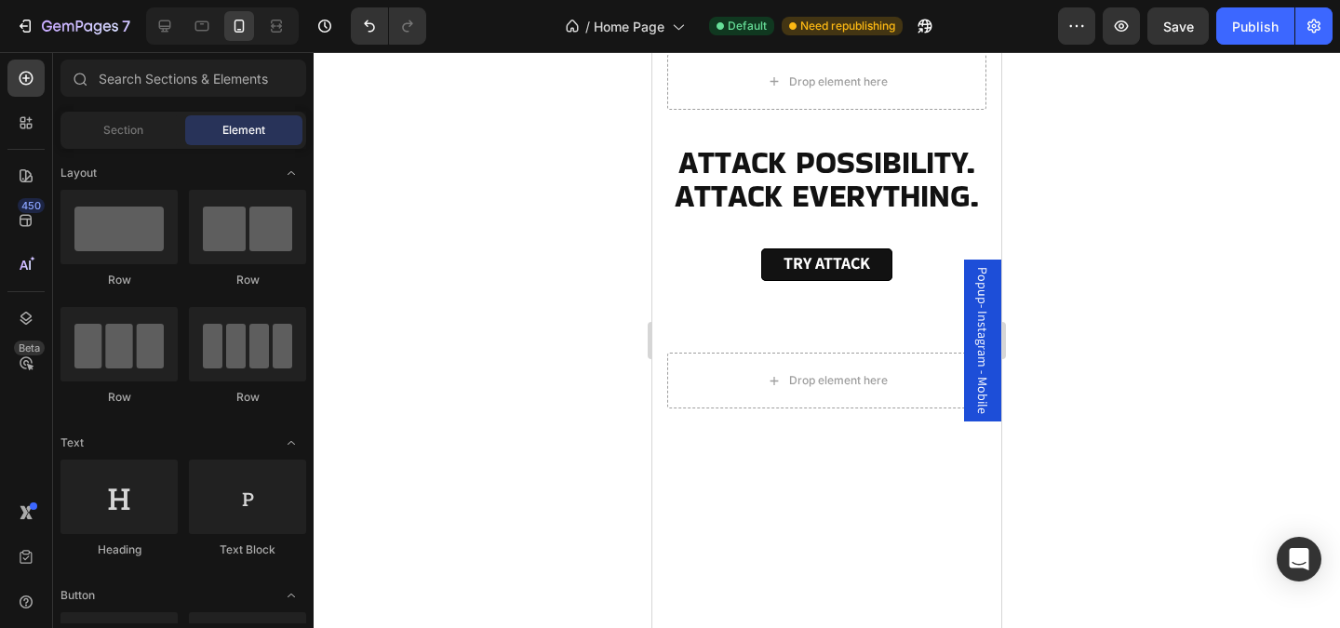
scroll to position [145, 0]
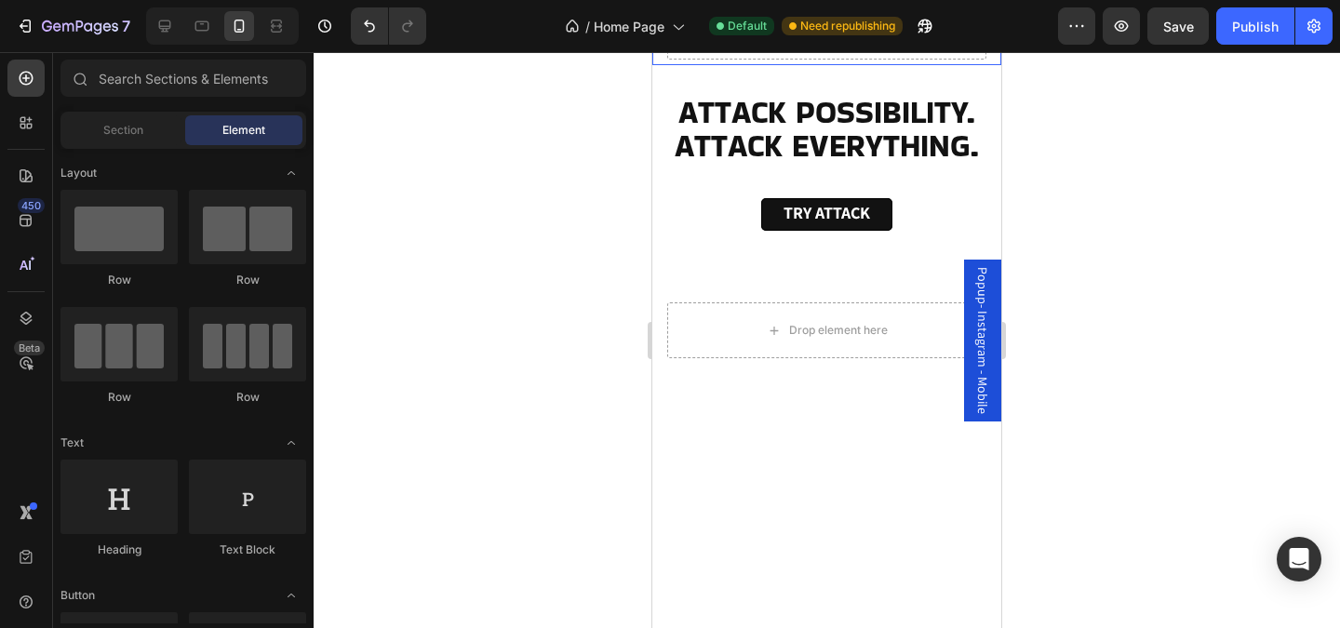
click at [545, 325] on div at bounding box center [827, 340] width 1026 height 576
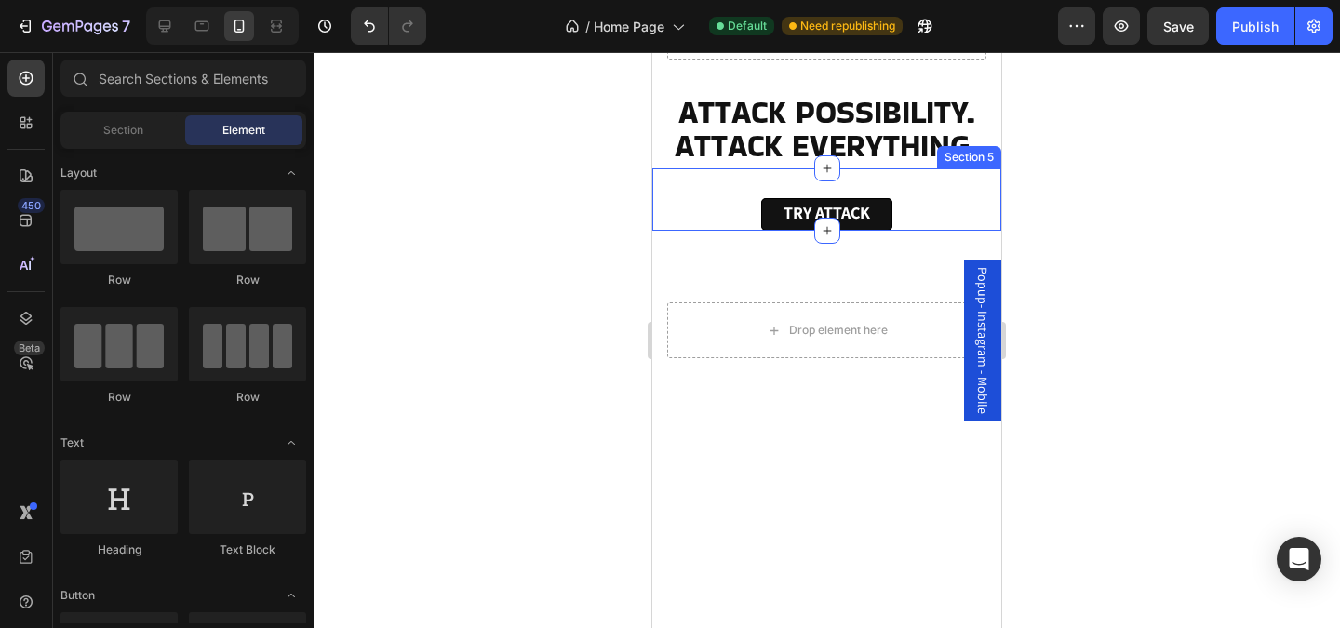
click at [784, 231] on div "TRY ATTACK Button Section 5" at bounding box center [826, 199] width 349 height 62
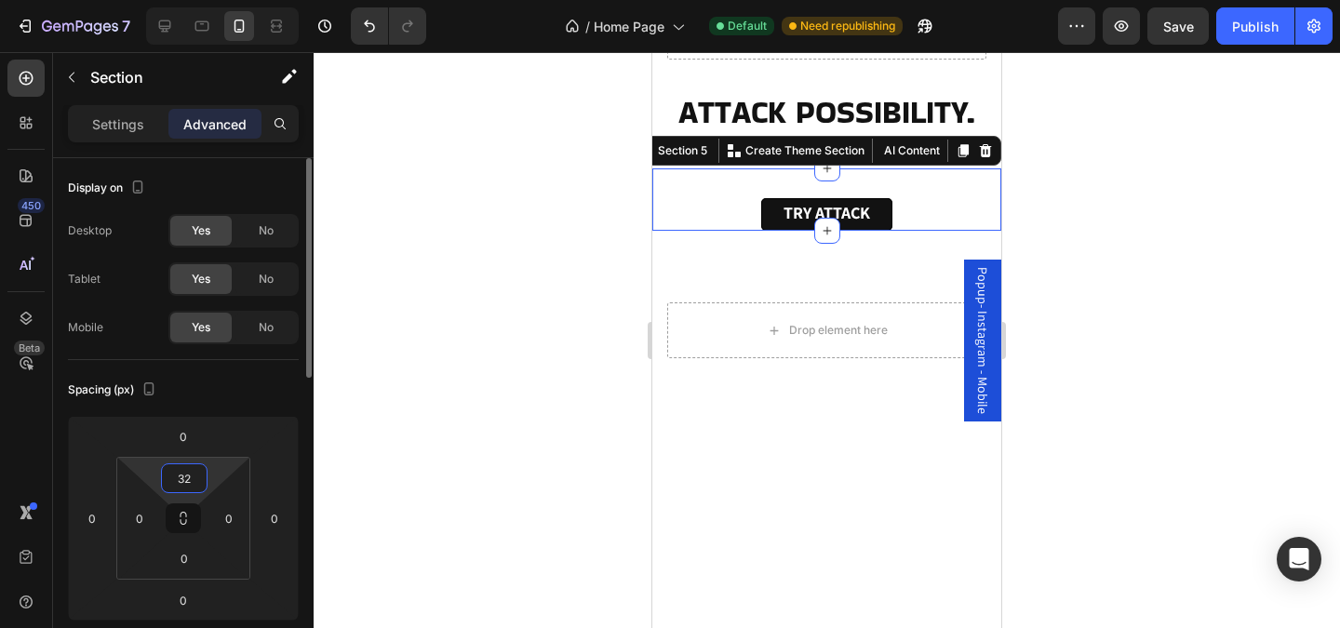
click at [200, 482] on input "32" at bounding box center [184, 478] width 37 height 28
type input "0"
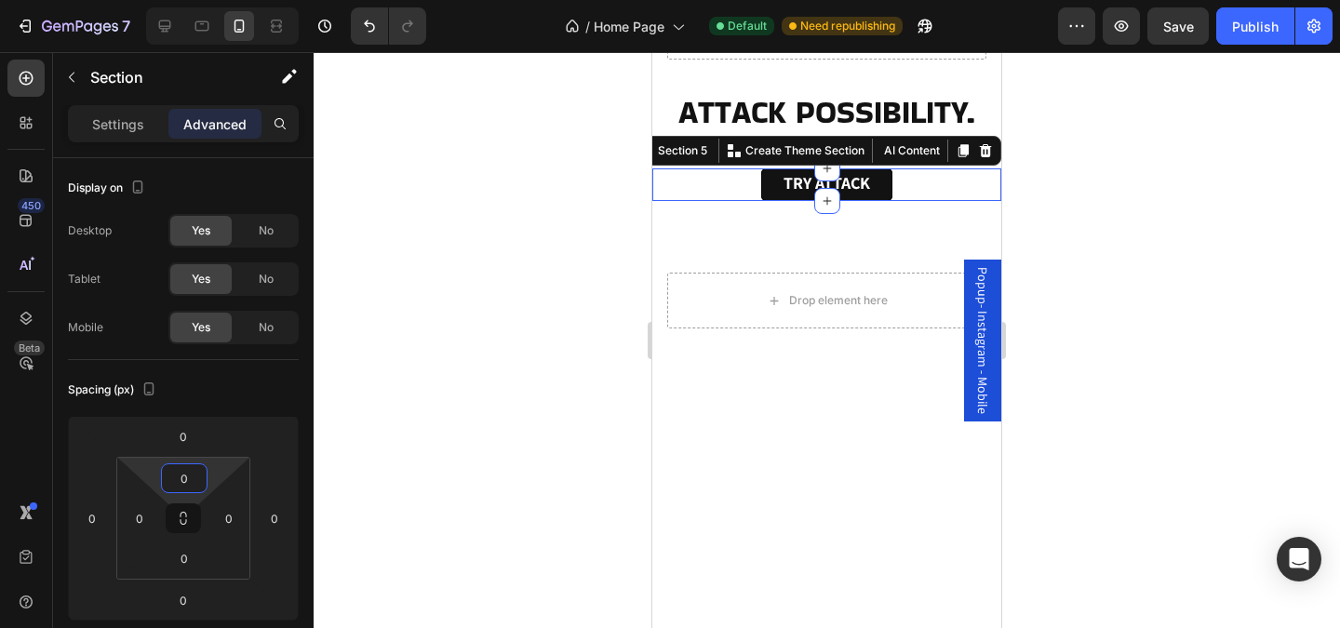
click at [443, 462] on div at bounding box center [827, 340] width 1026 height 576
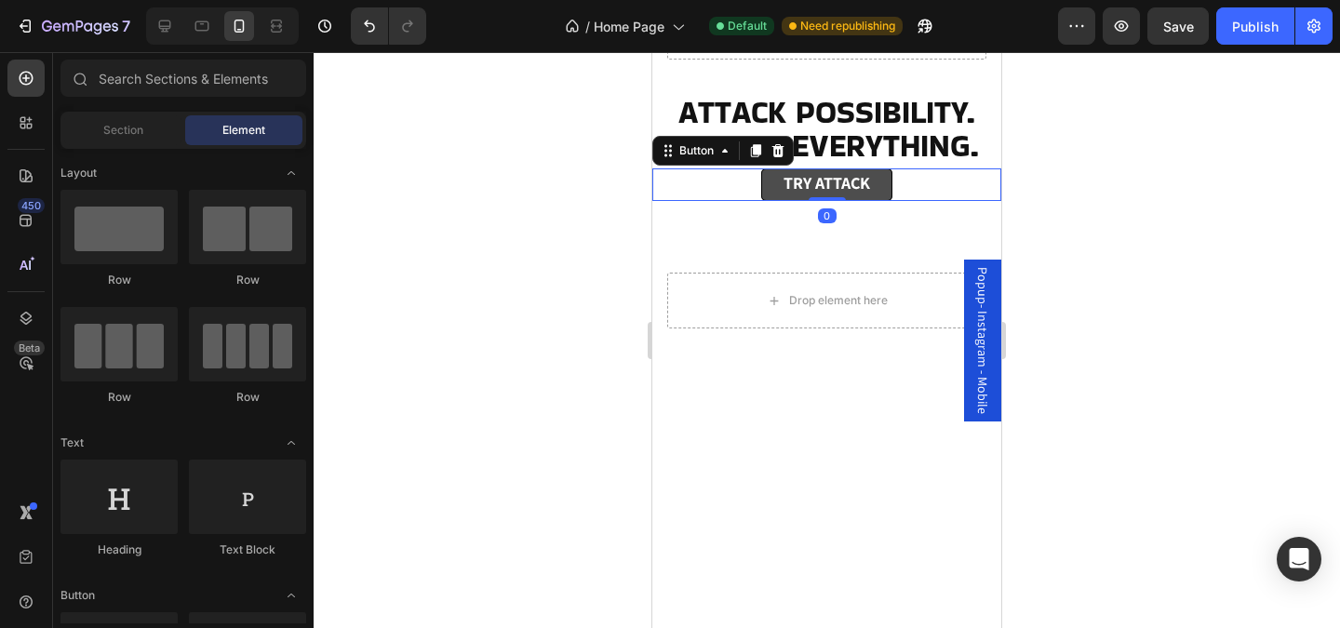
click at [784, 201] on link "TRY ATTACK" at bounding box center [826, 184] width 131 height 33
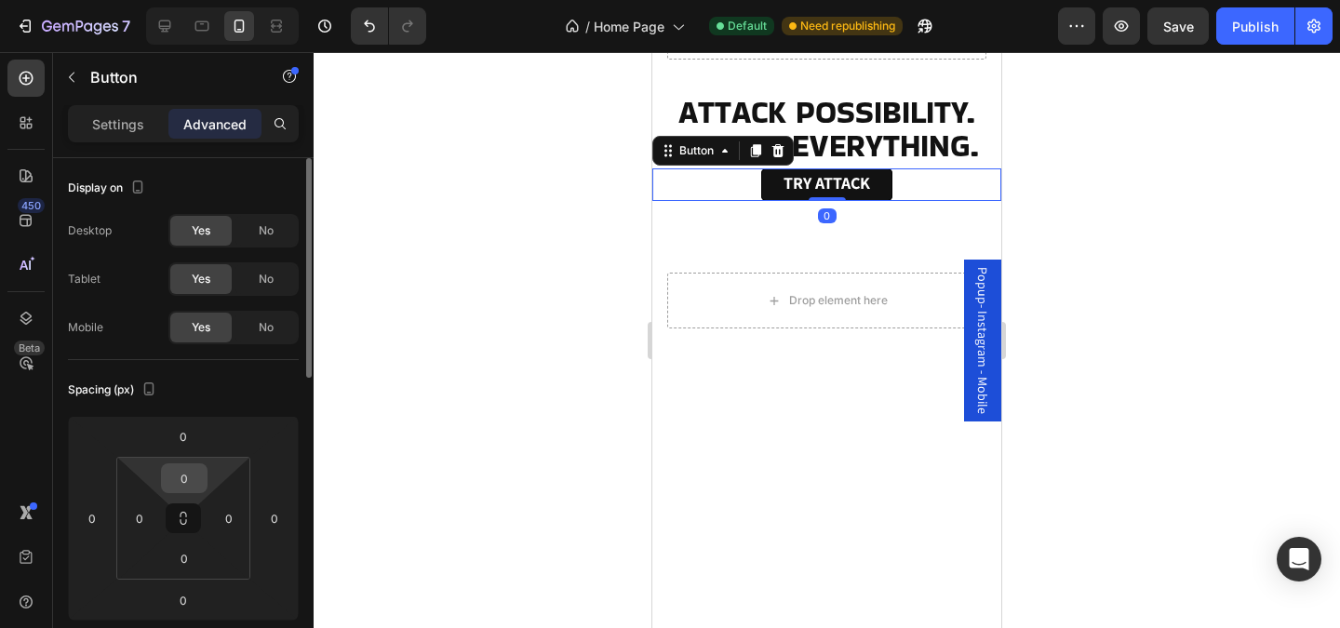
click at [180, 478] on input "0" at bounding box center [184, 478] width 37 height 28
type input "10"
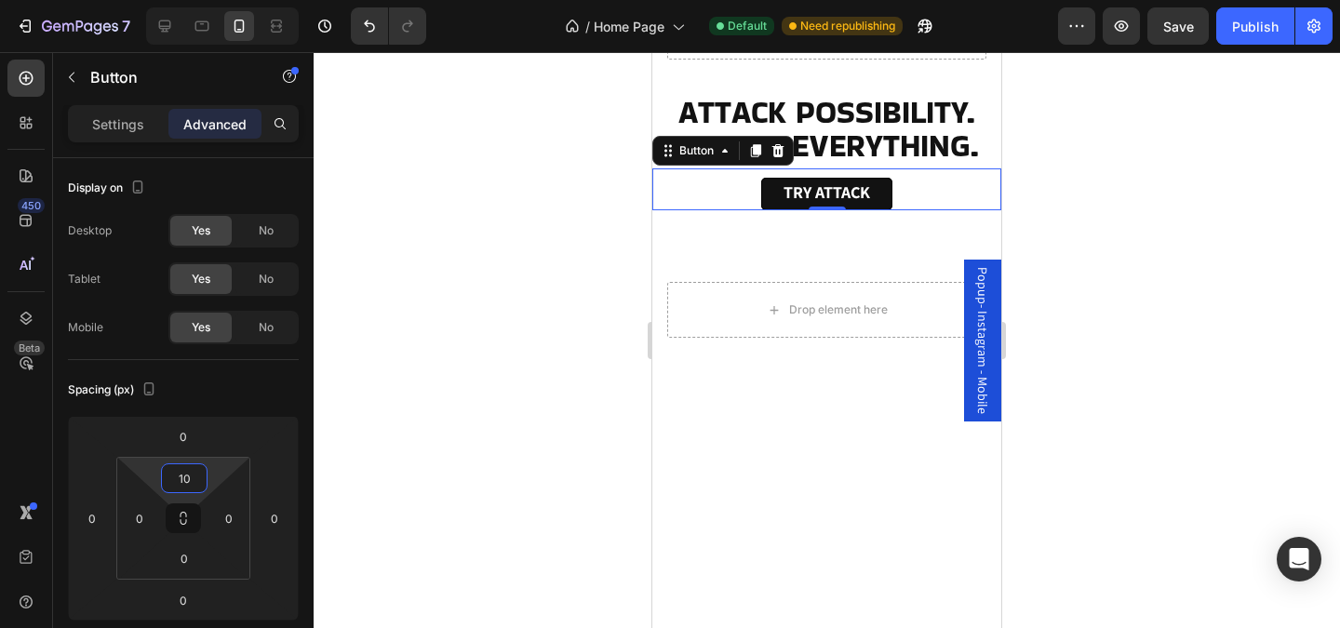
click at [452, 464] on div at bounding box center [827, 340] width 1026 height 576
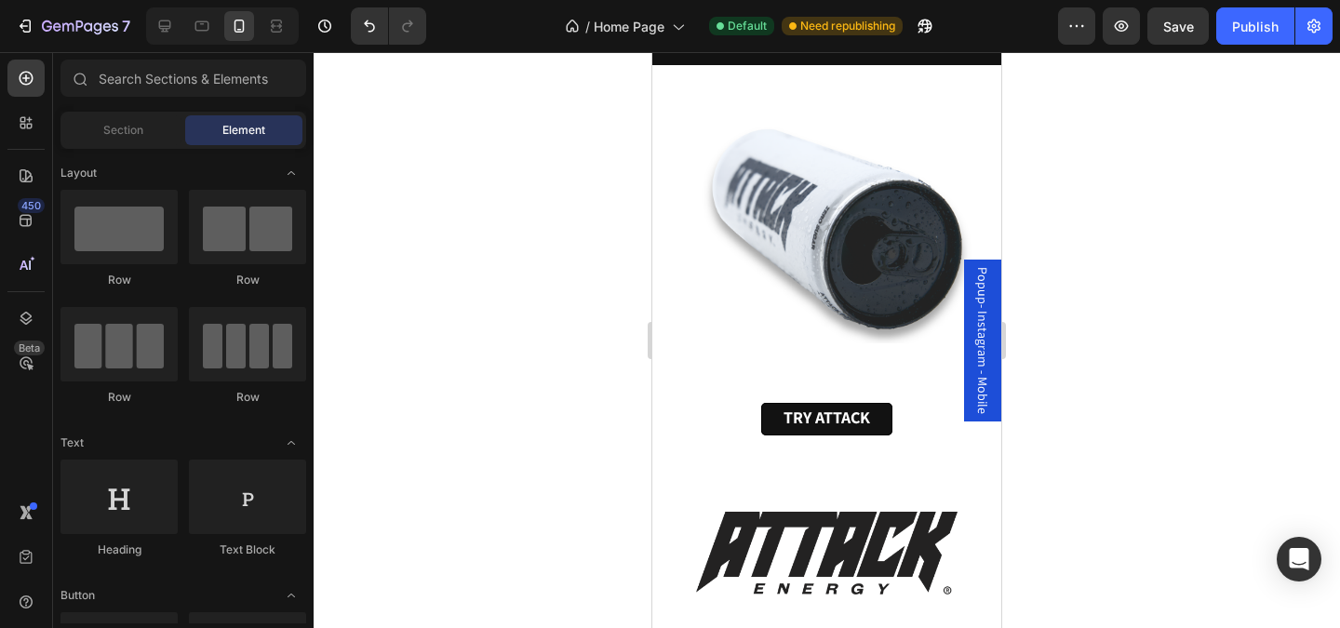
scroll to position [1640, 0]
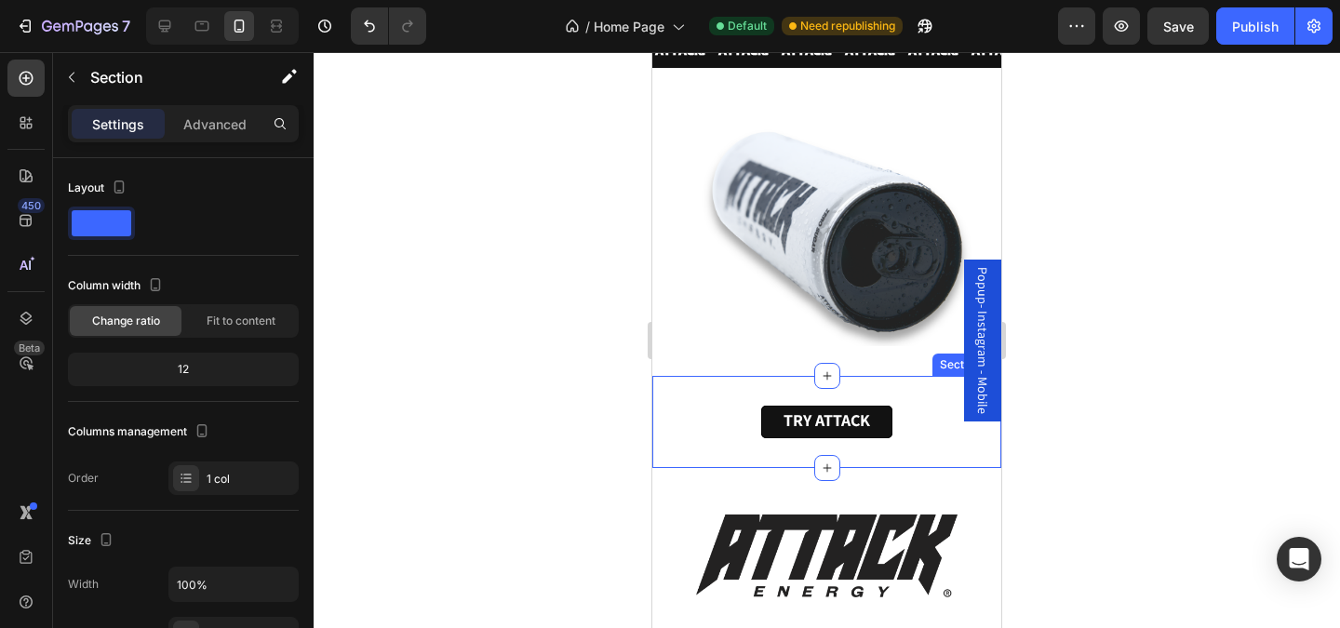
click at [859, 395] on div "TRY ATTACK Button Section 15" at bounding box center [826, 422] width 349 height 92
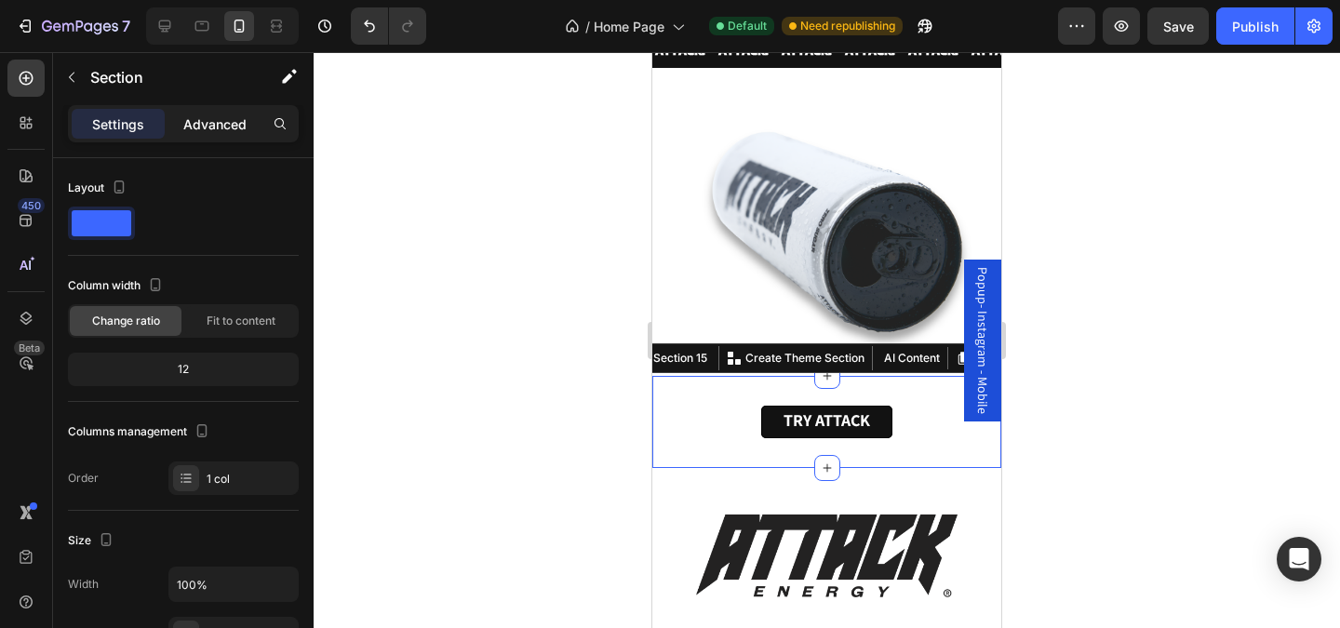
click at [227, 127] on p "Advanced" at bounding box center [214, 124] width 63 height 20
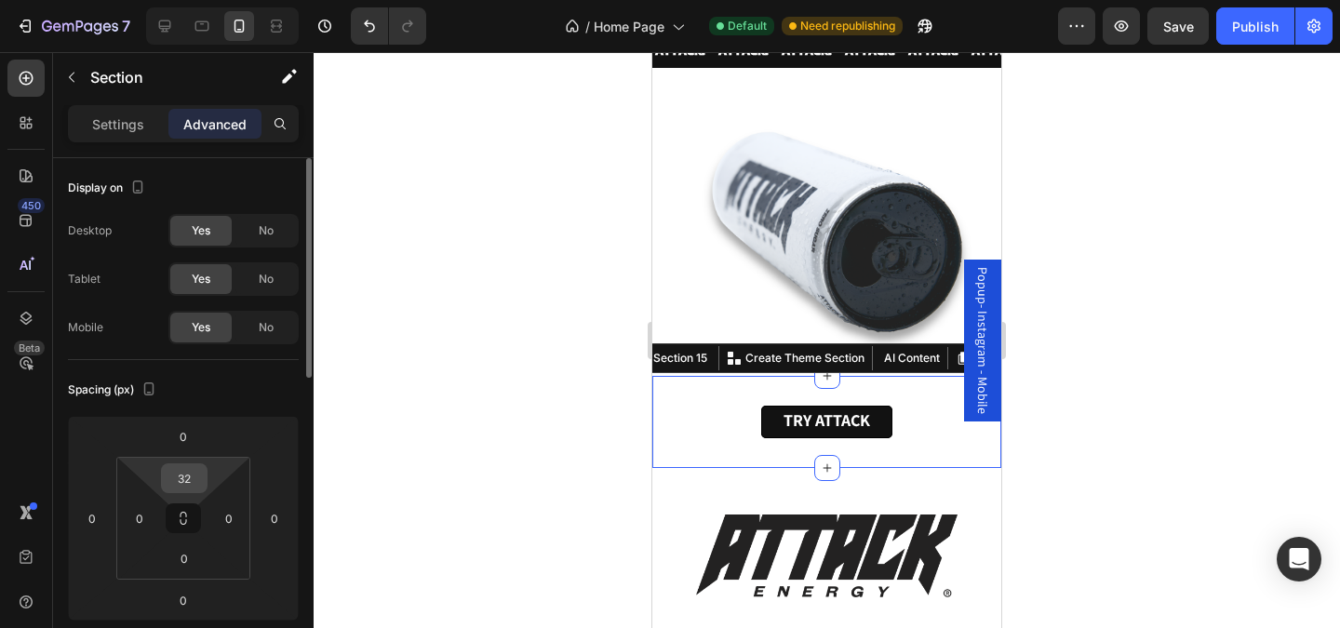
click at [205, 478] on div "32" at bounding box center [184, 478] width 47 height 30
click at [198, 478] on input "32" at bounding box center [184, 478] width 37 height 28
type input "0"
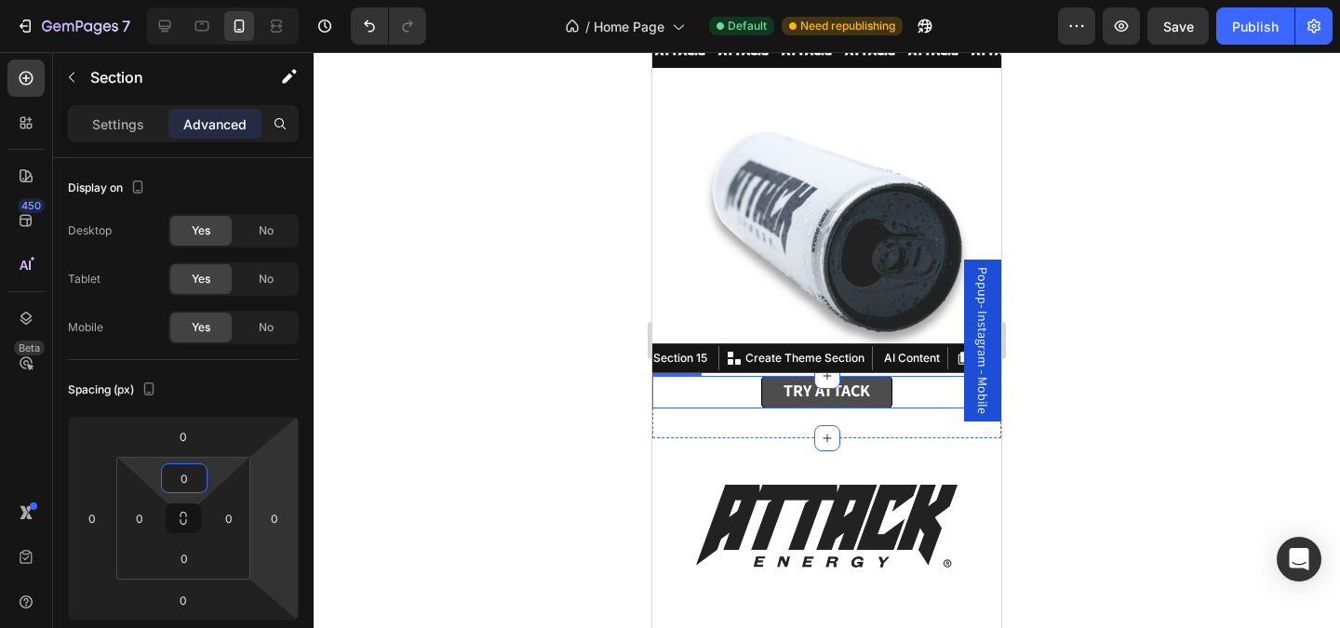
click at [779, 395] on link "TRY ATTACK" at bounding box center [826, 392] width 131 height 33
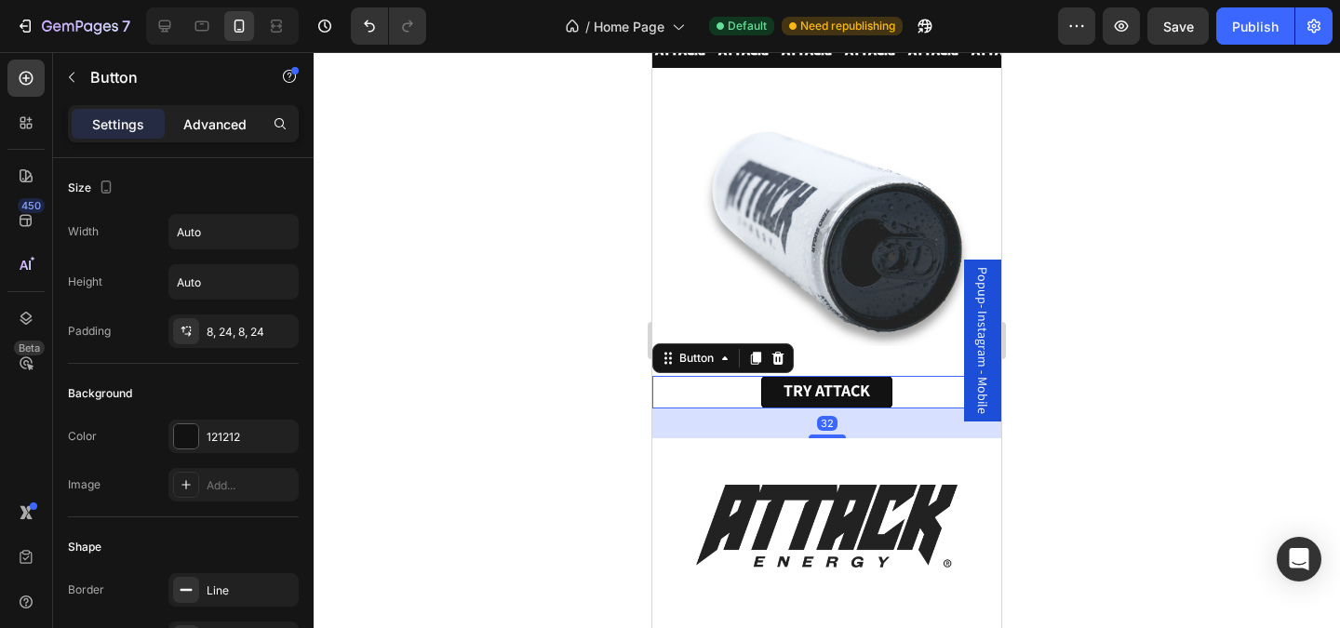
click at [222, 131] on p "Advanced" at bounding box center [214, 124] width 63 height 20
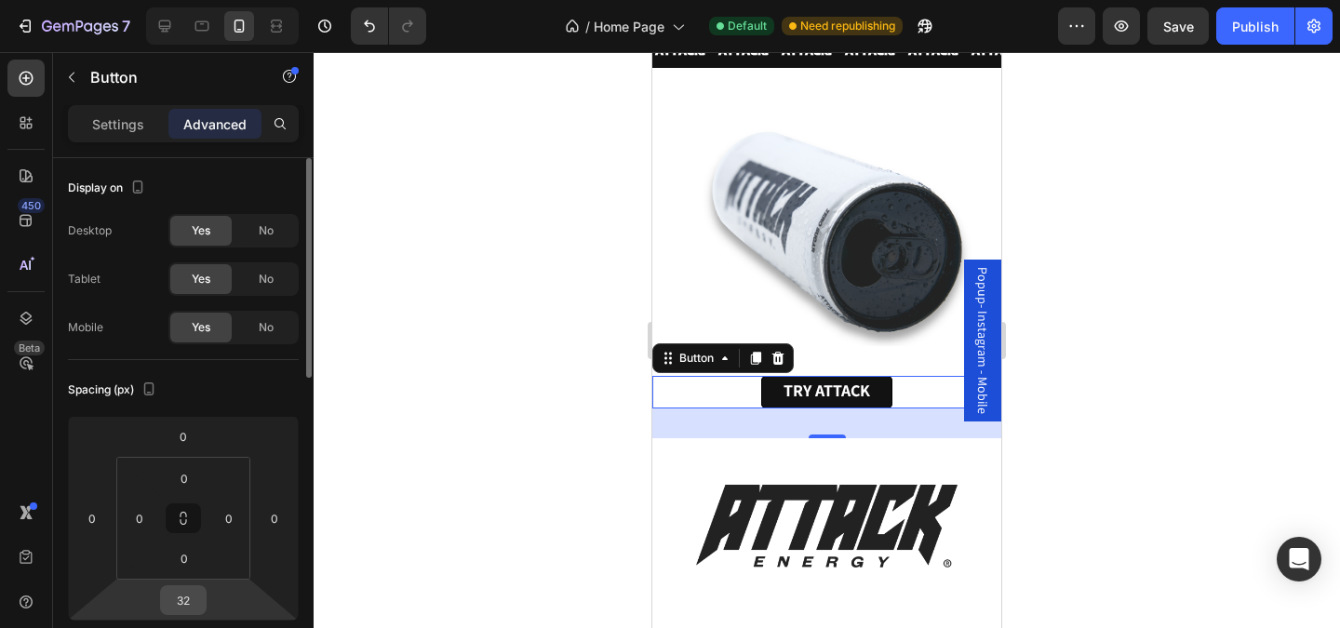
click at [185, 599] on input "32" at bounding box center [183, 600] width 37 height 28
type input "0"
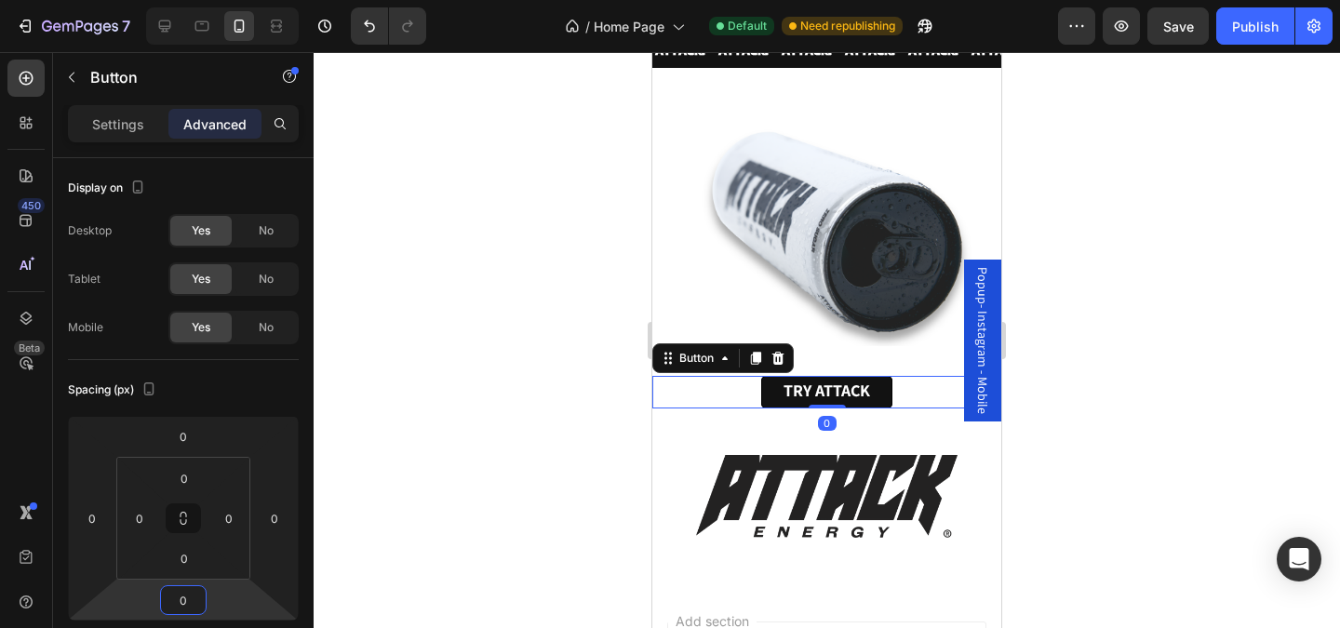
click at [489, 563] on div at bounding box center [827, 340] width 1026 height 576
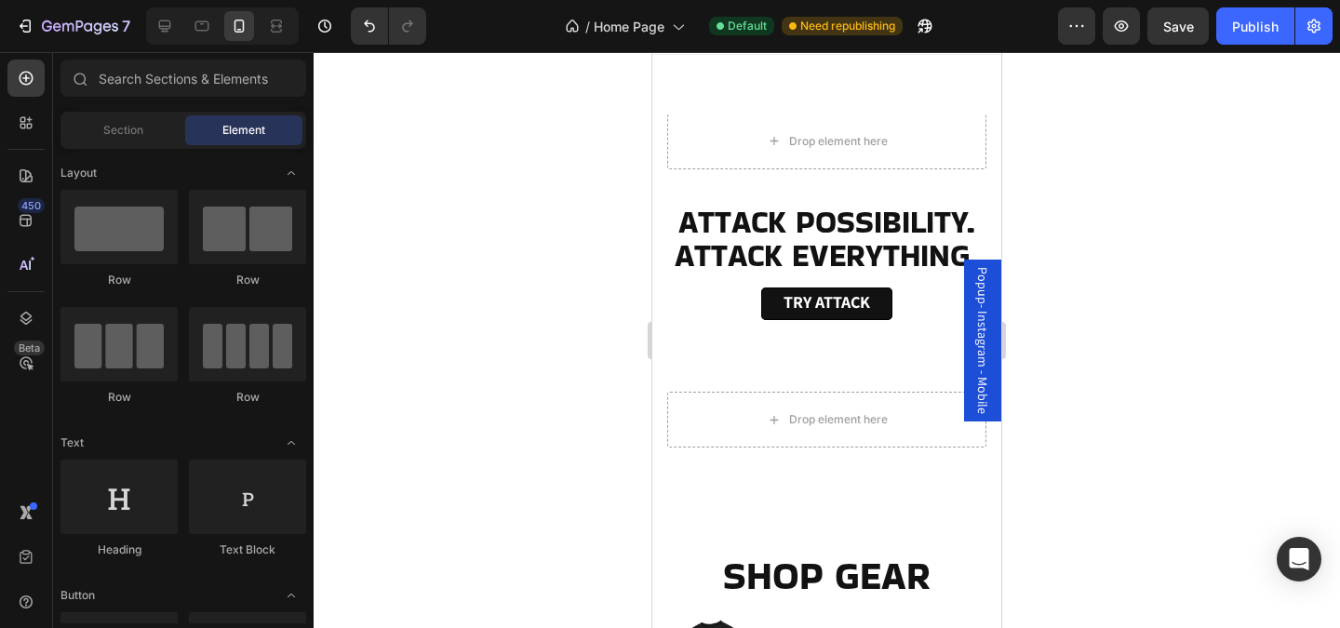
scroll to position [0, 0]
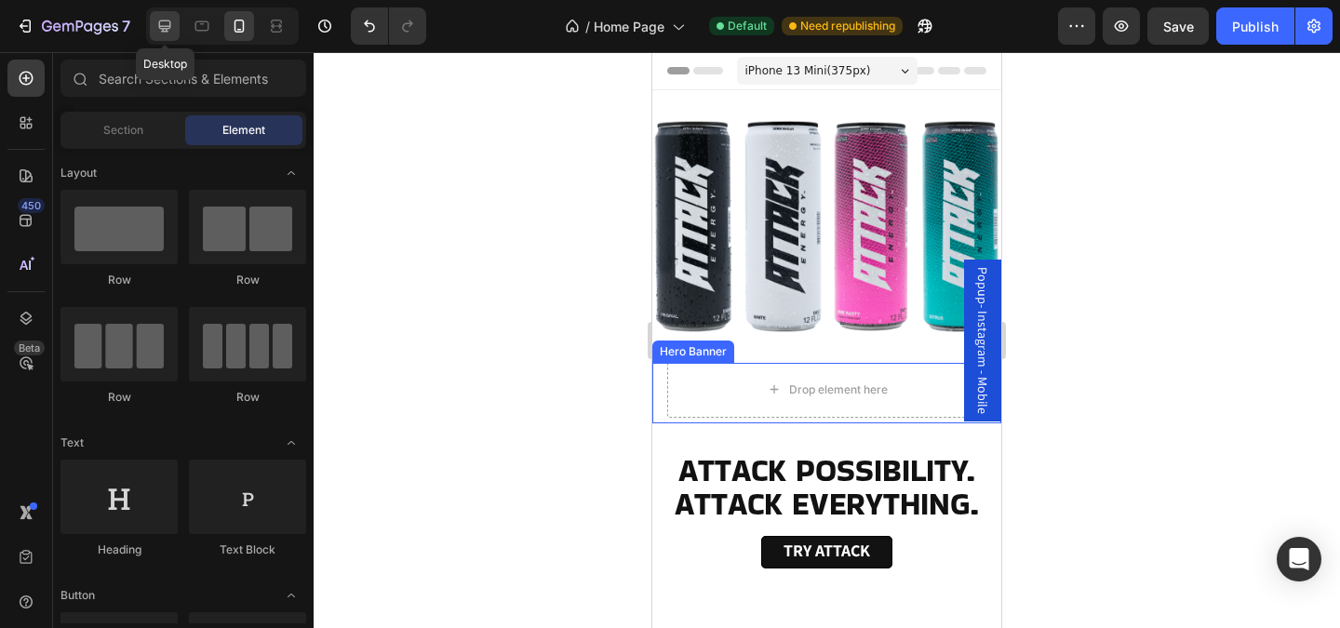
click at [169, 33] on icon at bounding box center [164, 26] width 19 height 19
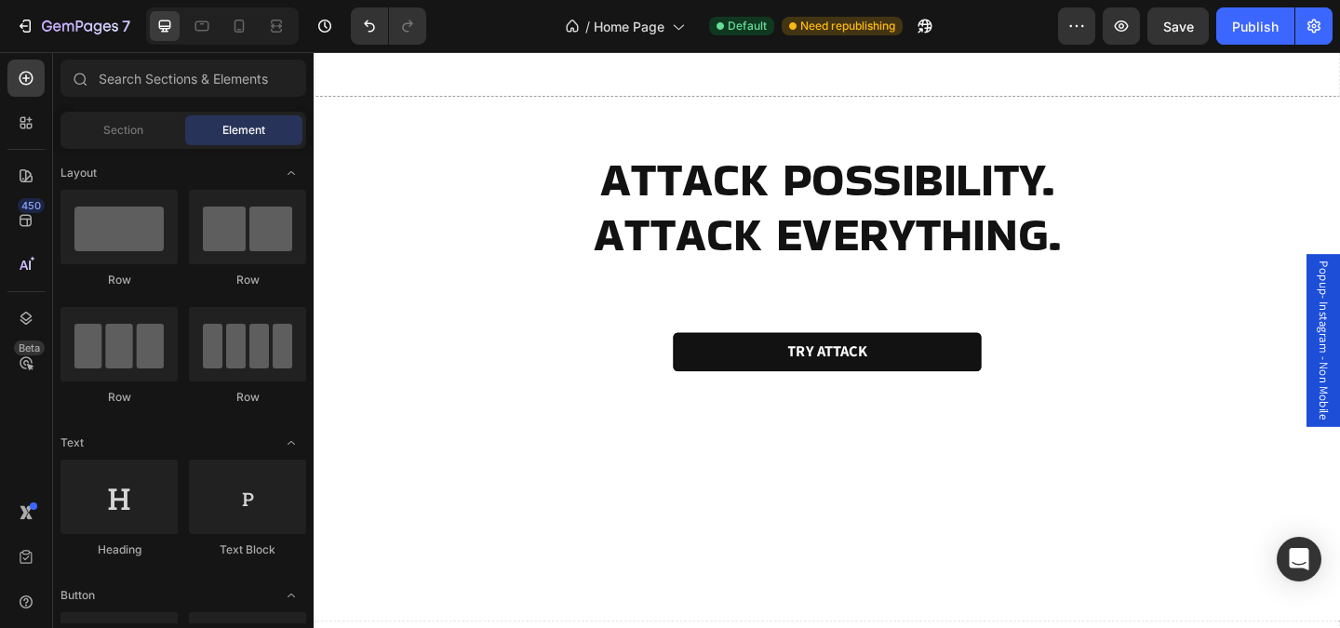
scroll to position [1000, 0]
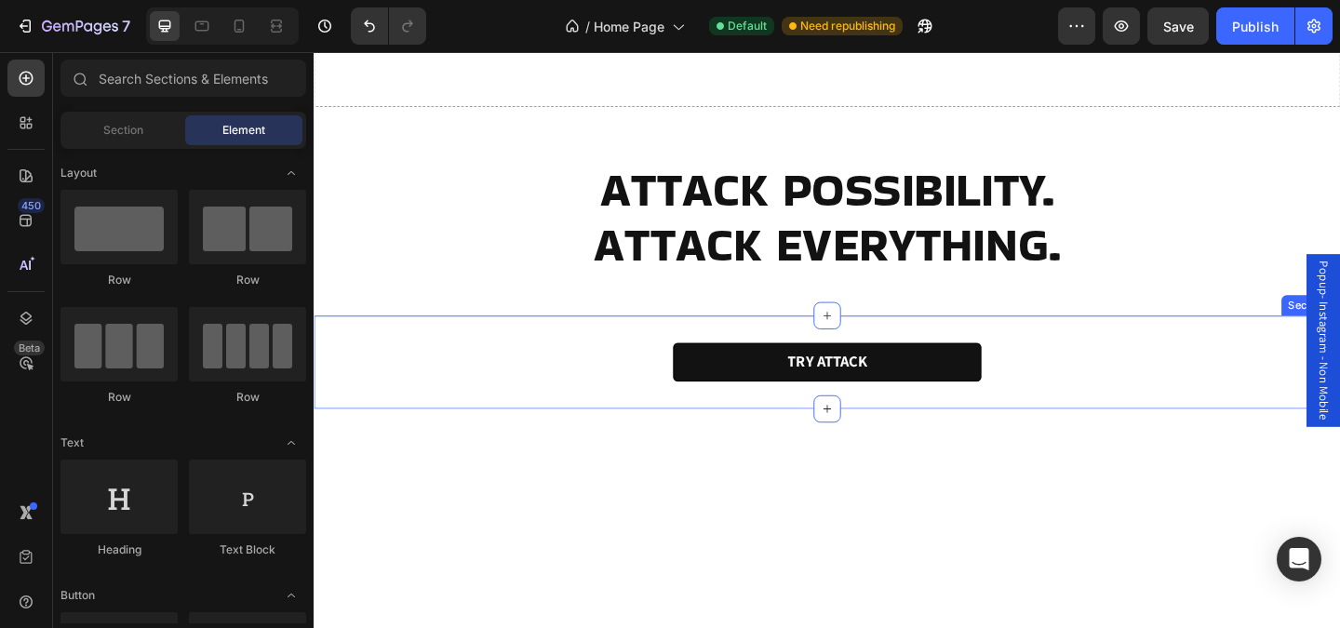
click at [742, 355] on div "TRY ATTACK Button Section 5" at bounding box center [872, 390] width 1117 height 102
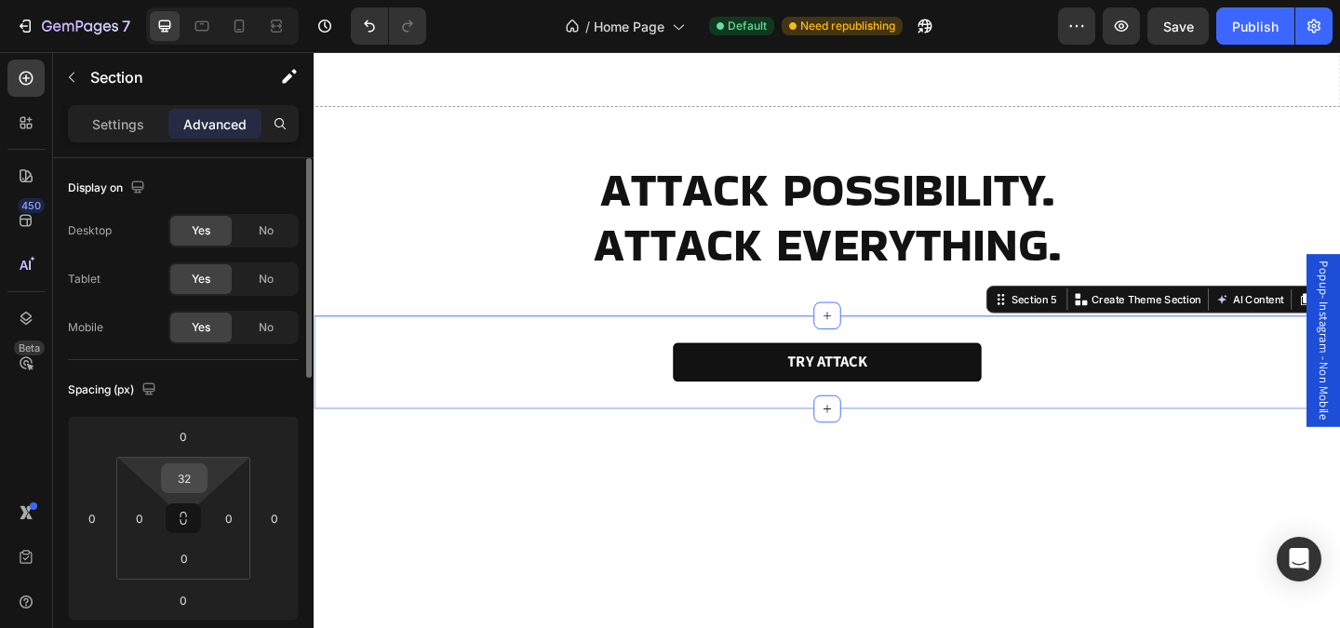
click at [189, 471] on input "32" at bounding box center [184, 478] width 37 height 28
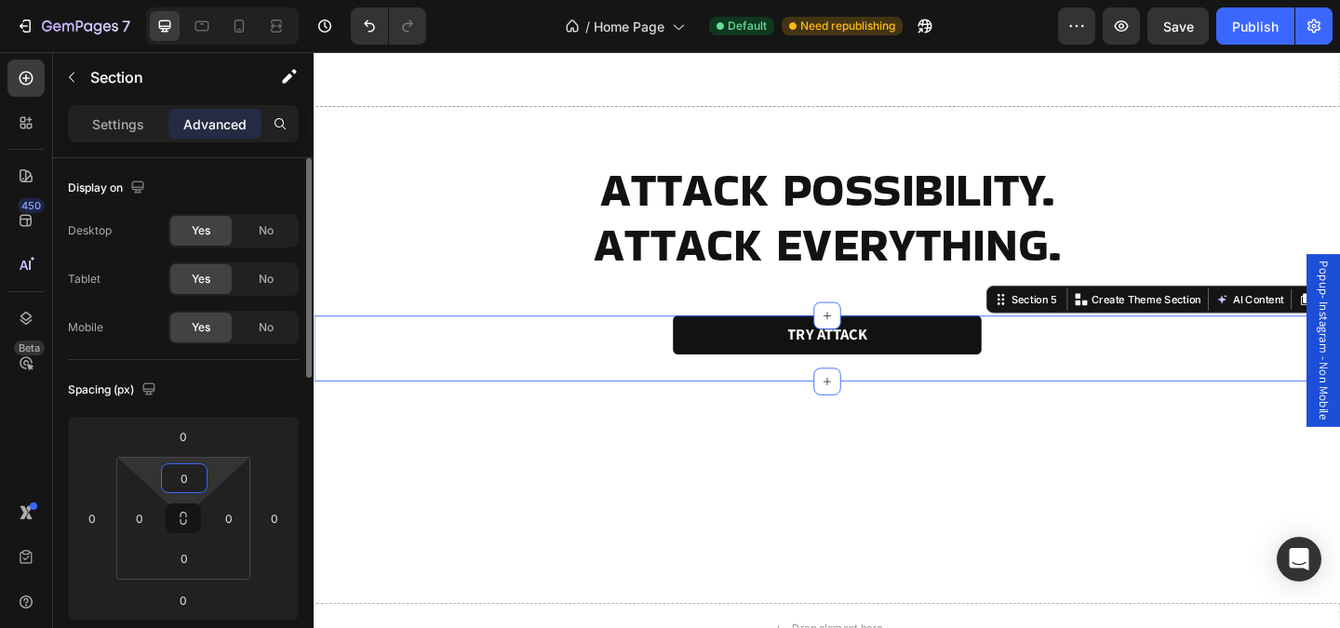
type input "0"
click at [0, 0] on div "Spacing (px) 0 0 0 0 0 0 0 0" at bounding box center [0, 0] width 0 height 0
click at [771, 399] on div "TRY ATTACK Button" at bounding box center [872, 375] width 1117 height 73
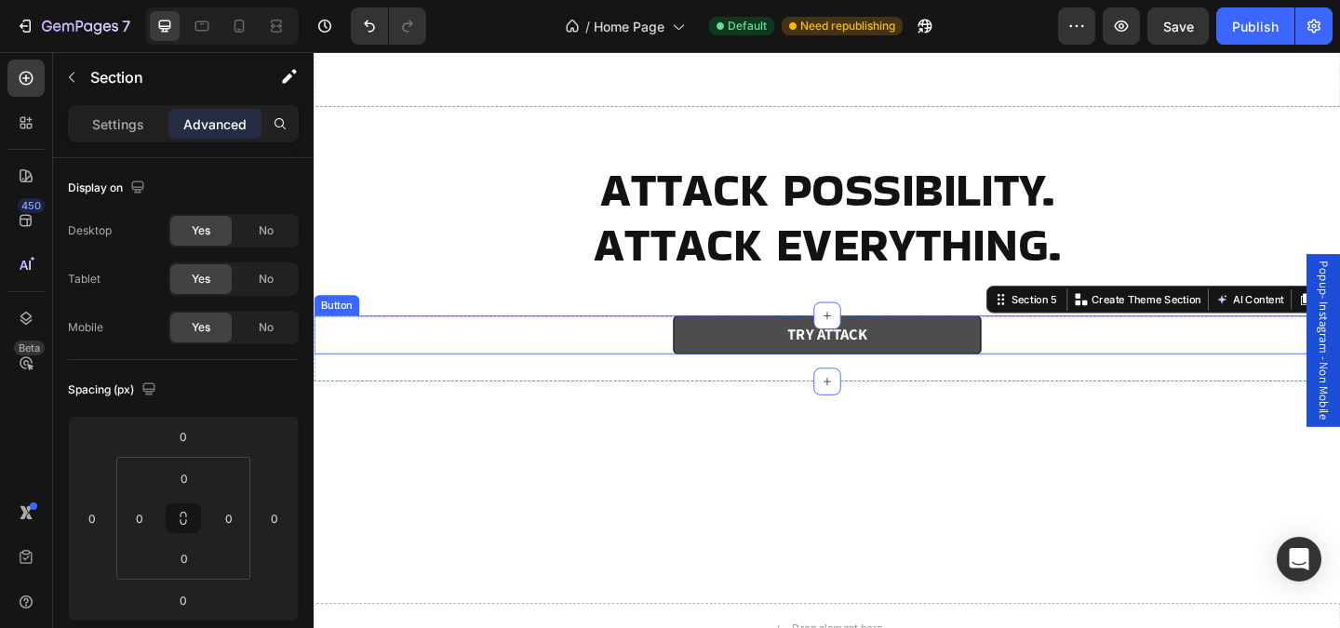
click at [776, 365] on link "TRY ATTACK" at bounding box center [871, 360] width 335 height 43
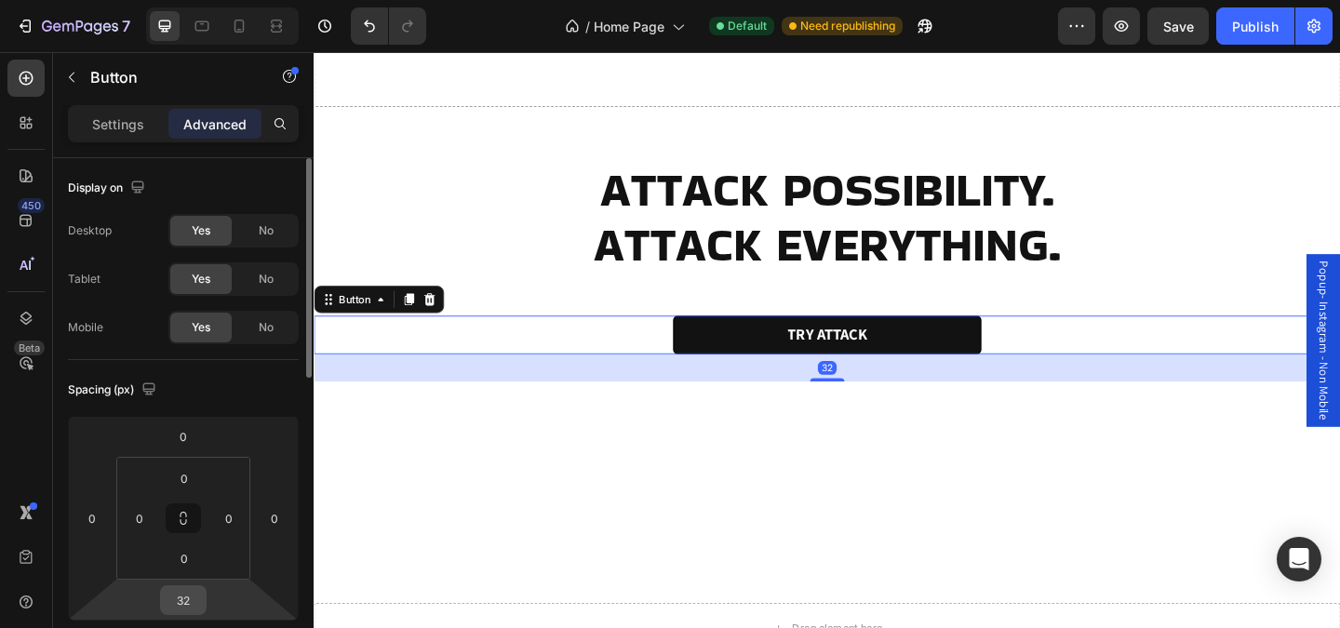
click at [190, 600] on input "32" at bounding box center [183, 600] width 37 height 28
type input "0"
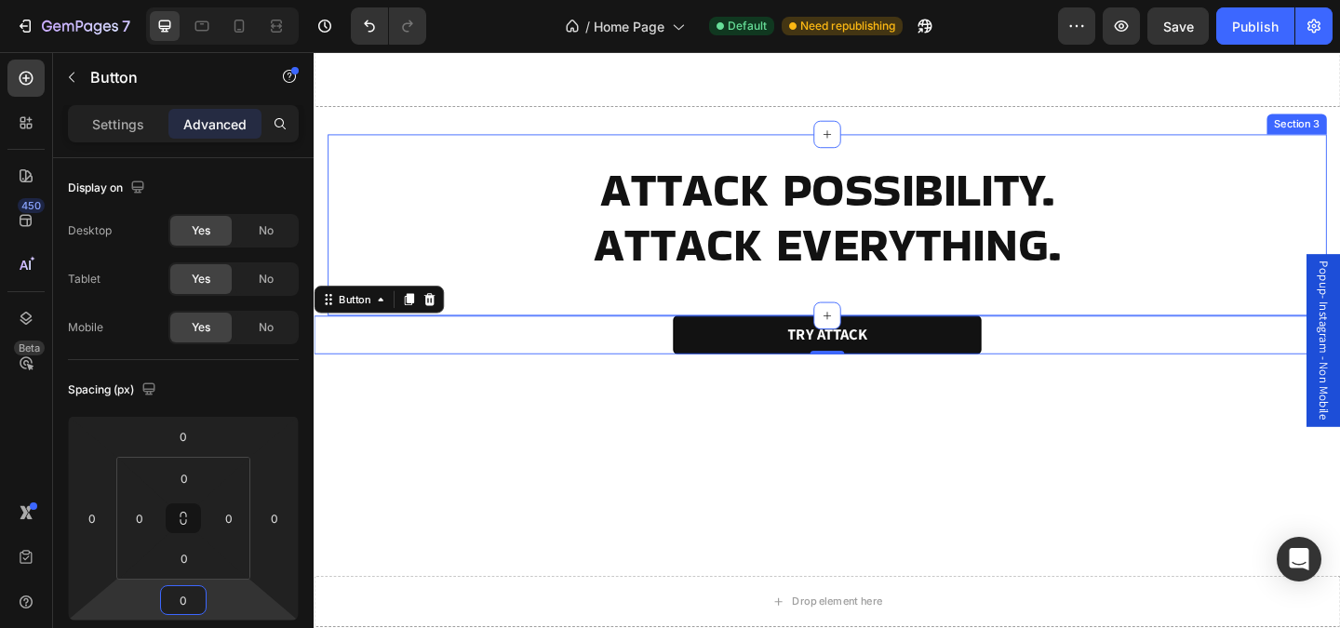
click at [525, 302] on div "ATTACK POSSIBILITY. ATTACK EVERYTHING. Heading" at bounding box center [871, 240] width 1087 height 138
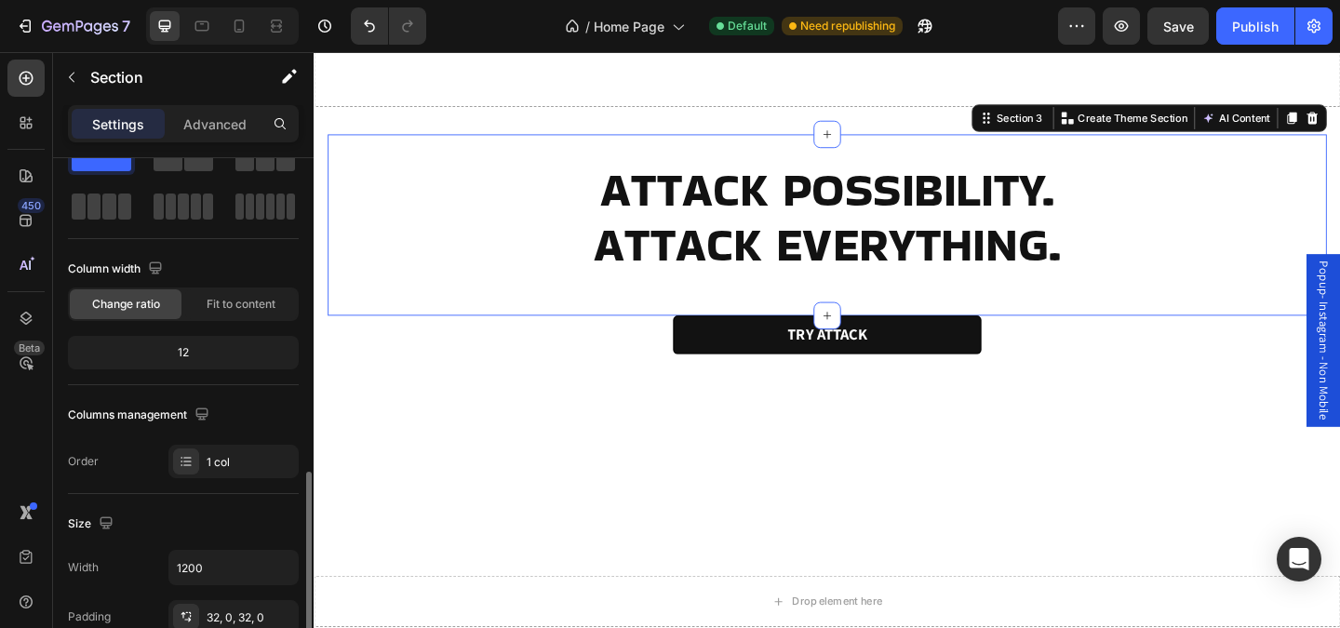
scroll to position [0, 0]
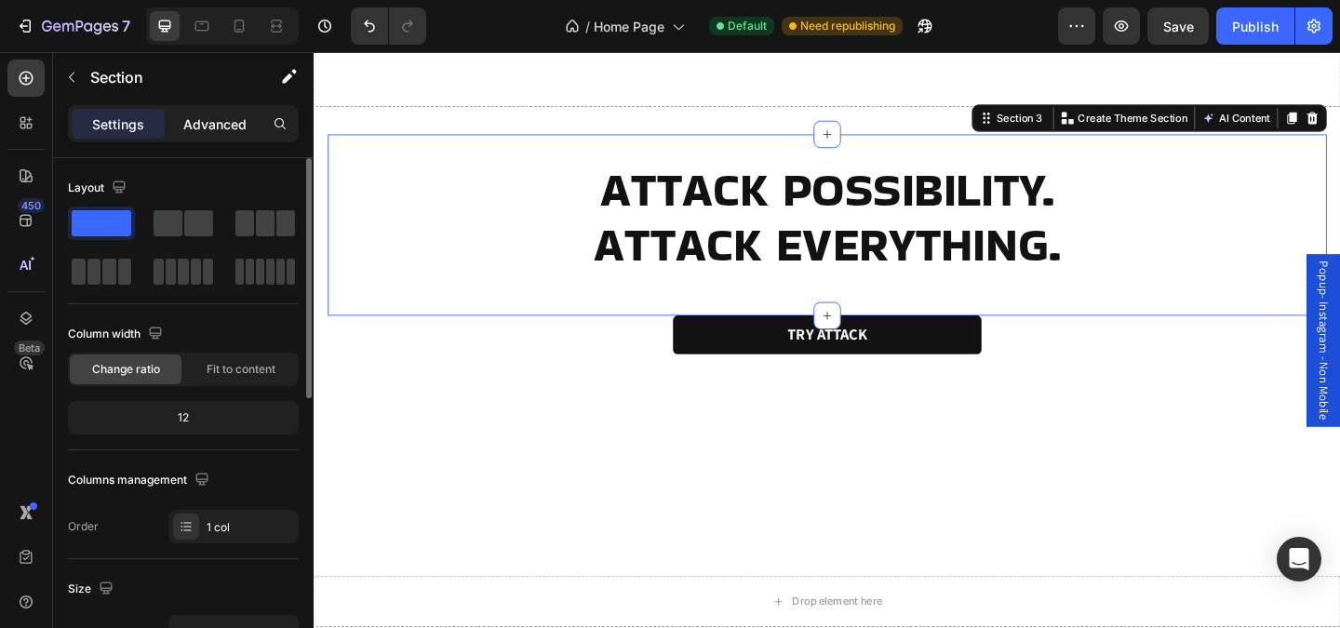
click at [228, 124] on p "Advanced" at bounding box center [214, 124] width 63 height 20
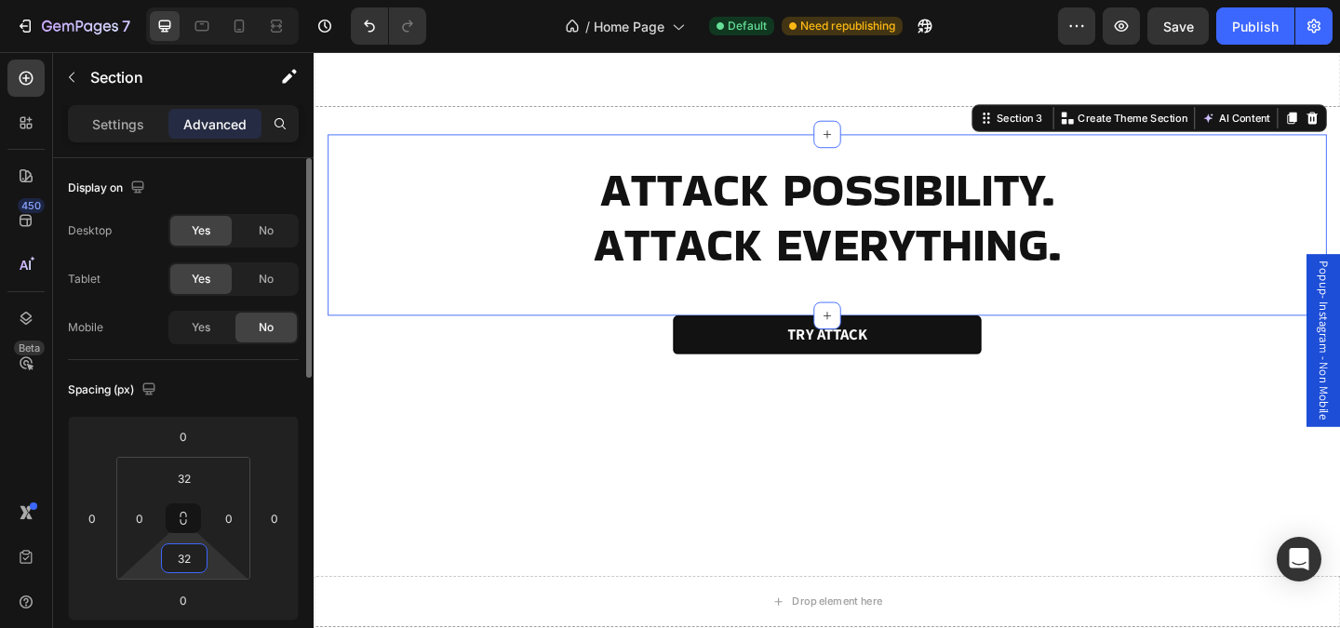
click at [188, 567] on input "32" at bounding box center [184, 558] width 37 height 28
type input "10"
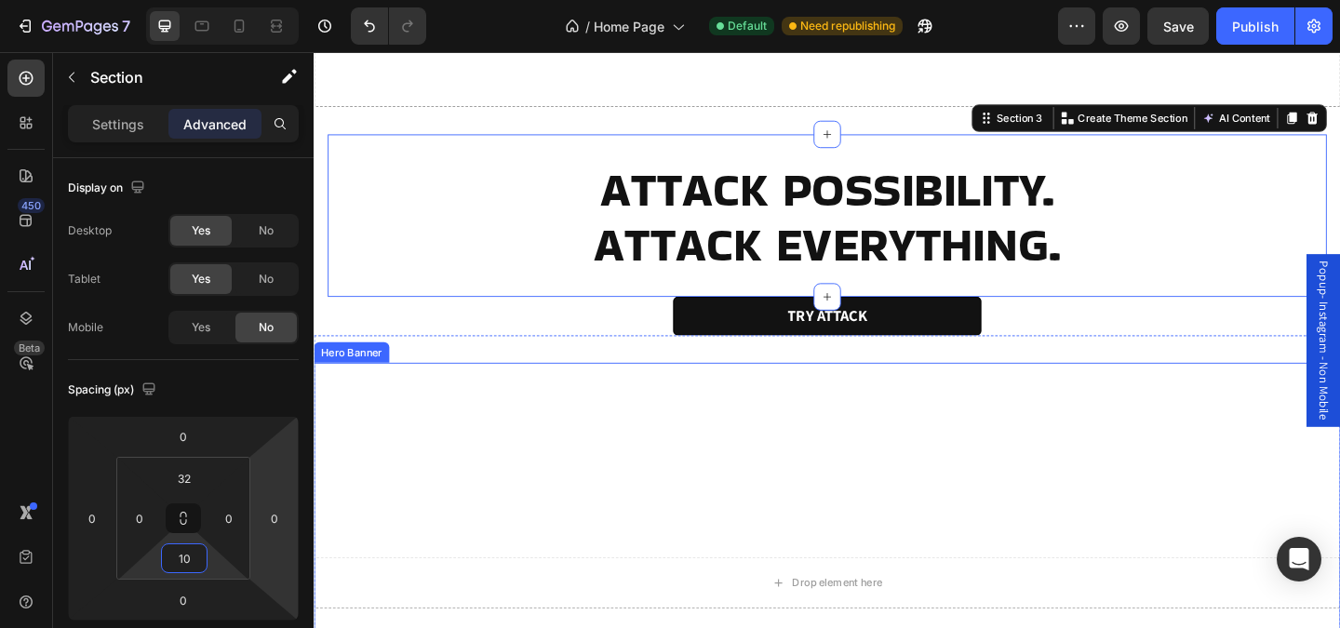
click at [380, 456] on video "Background Image" at bounding box center [872, 629] width 1117 height 478
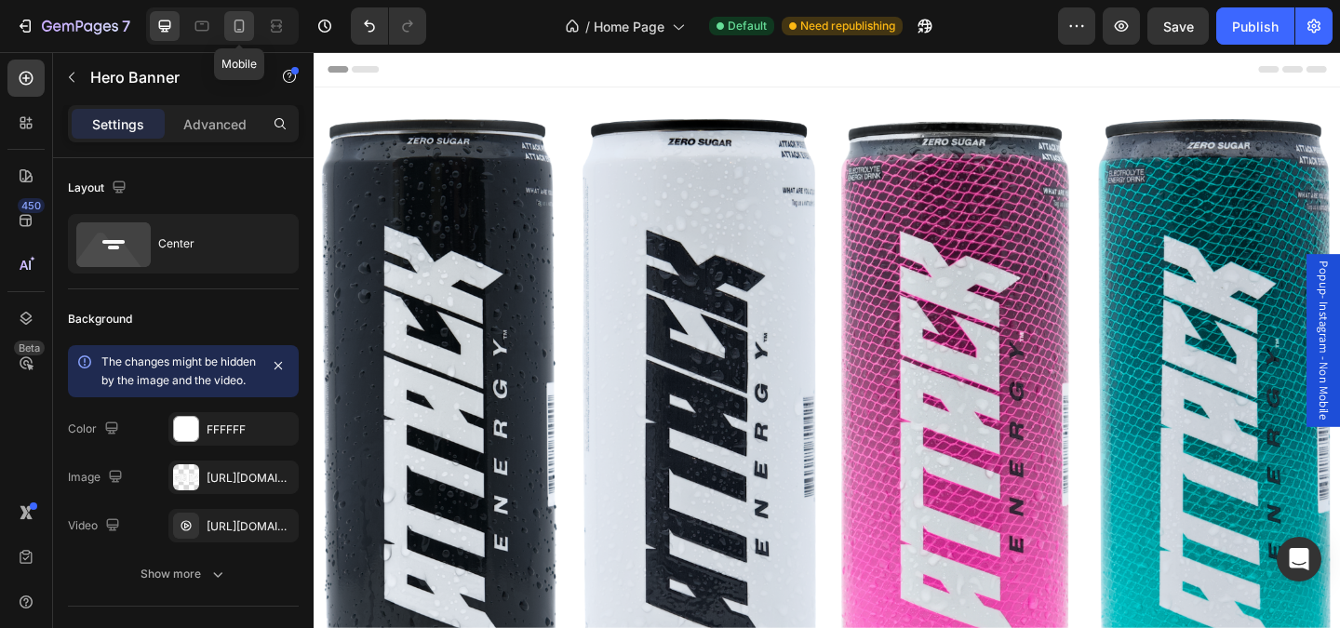
click at [244, 32] on icon at bounding box center [239, 26] width 19 height 19
type input "150"
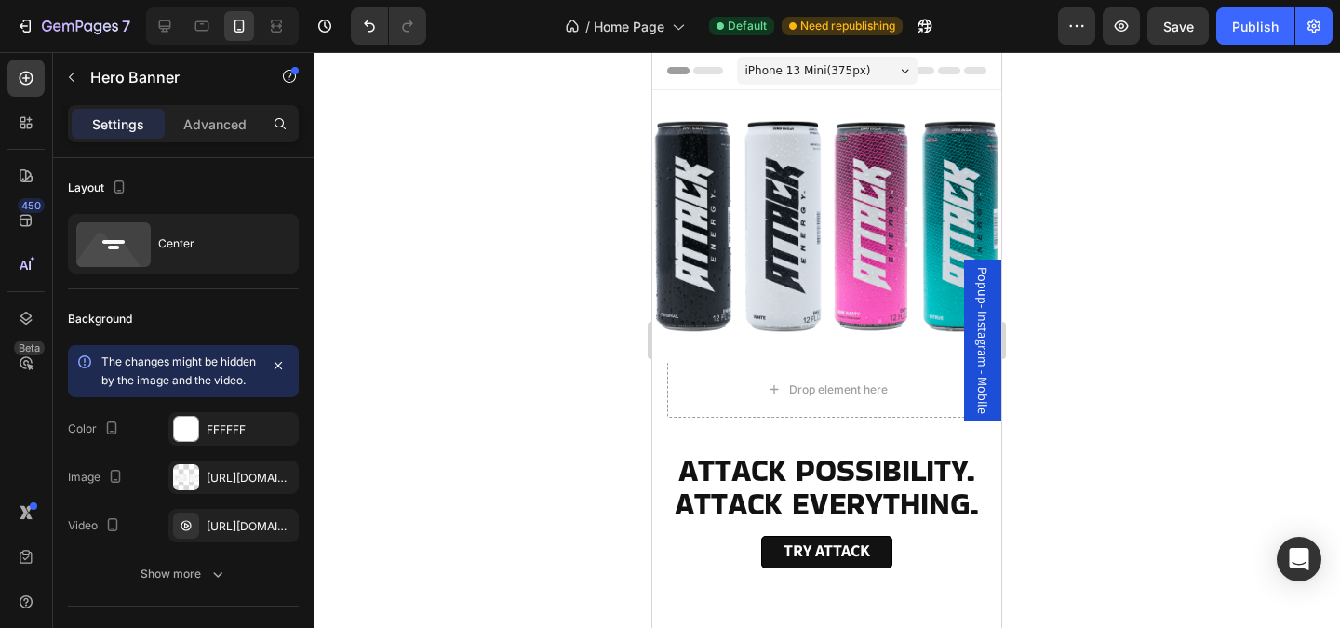
click at [1168, 47] on div "7 Version history / Home Page Default Need republishing Preview Save Publish" at bounding box center [670, 26] width 1340 height 53
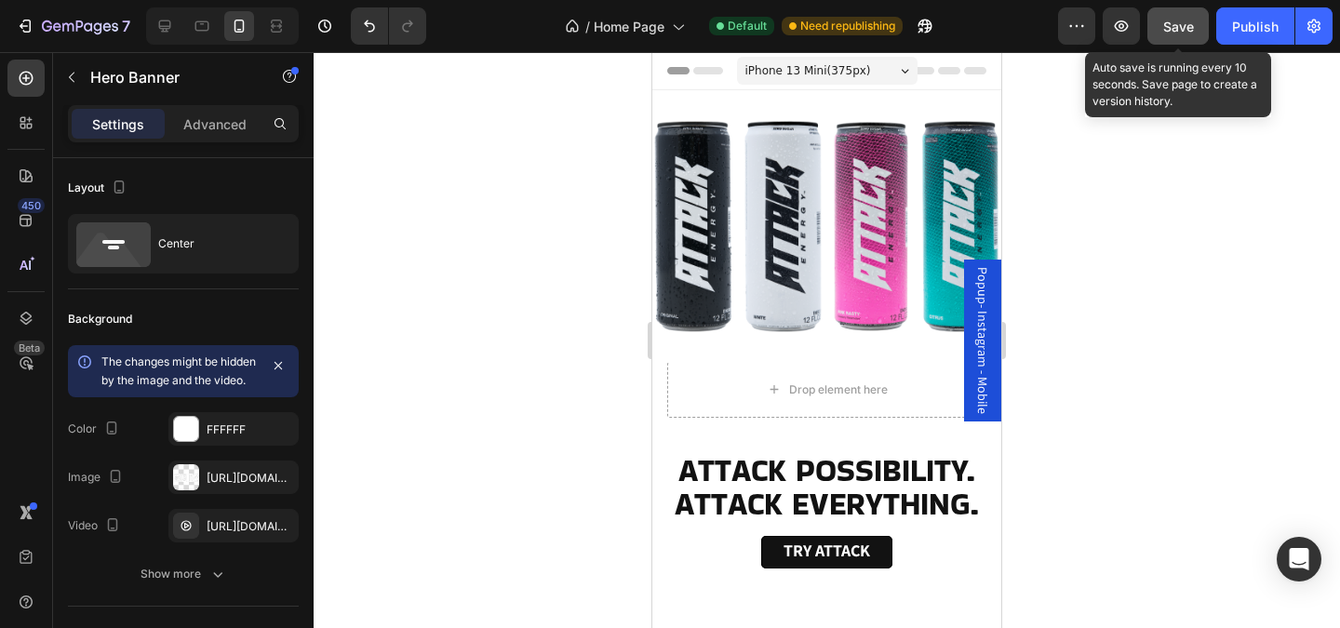
click at [1171, 41] on button "Save" at bounding box center [1177, 25] width 61 height 37
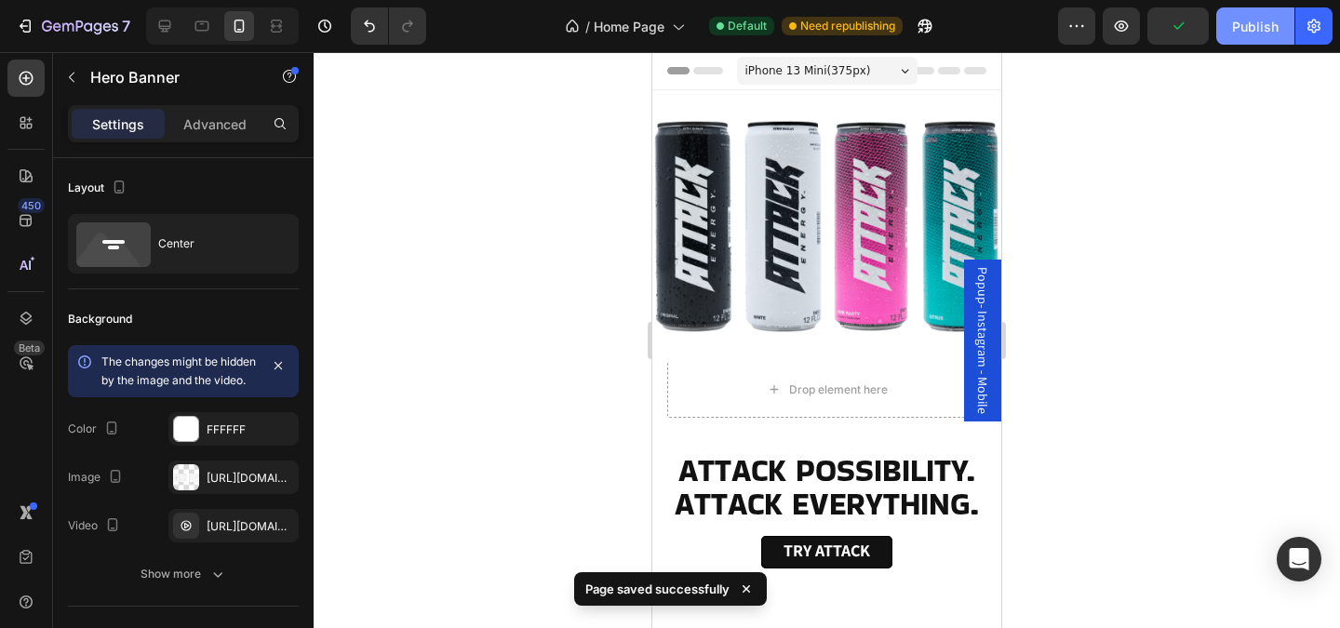
click at [1260, 32] on div "Publish" at bounding box center [1255, 27] width 47 height 20
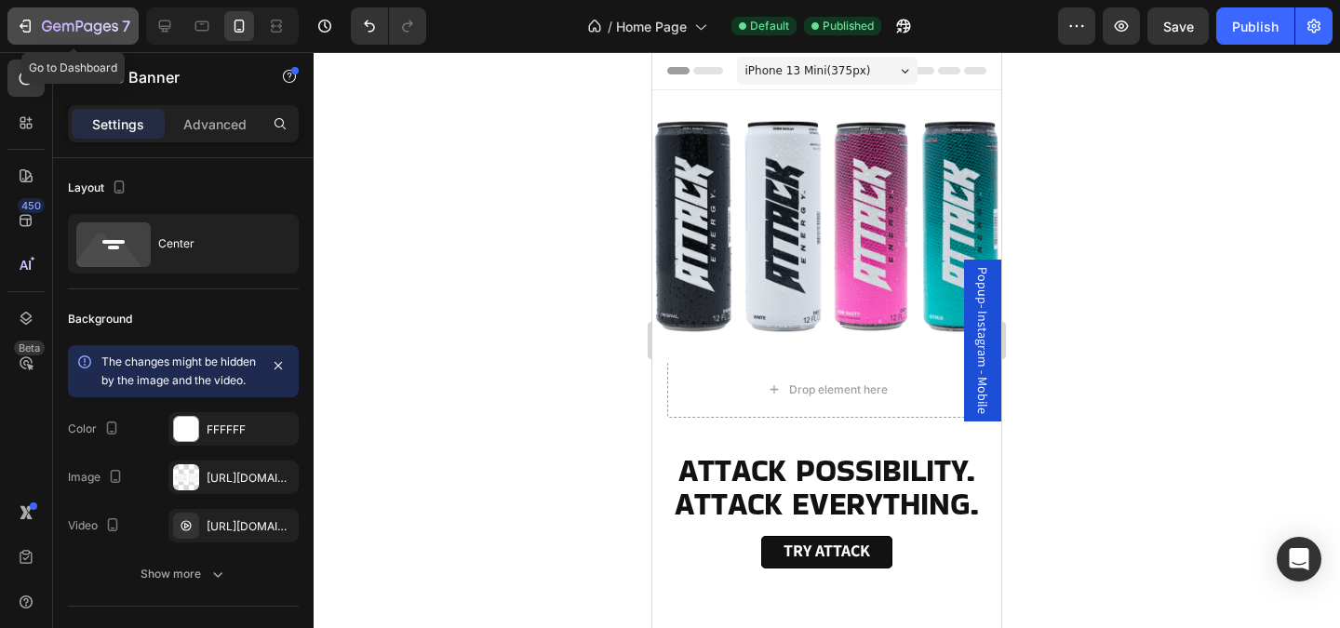
click at [102, 30] on icon "button" at bounding box center [80, 28] width 76 height 16
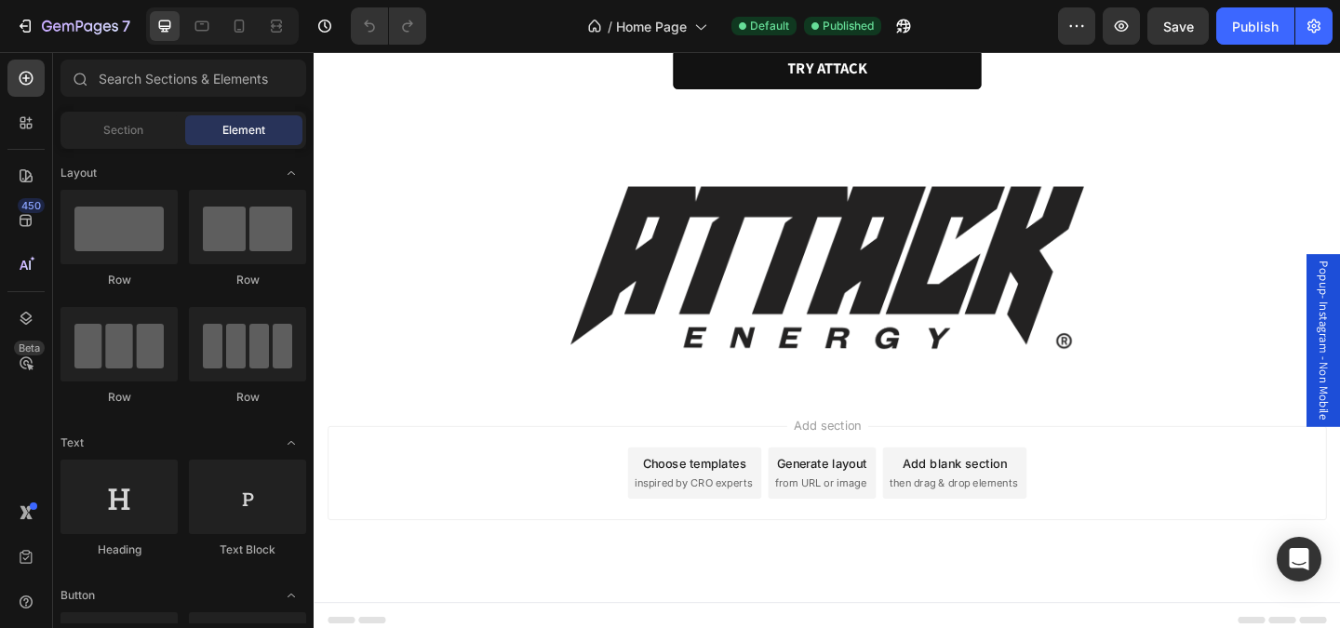
scroll to position [4520, 0]
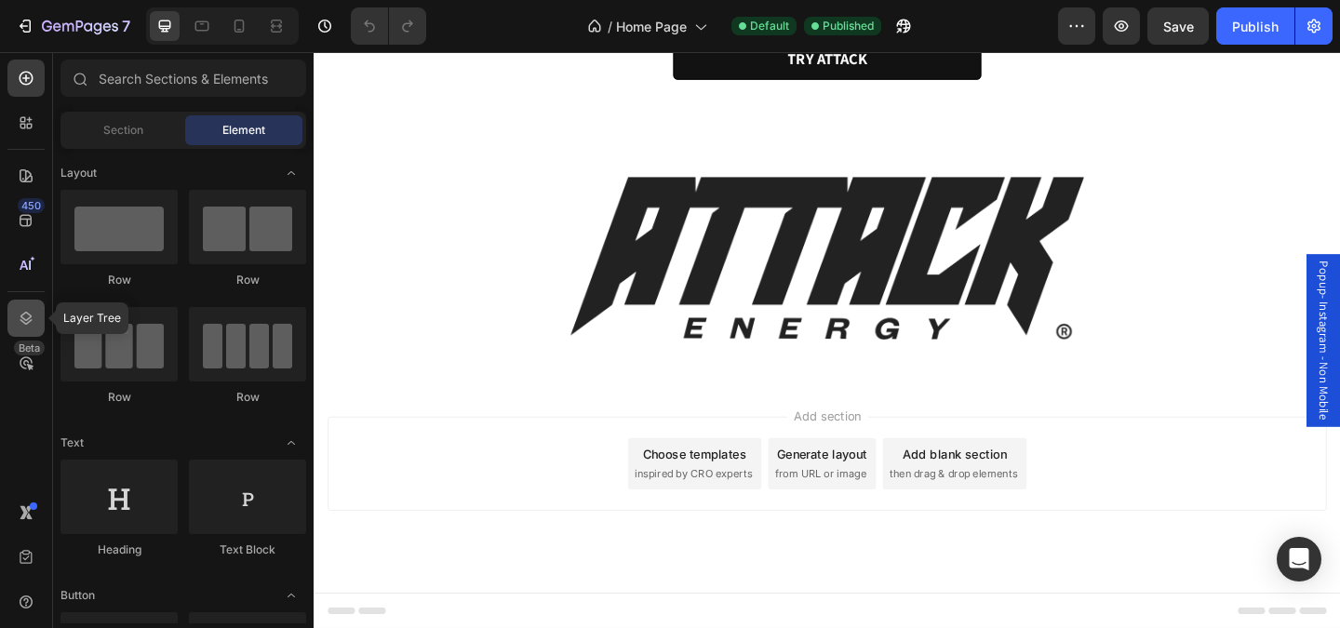
click at [27, 318] on icon at bounding box center [26, 318] width 19 height 19
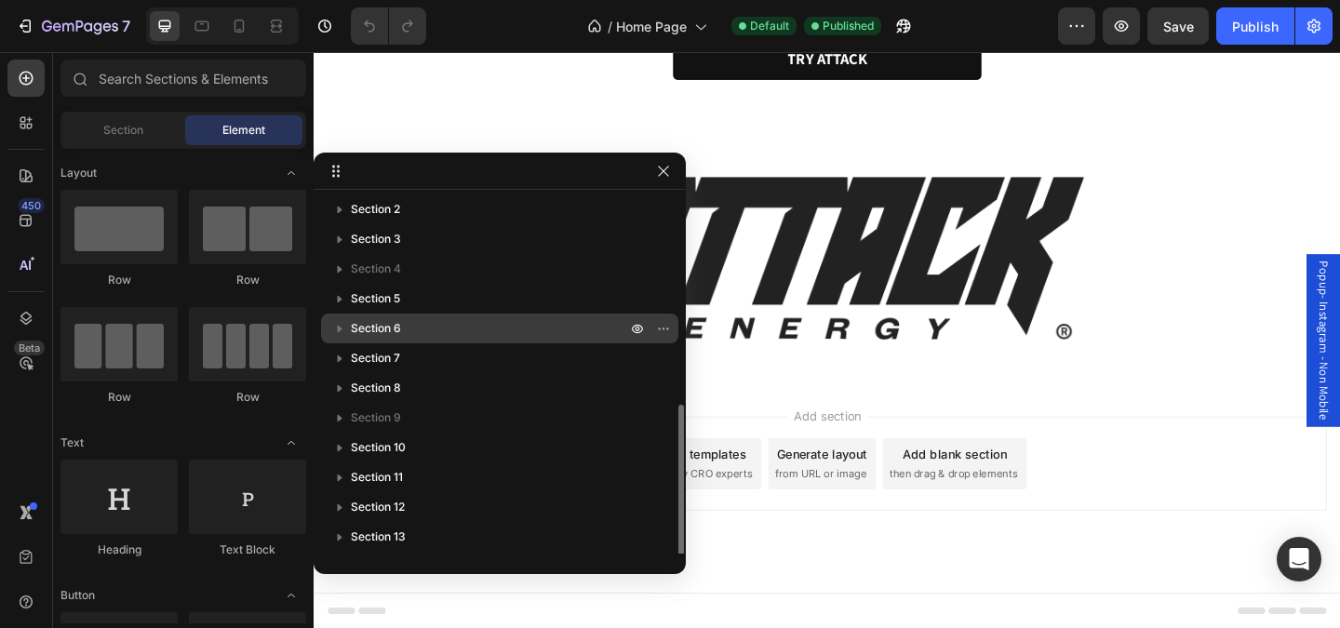
scroll to position [180, 0]
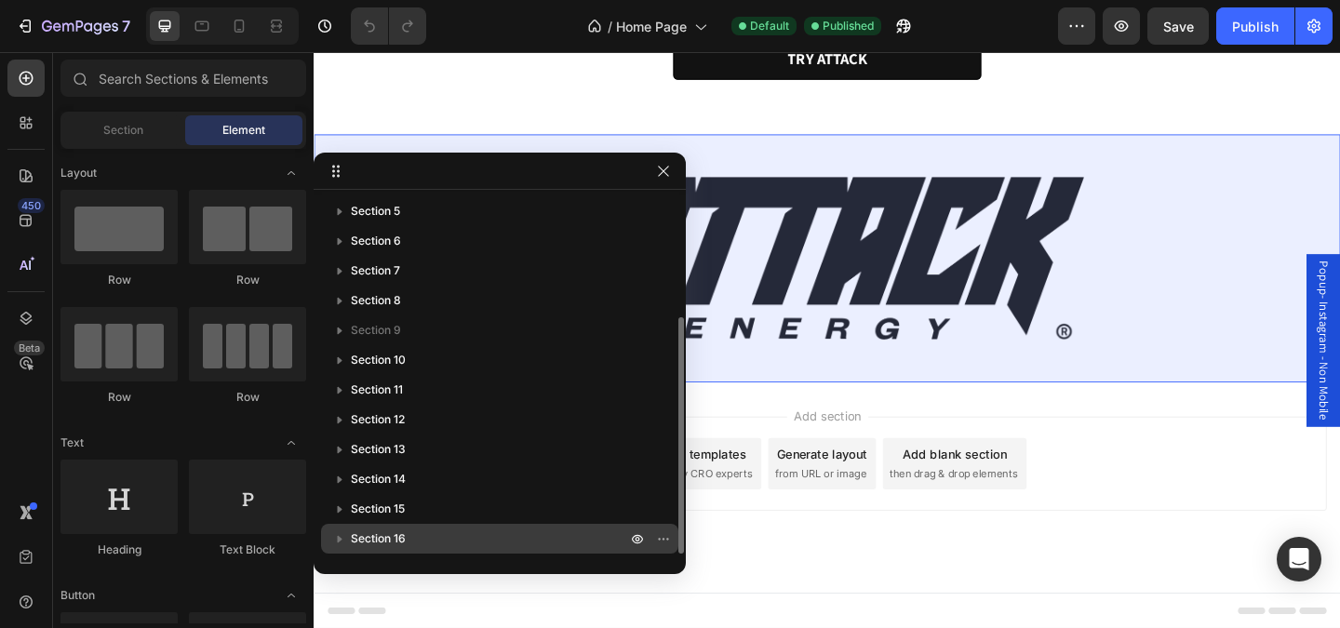
click at [336, 534] on icon "button" at bounding box center [339, 538] width 19 height 19
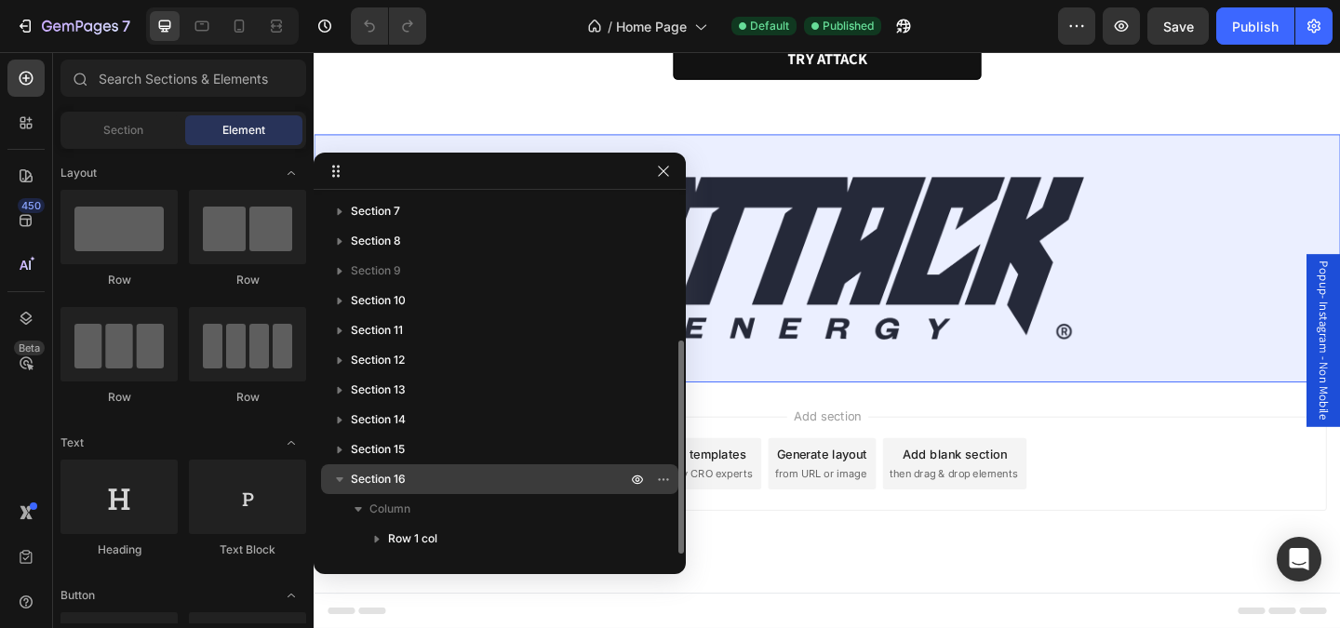
click at [342, 484] on icon "button" at bounding box center [339, 479] width 19 height 19
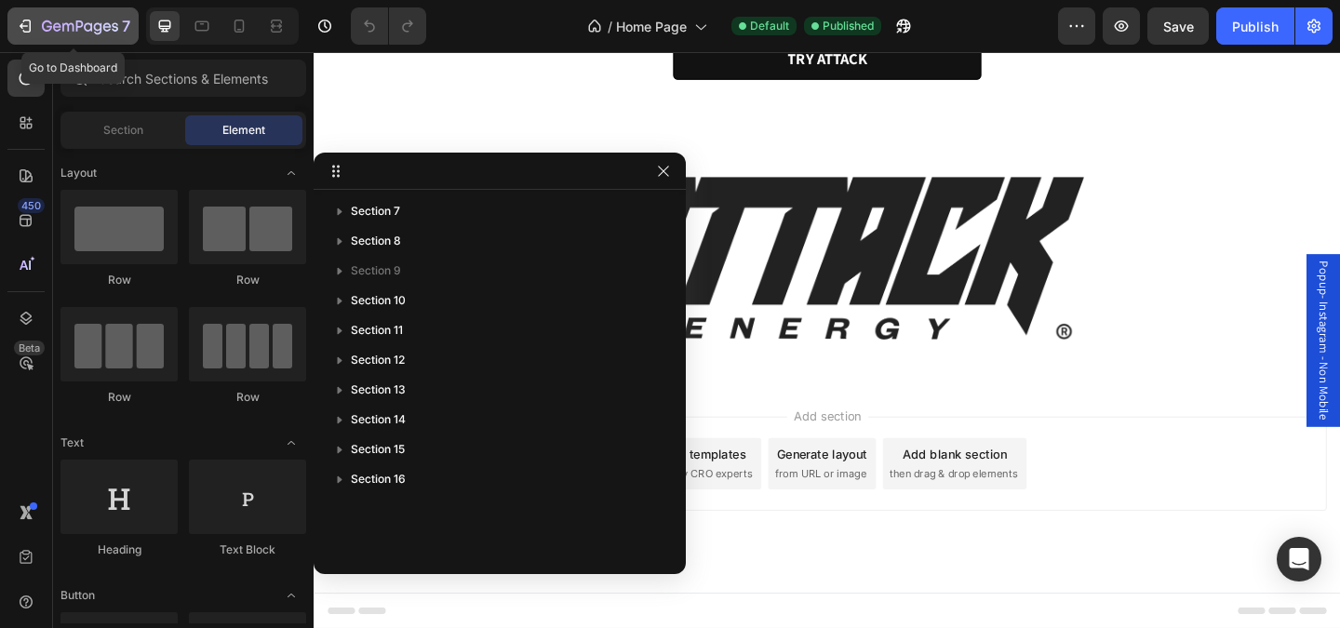
click at [114, 26] on icon "button" at bounding box center [115, 26] width 7 height 8
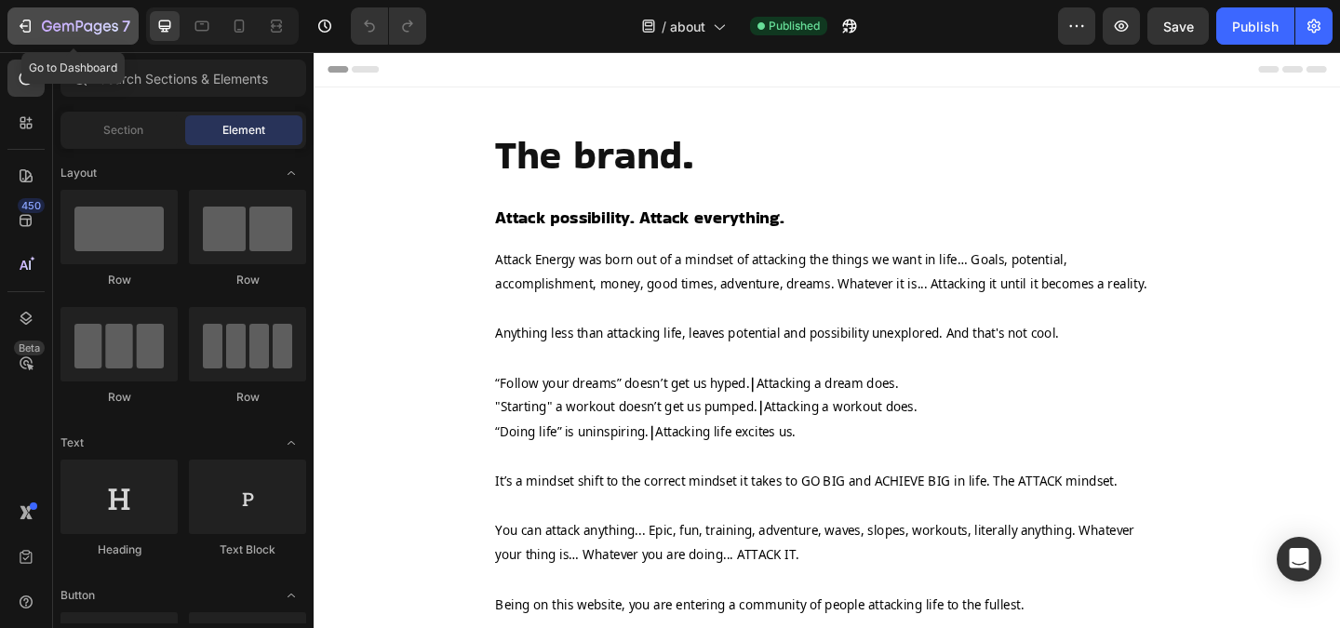
click at [105, 33] on icon "button" at bounding box center [80, 28] width 76 height 16
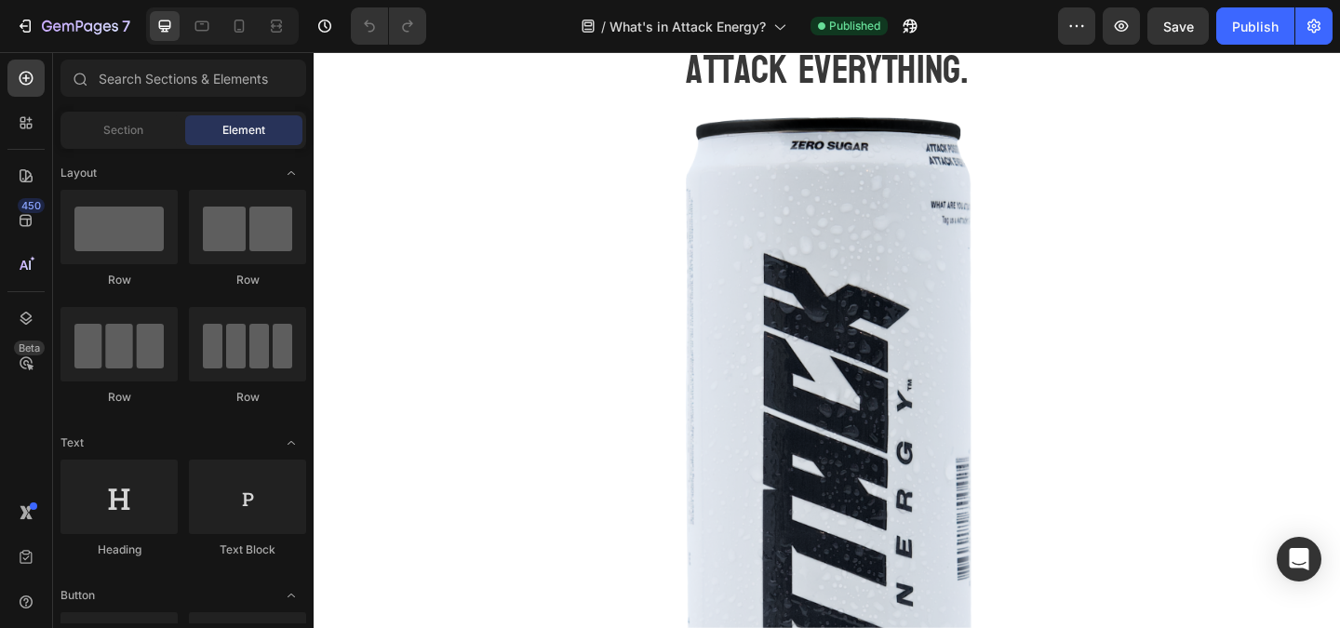
scroll to position [1970, 0]
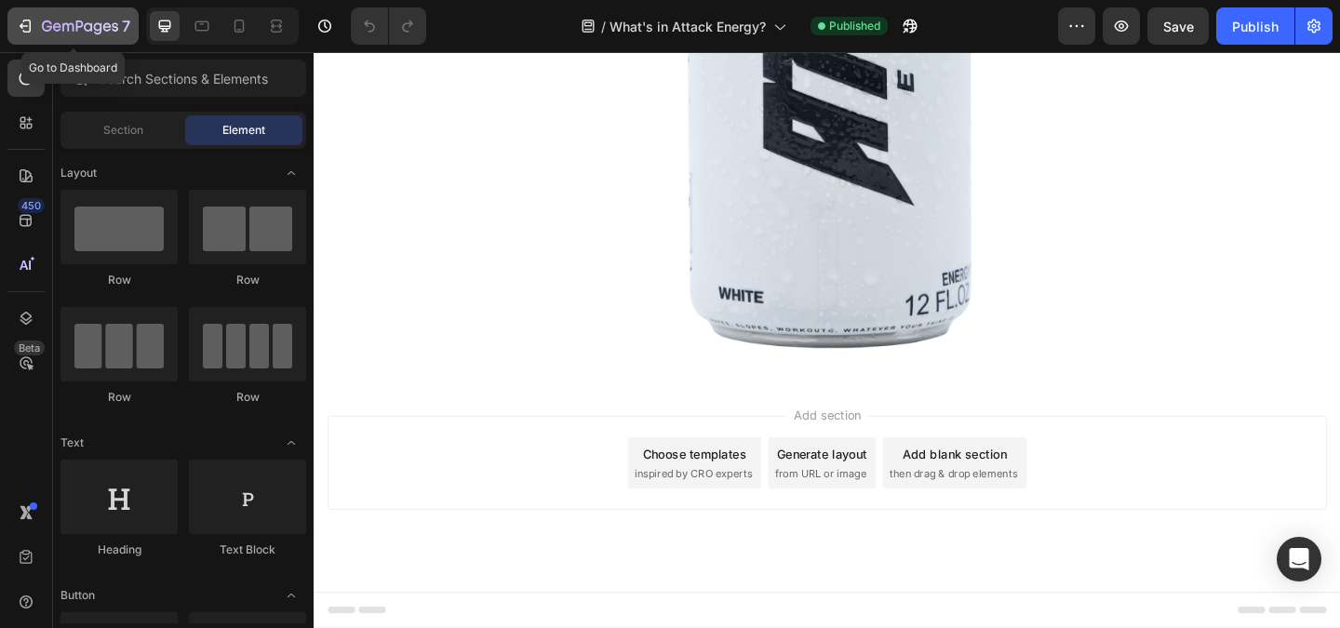
click at [96, 33] on icon "button" at bounding box center [80, 28] width 76 height 16
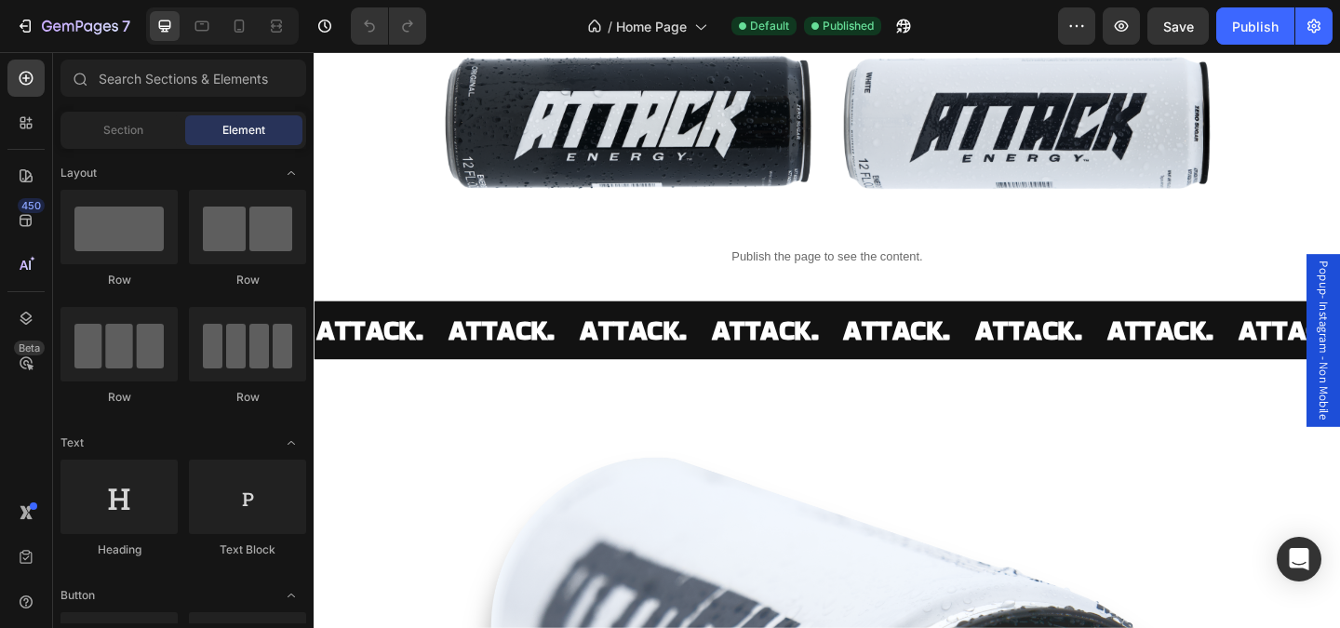
scroll to position [3317, 0]
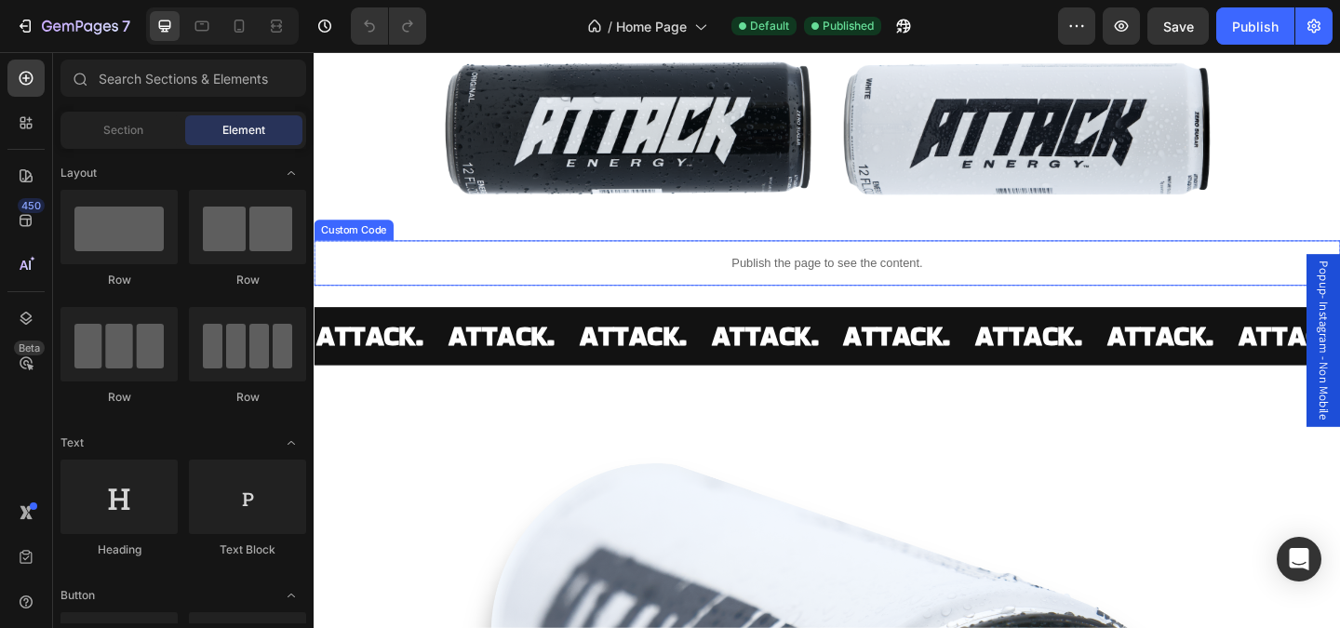
click at [665, 274] on p "Publish the page to see the content." at bounding box center [872, 282] width 1117 height 20
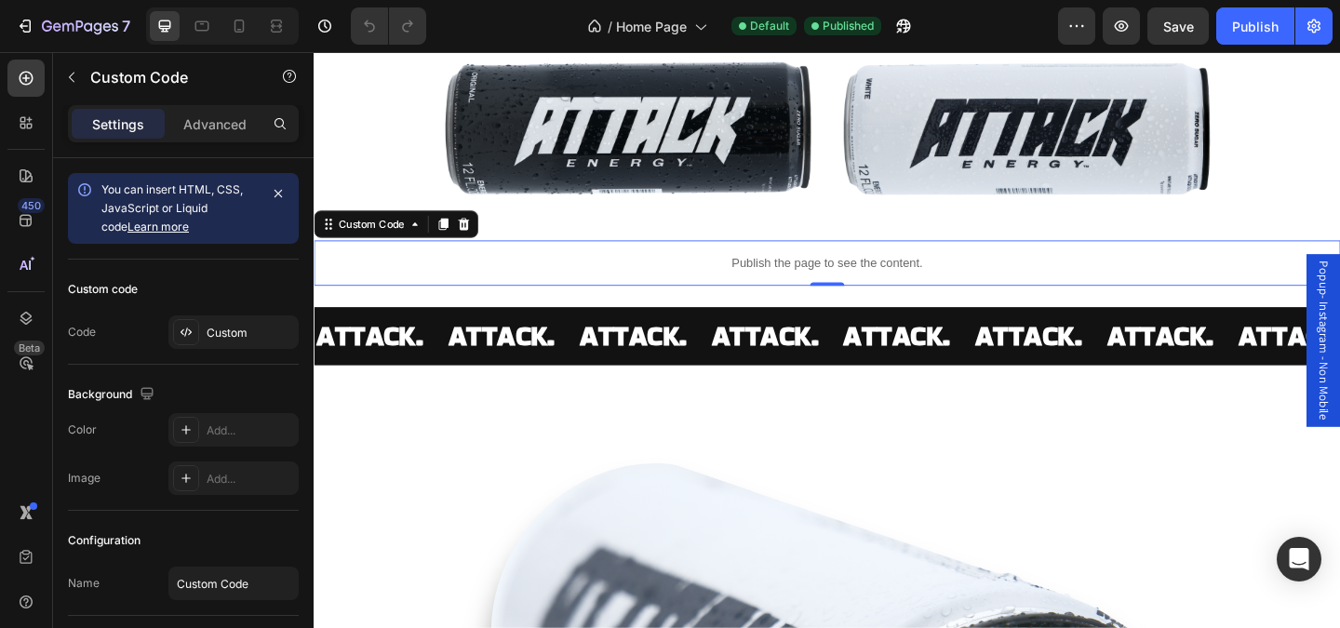
click at [618, 301] on div "Publish the page to see the content." at bounding box center [872, 281] width 1117 height 49
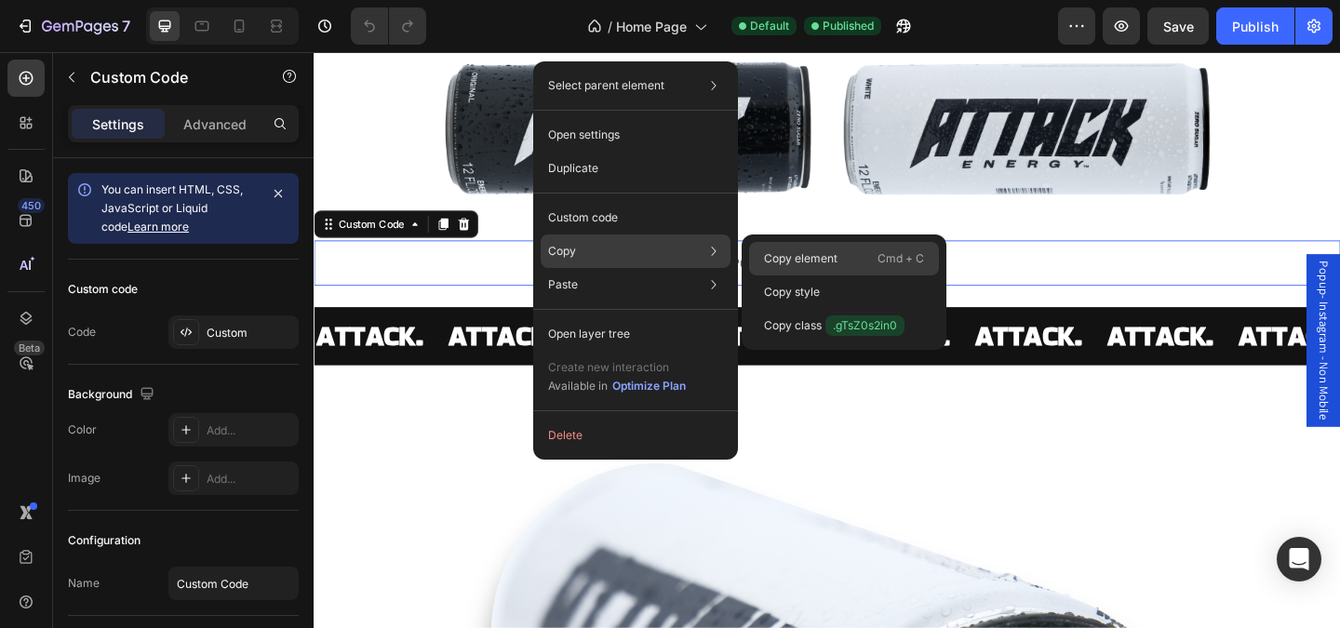
click at [793, 261] on p "Copy element" at bounding box center [801, 258] width 74 height 17
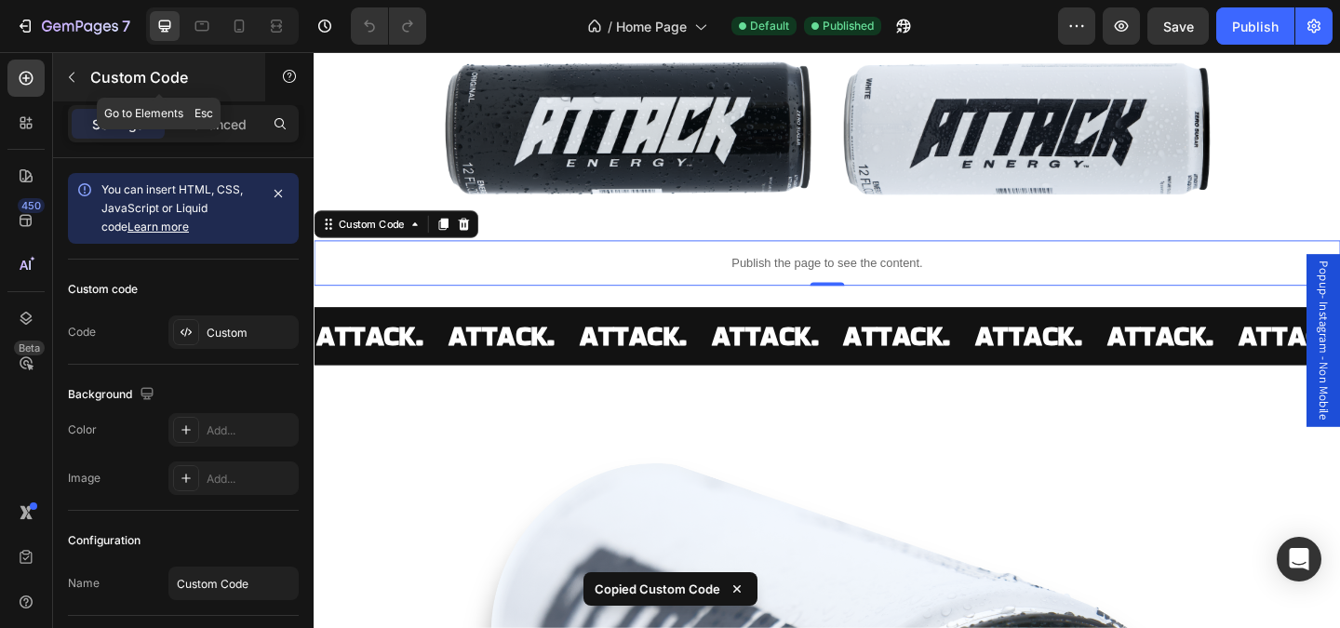
click at [118, 74] on p "Custom Code" at bounding box center [169, 77] width 158 height 22
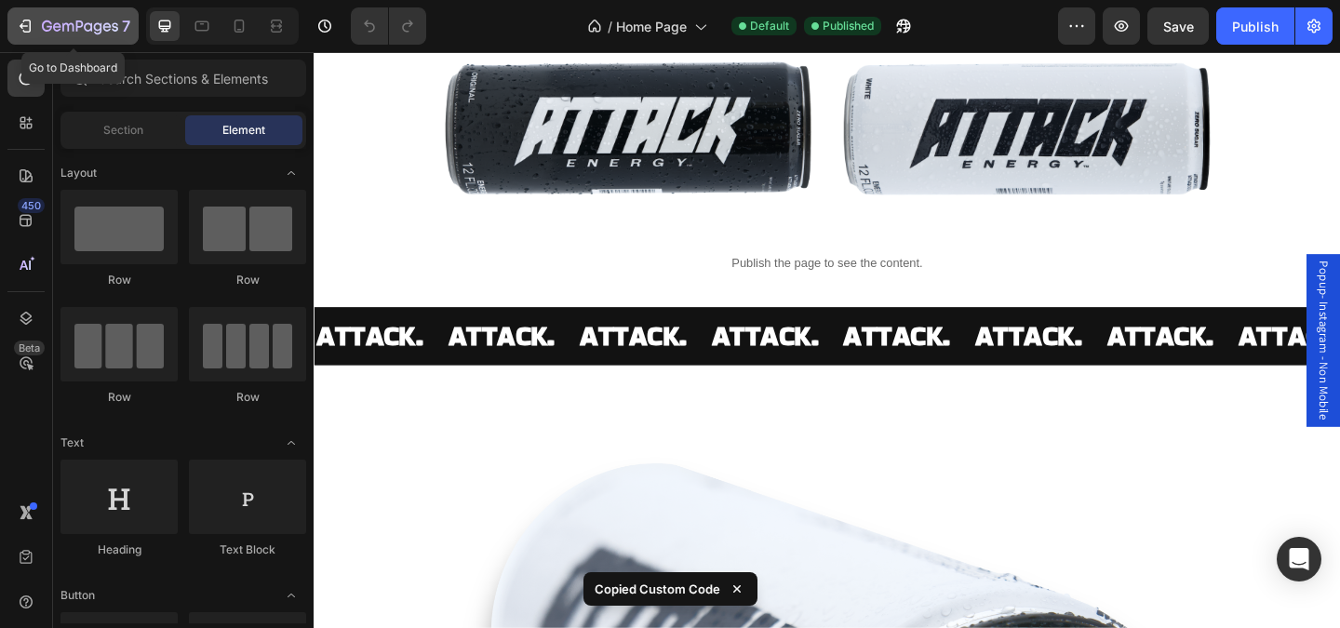
click at [49, 41] on button "7" at bounding box center [72, 25] width 131 height 37
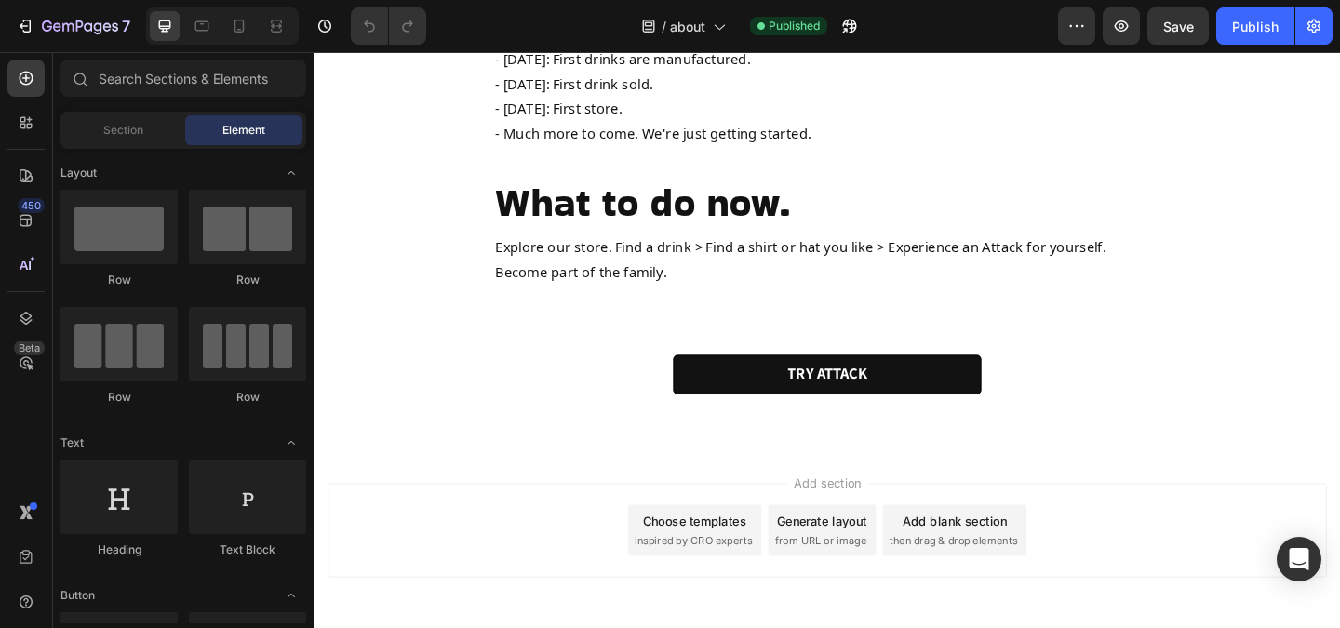
scroll to position [1799, 0]
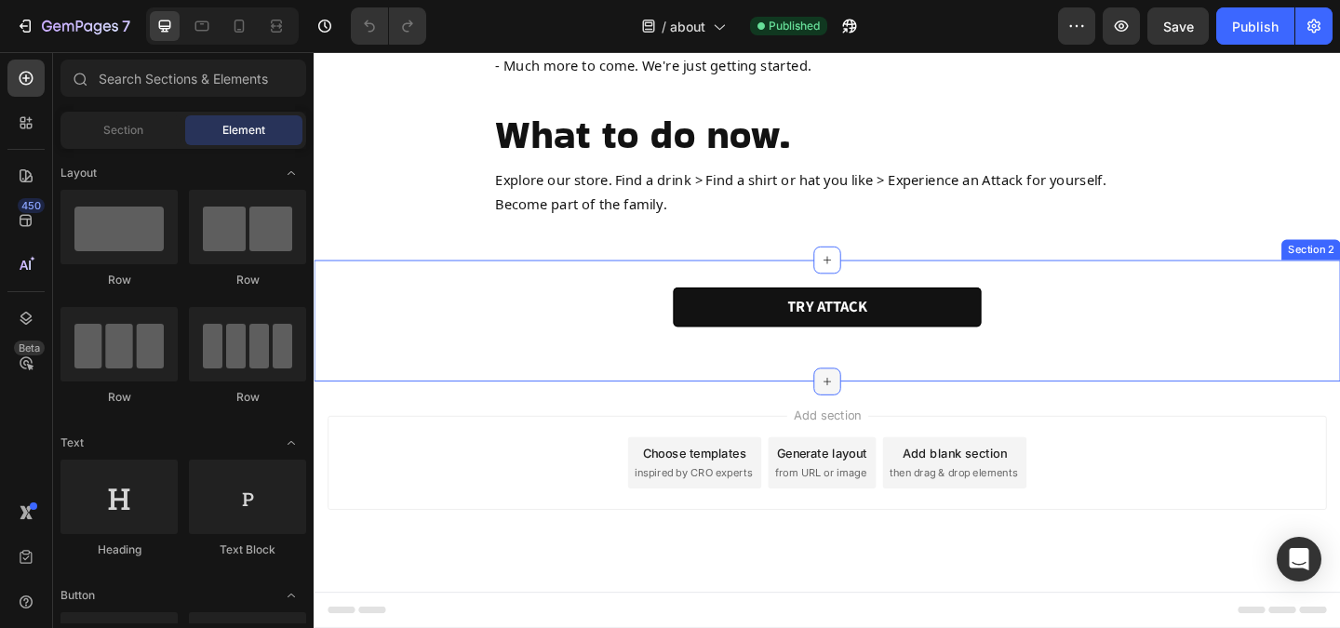
click at [876, 413] on icon at bounding box center [871, 410] width 15 height 15
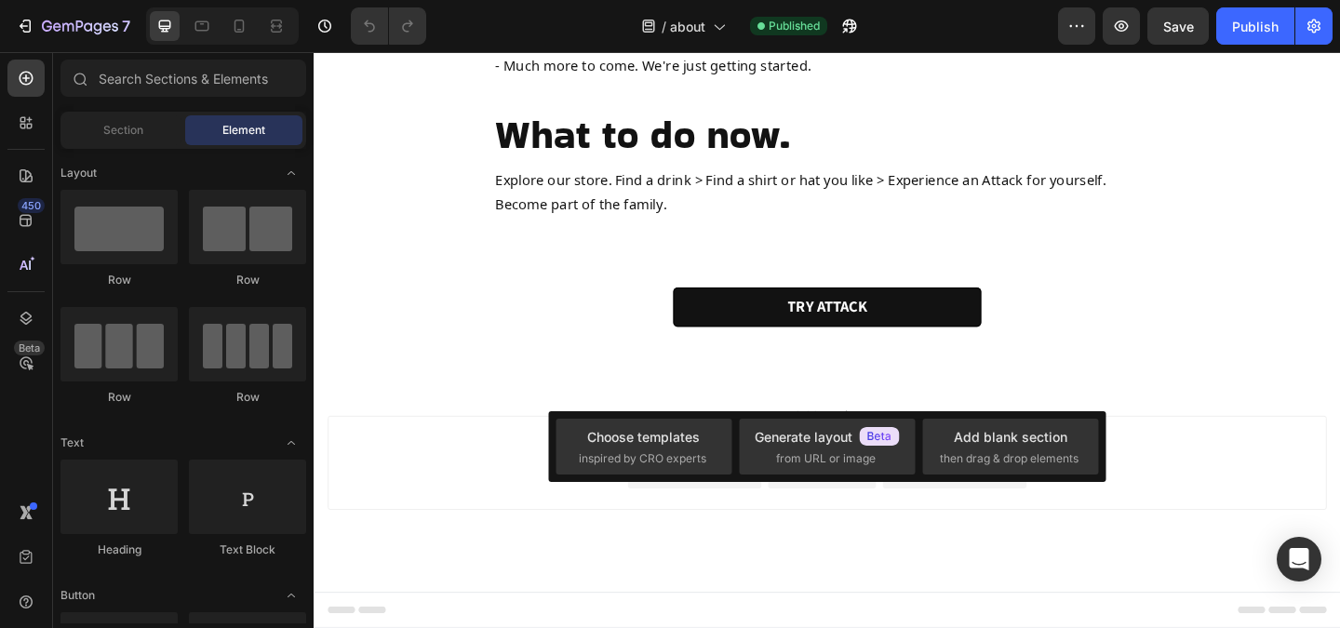
click at [531, 463] on div "Add section Choose templates inspired by CRO experts Generate layout from URL o…" at bounding box center [871, 499] width 1087 height 102
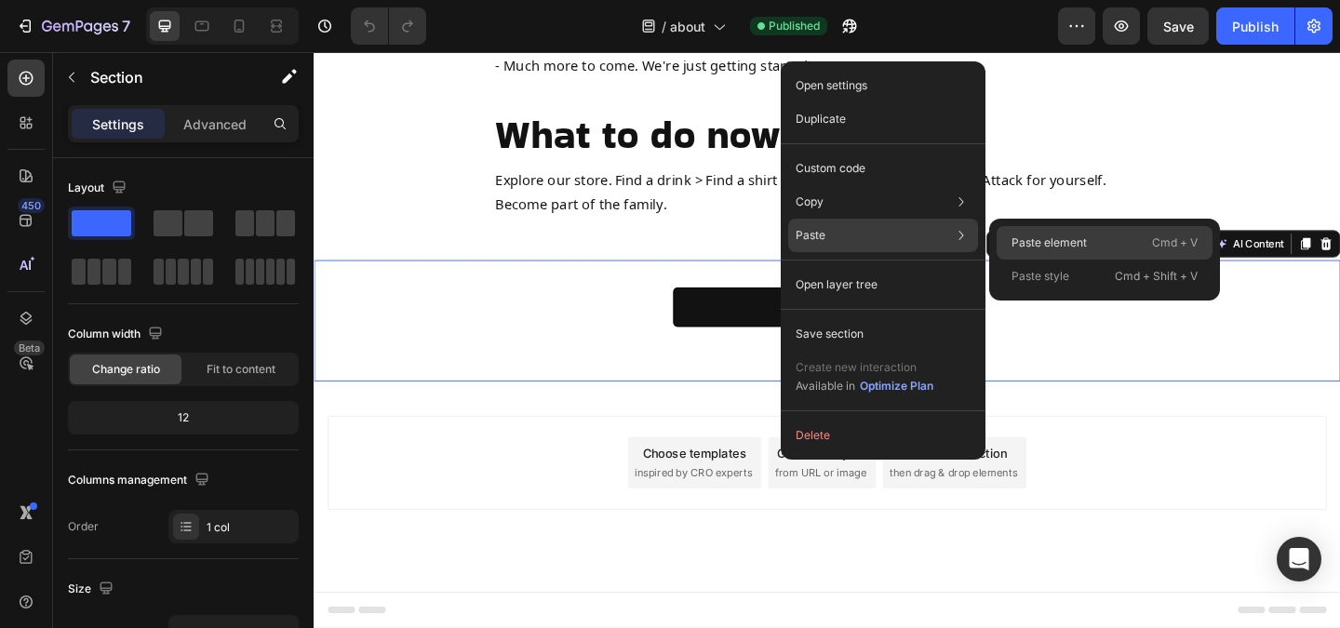
click at [1058, 244] on p "Paste element" at bounding box center [1048, 242] width 75 height 17
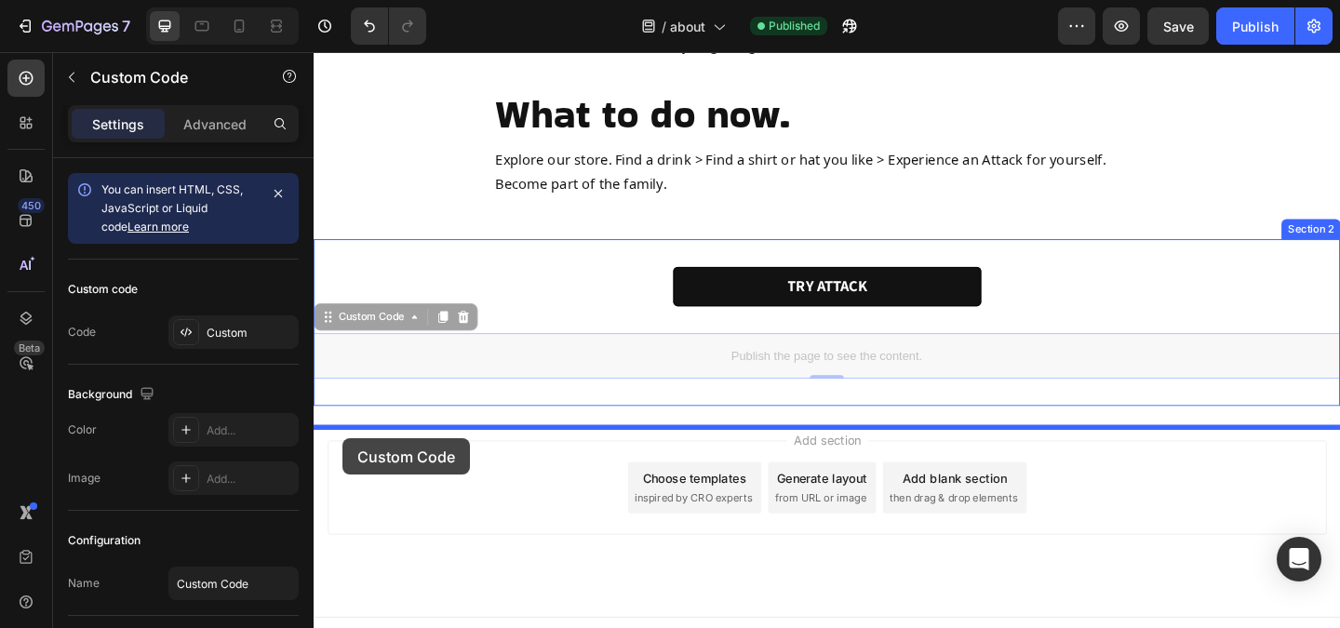
drag, startPoint x: 327, startPoint y: 362, endPoint x: 345, endPoint y: 473, distance: 112.3
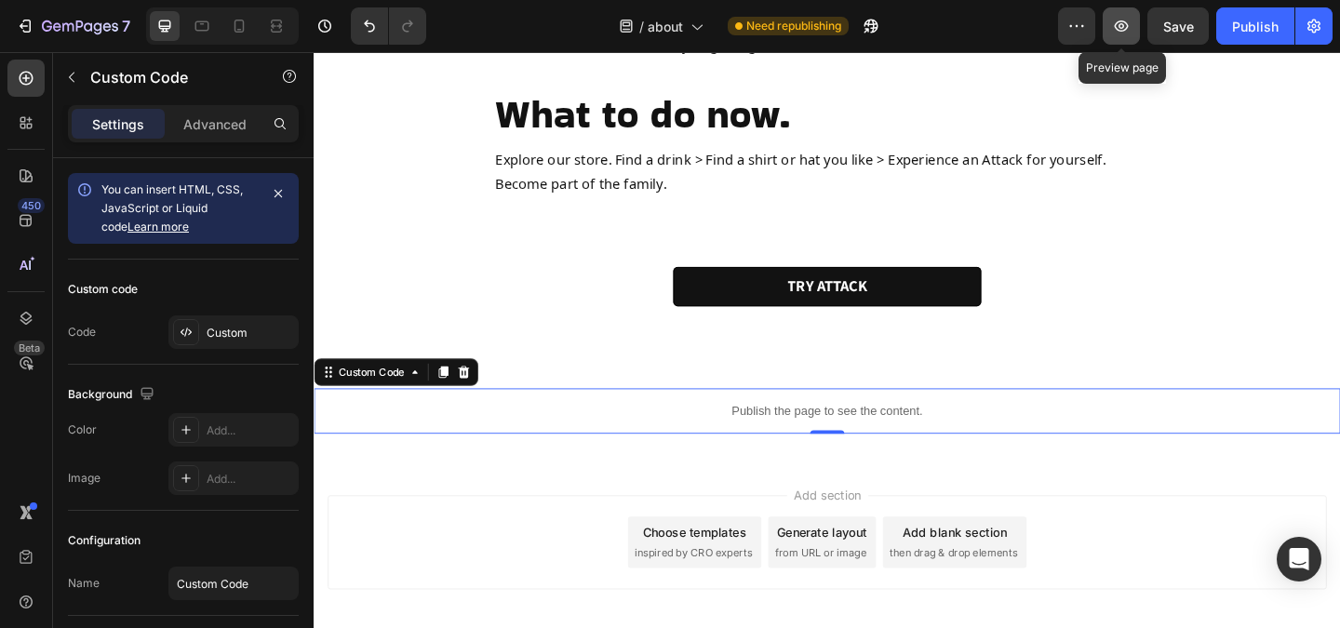
click at [1129, 36] on button "button" at bounding box center [1121, 25] width 37 height 37
click at [1237, 37] on button "Publish" at bounding box center [1255, 25] width 78 height 37
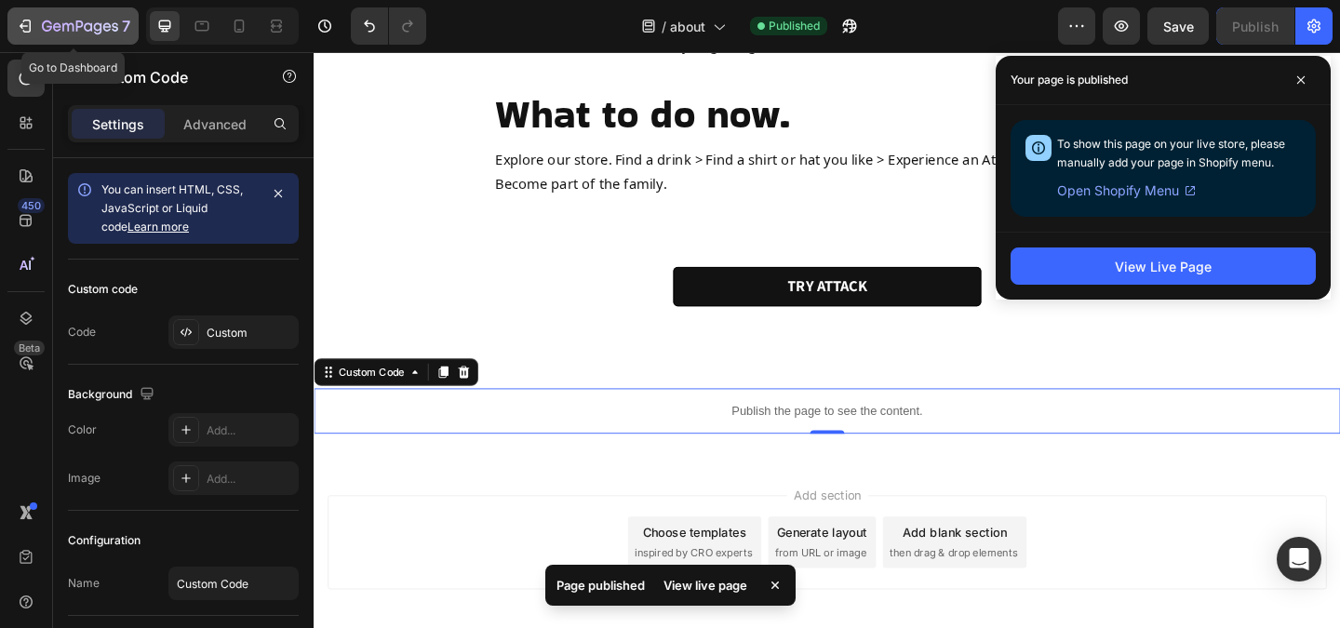
click at [110, 35] on div "7" at bounding box center [86, 26] width 88 height 22
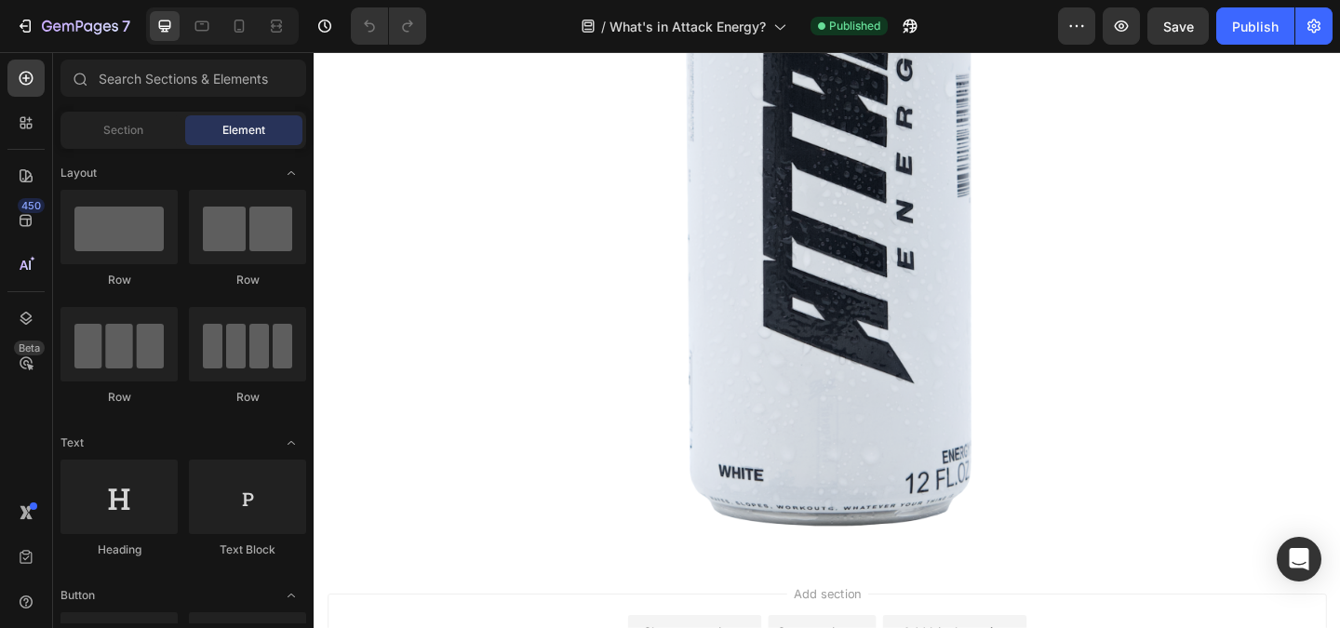
scroll to position [1970, 0]
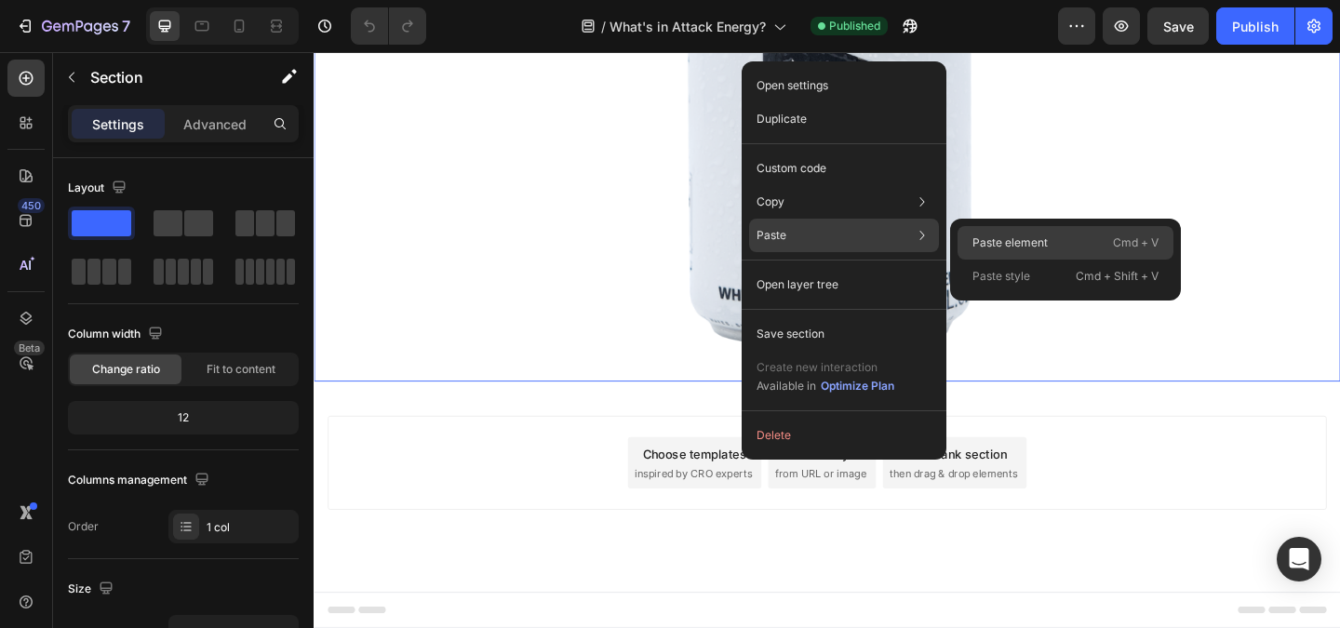
click at [1005, 247] on p "Paste element" at bounding box center [1009, 242] width 75 height 17
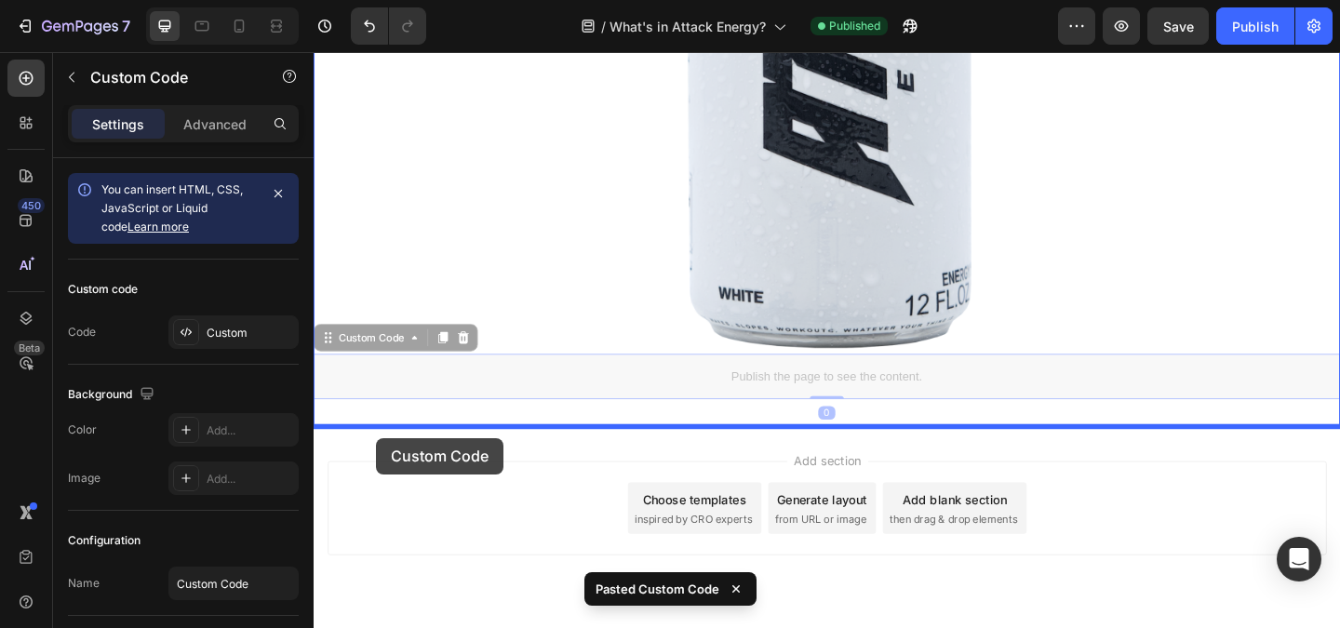
drag, startPoint x: 363, startPoint y: 367, endPoint x: 382, endPoint y: 472, distance: 106.8
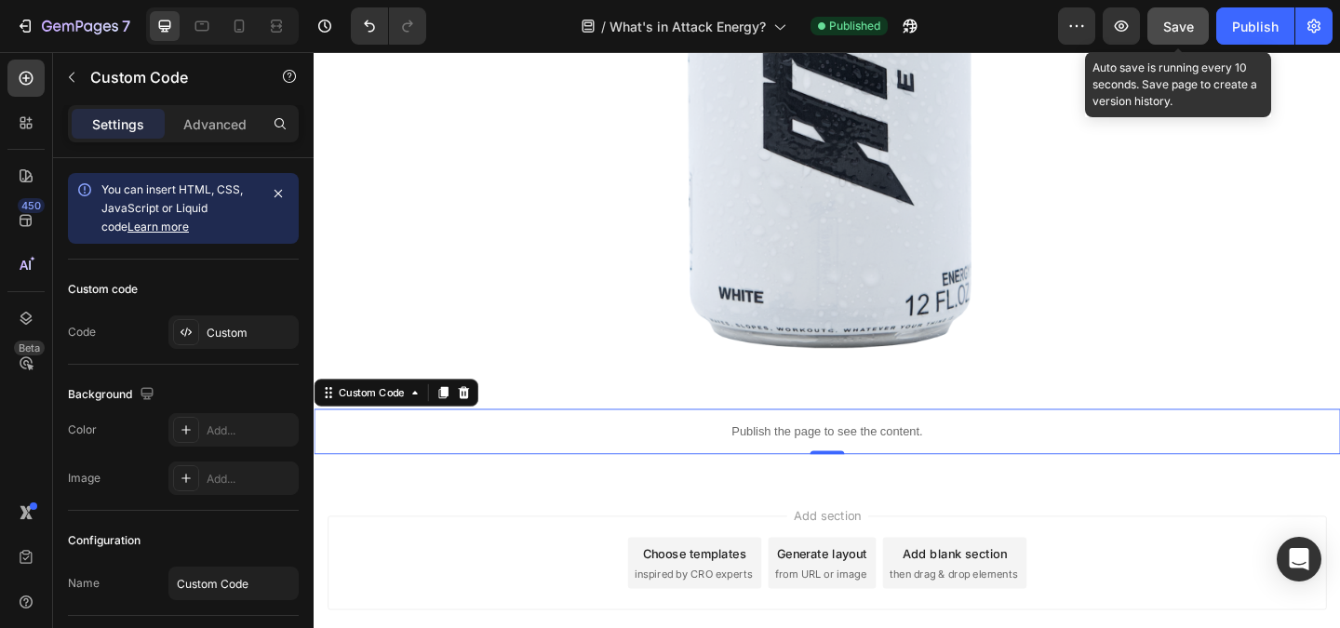
click at [1183, 34] on div "Save" at bounding box center [1178, 27] width 31 height 20
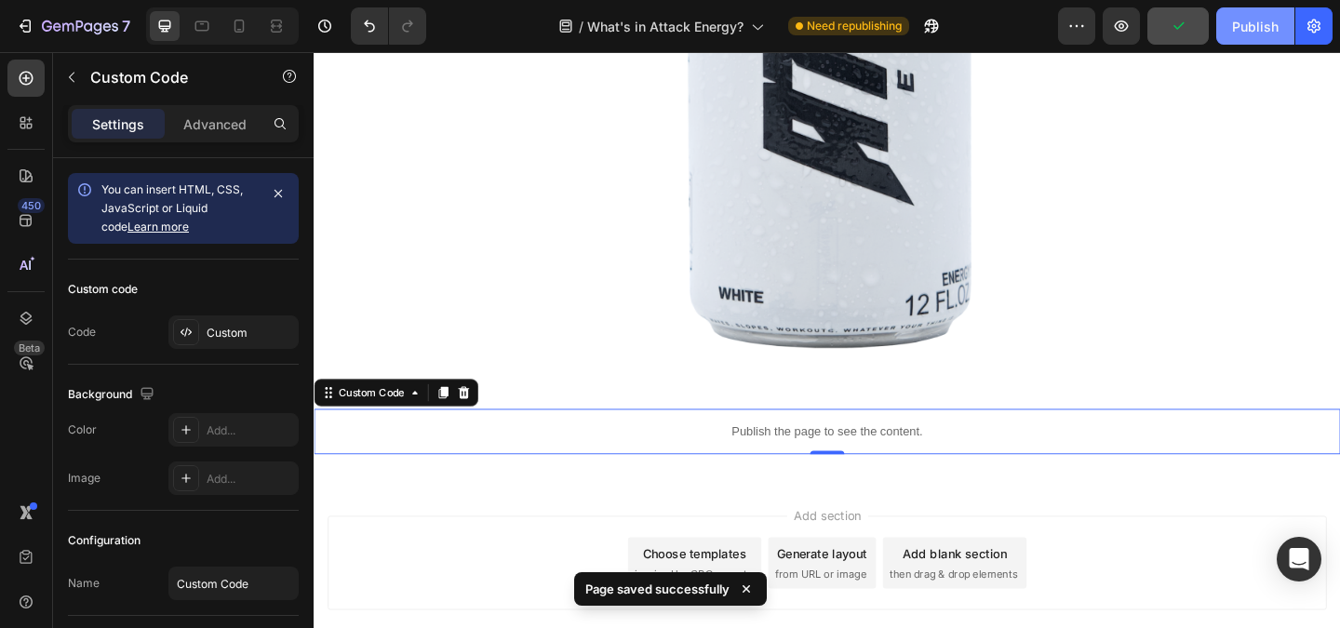
click at [1244, 31] on div "Publish" at bounding box center [1255, 27] width 47 height 20
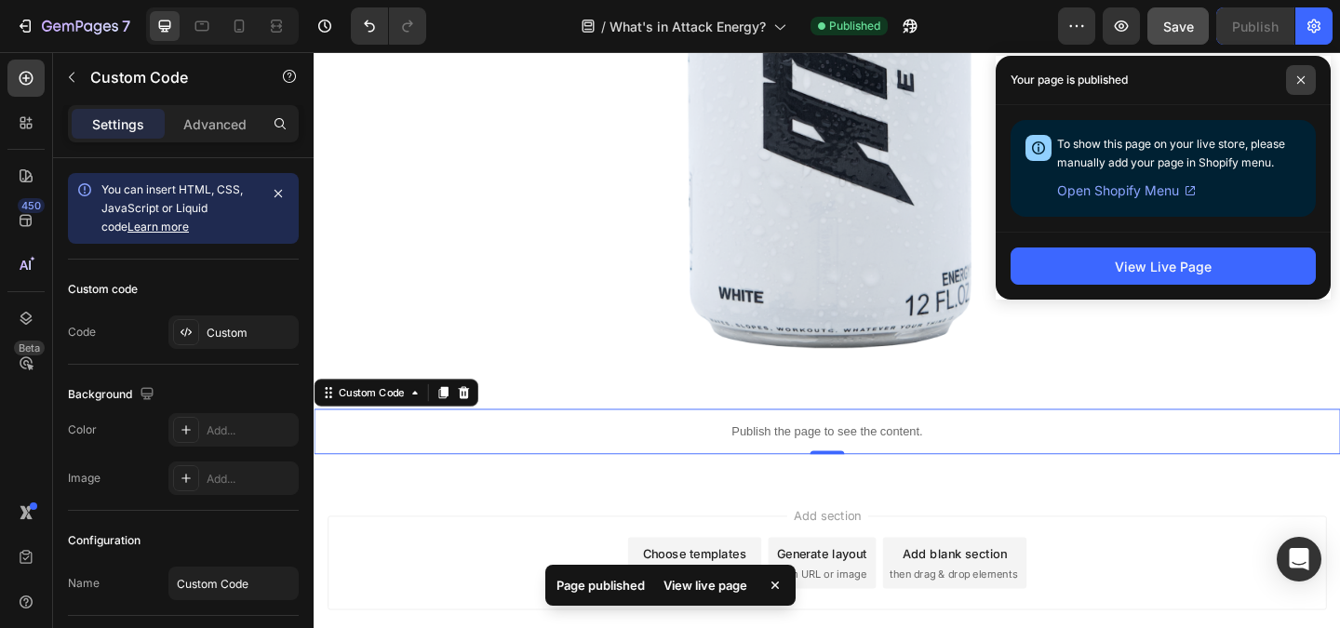
click at [1299, 81] on icon at bounding box center [1300, 79] width 7 height 7
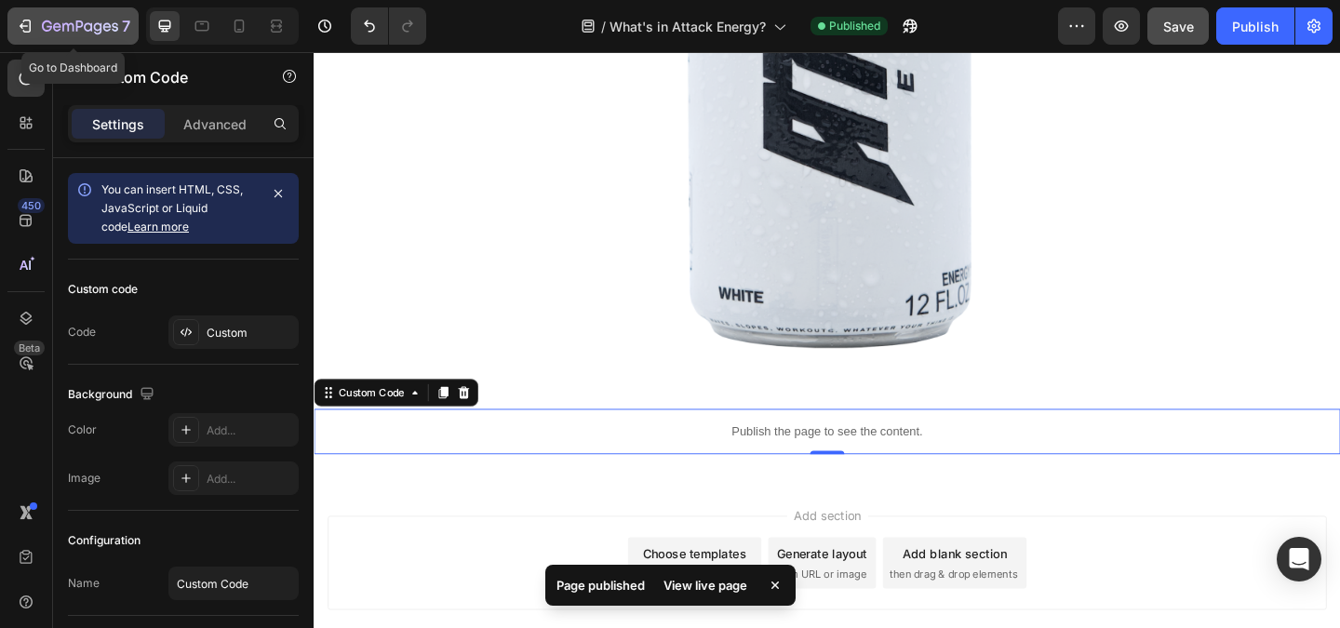
click at [64, 31] on icon "button" at bounding box center [80, 28] width 76 height 16
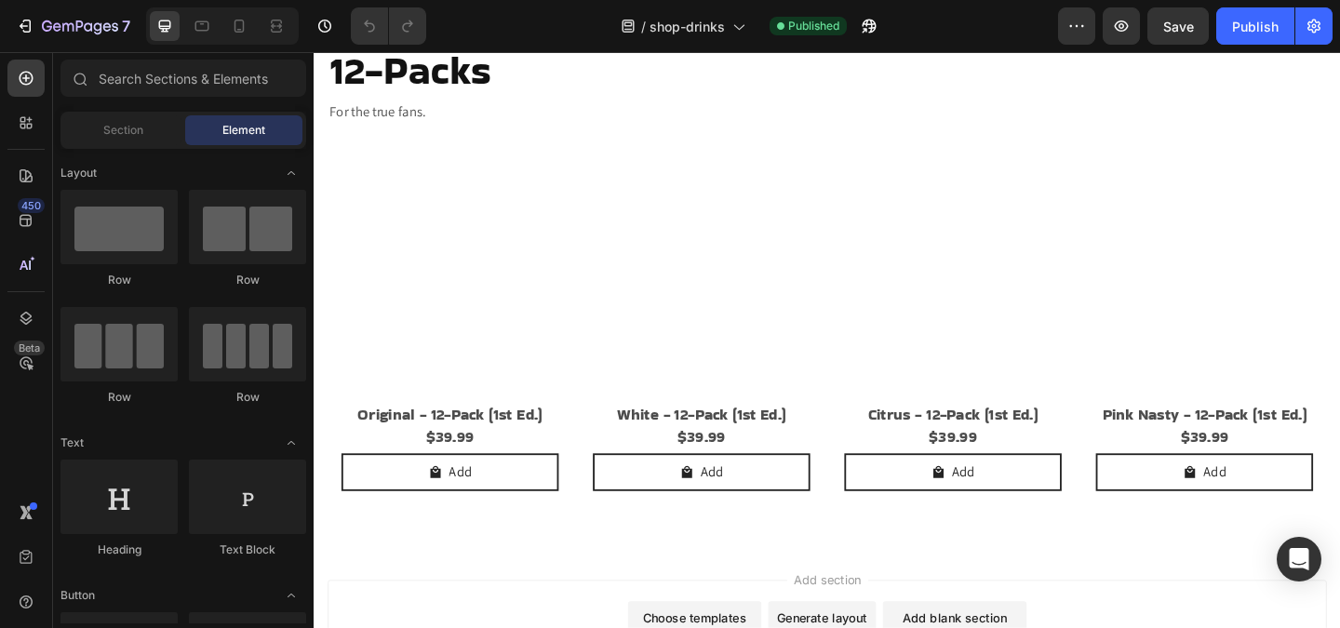
scroll to position [1890, 0]
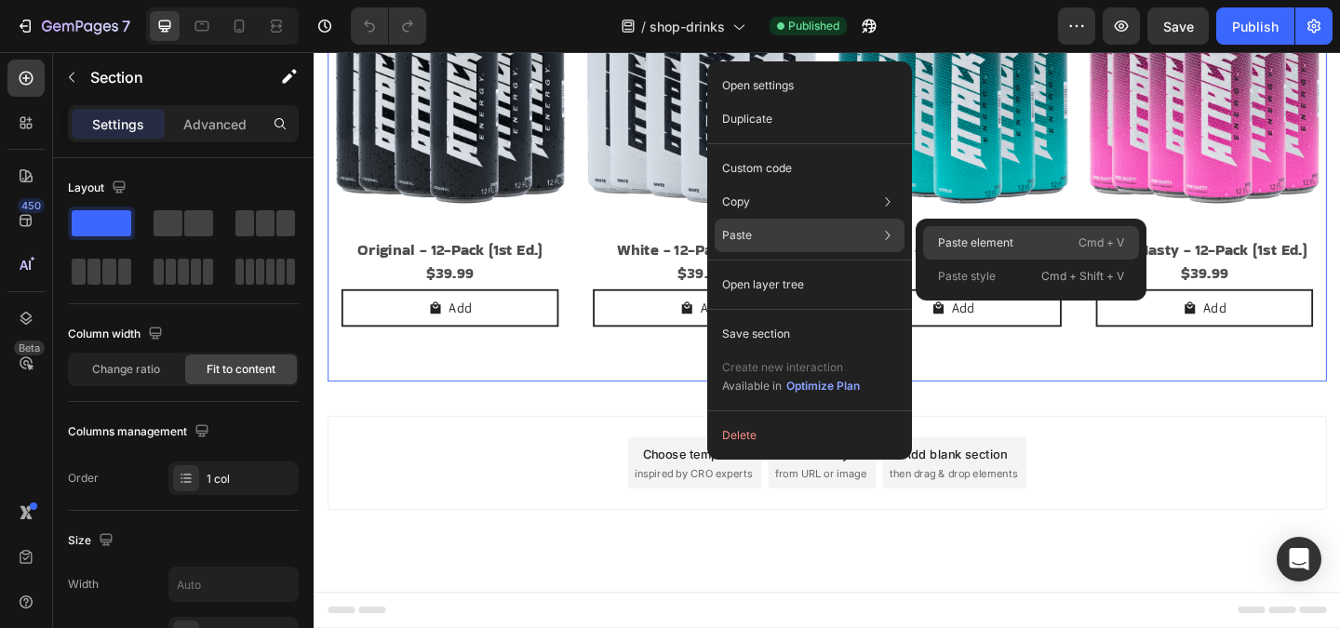
click at [987, 235] on p "Paste element" at bounding box center [975, 242] width 75 height 17
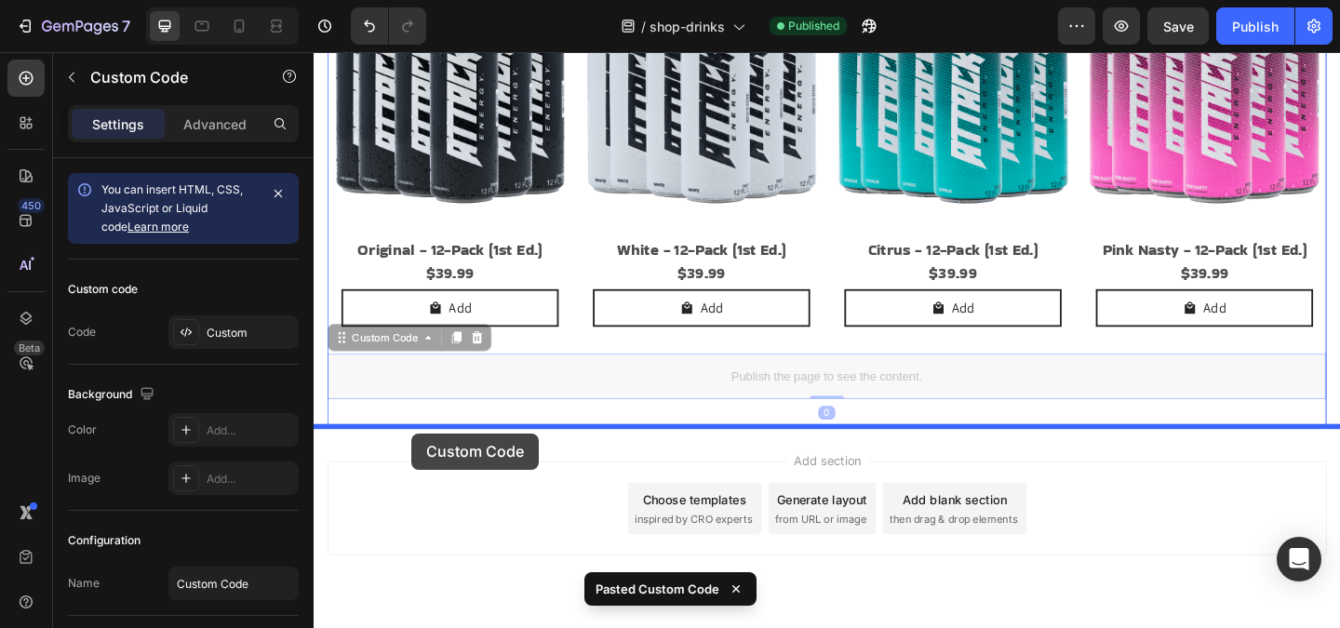
drag, startPoint x: 400, startPoint y: 366, endPoint x: 420, endPoint y: 467, distance: 103.3
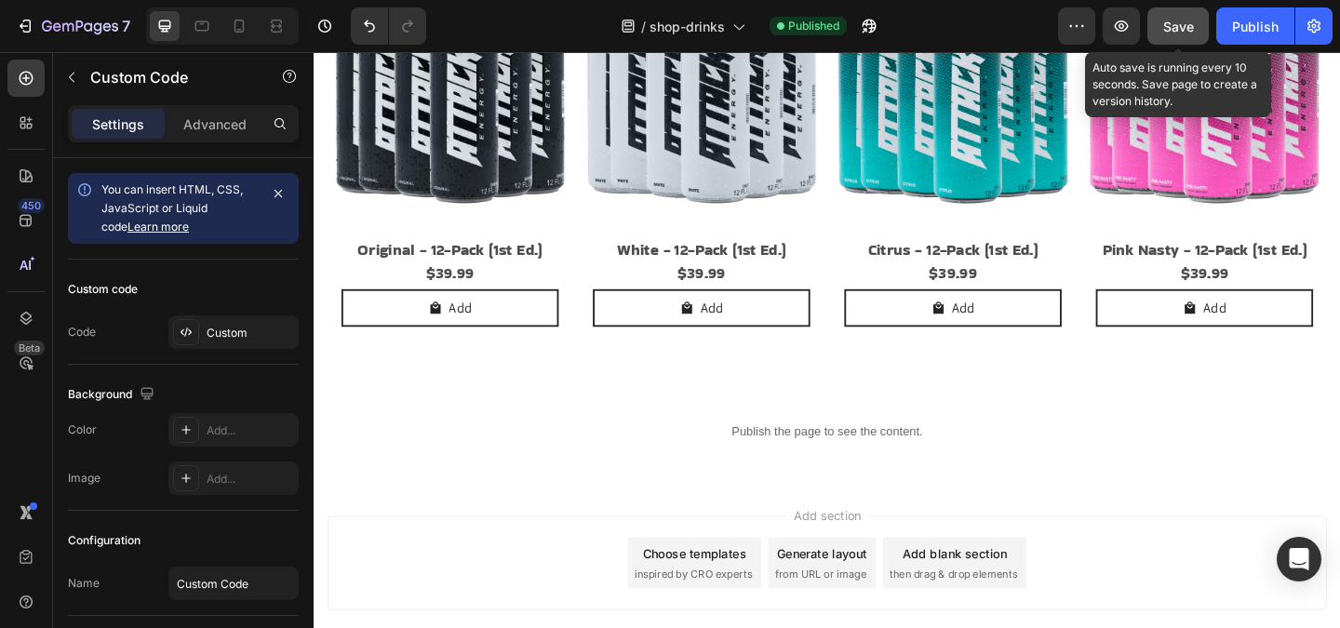
click at [1180, 31] on span "Save" at bounding box center [1178, 27] width 31 height 16
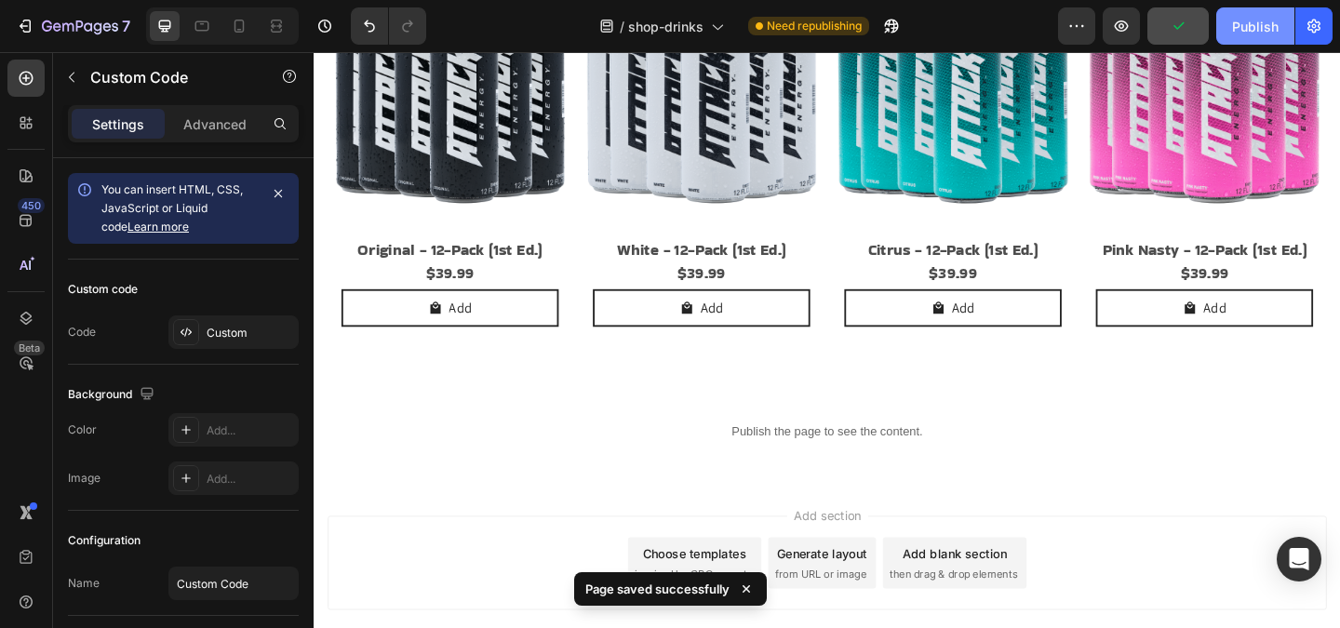
click at [1238, 29] on div "Publish" at bounding box center [1255, 27] width 47 height 20
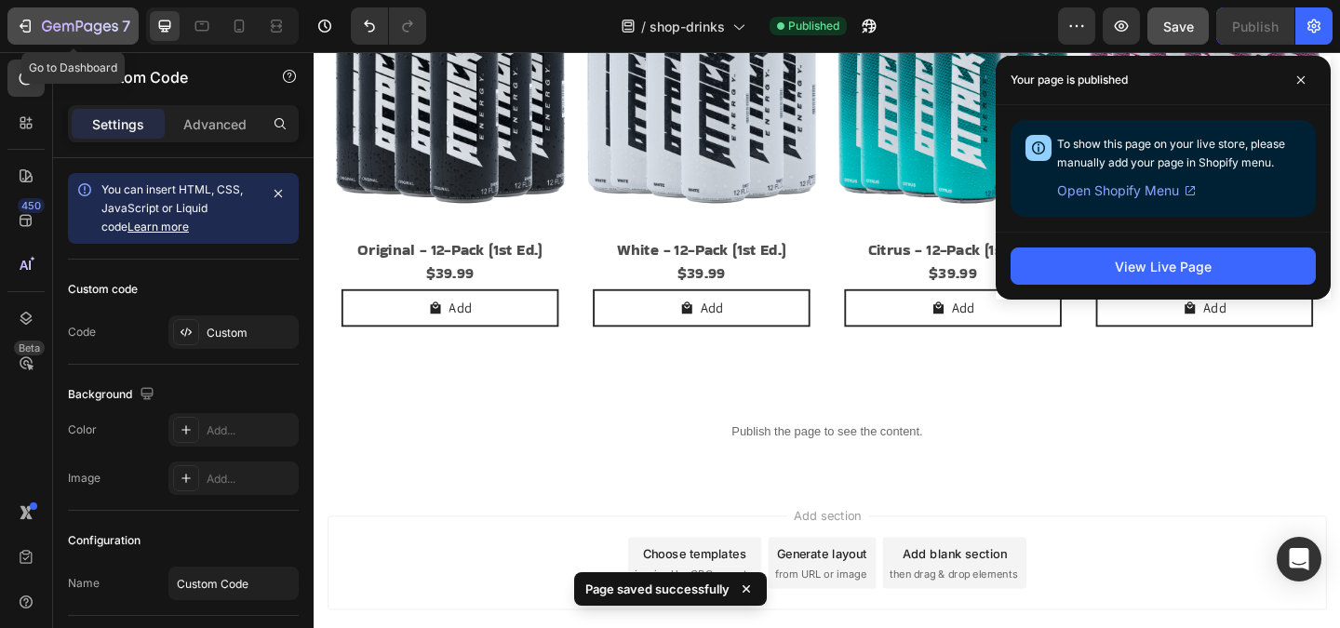
click at [108, 24] on icon "button" at bounding box center [107, 26] width 8 height 8
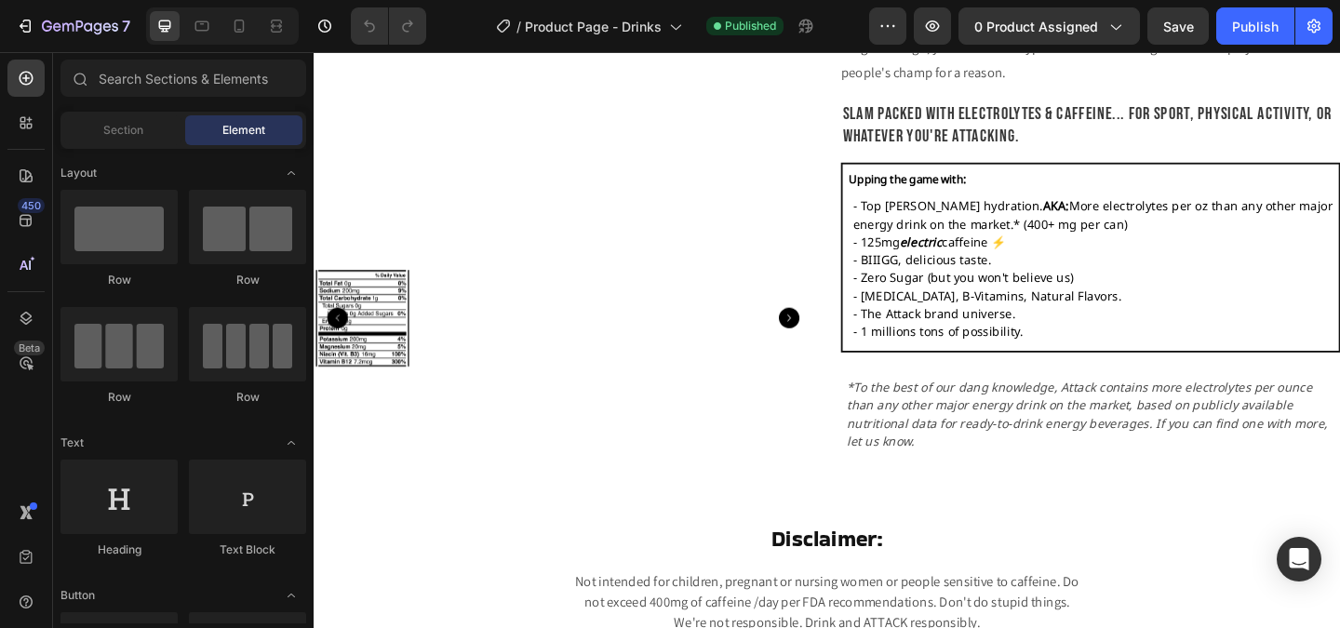
scroll to position [664, 0]
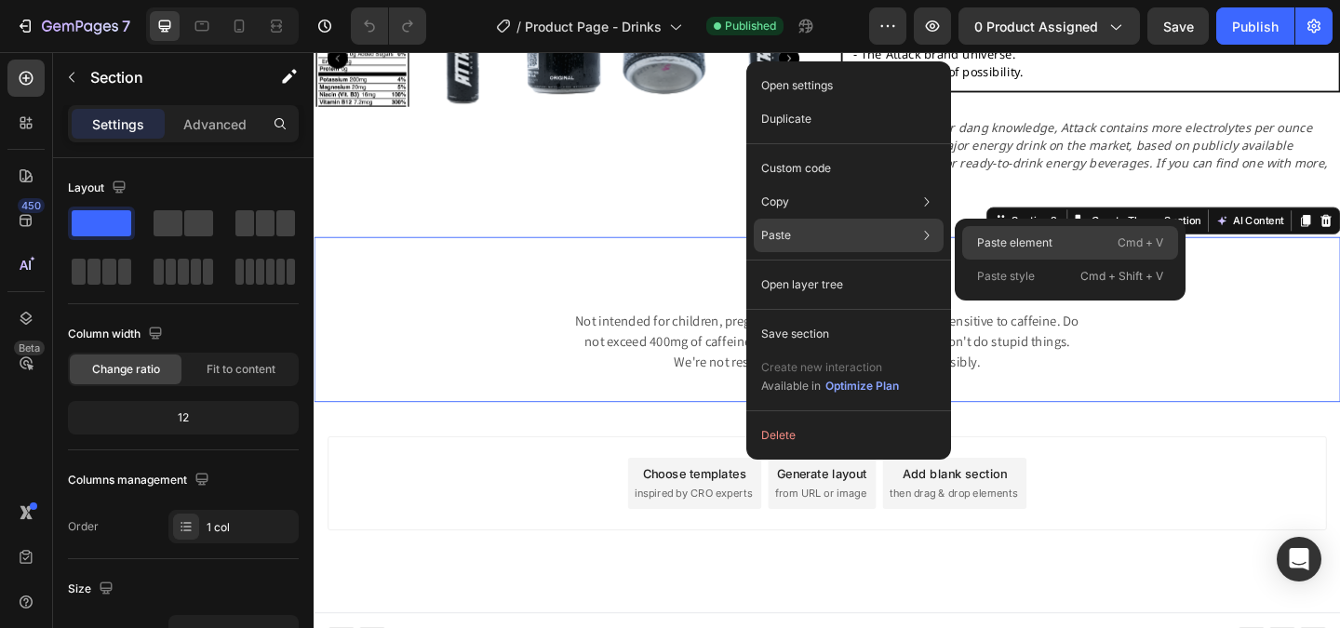
click at [998, 246] on p "Paste element" at bounding box center [1014, 242] width 75 height 17
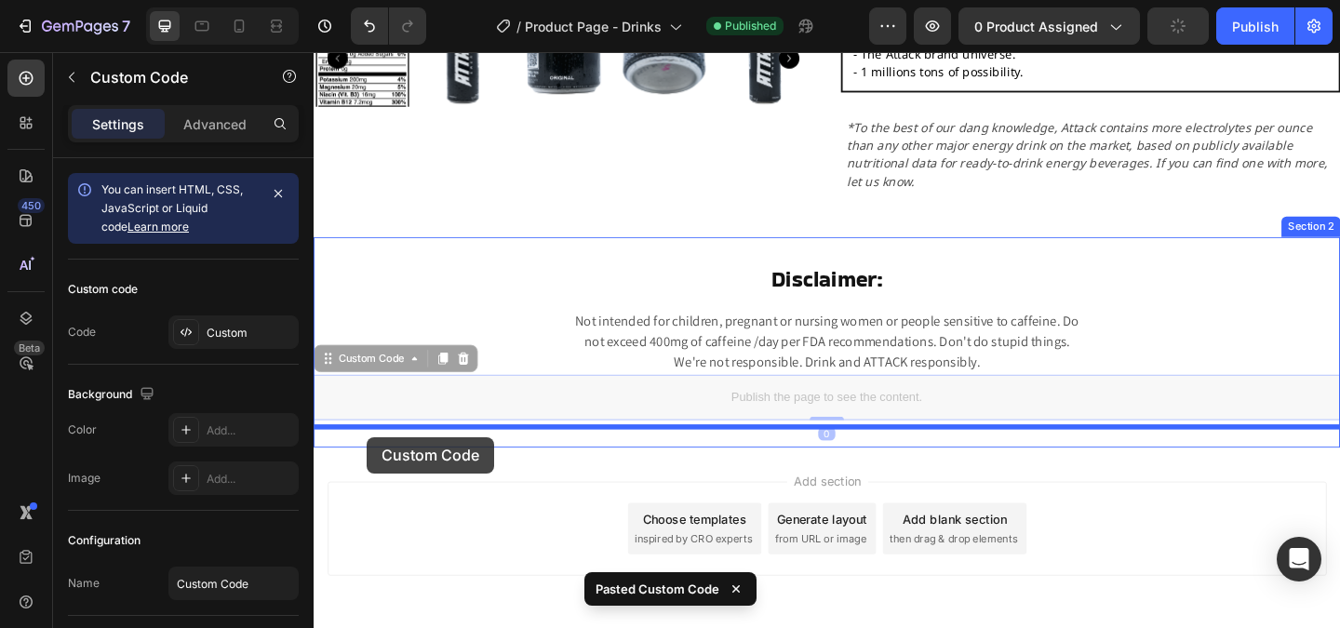
drag, startPoint x: 355, startPoint y: 362, endPoint x: 371, endPoint y: 471, distance: 110.0
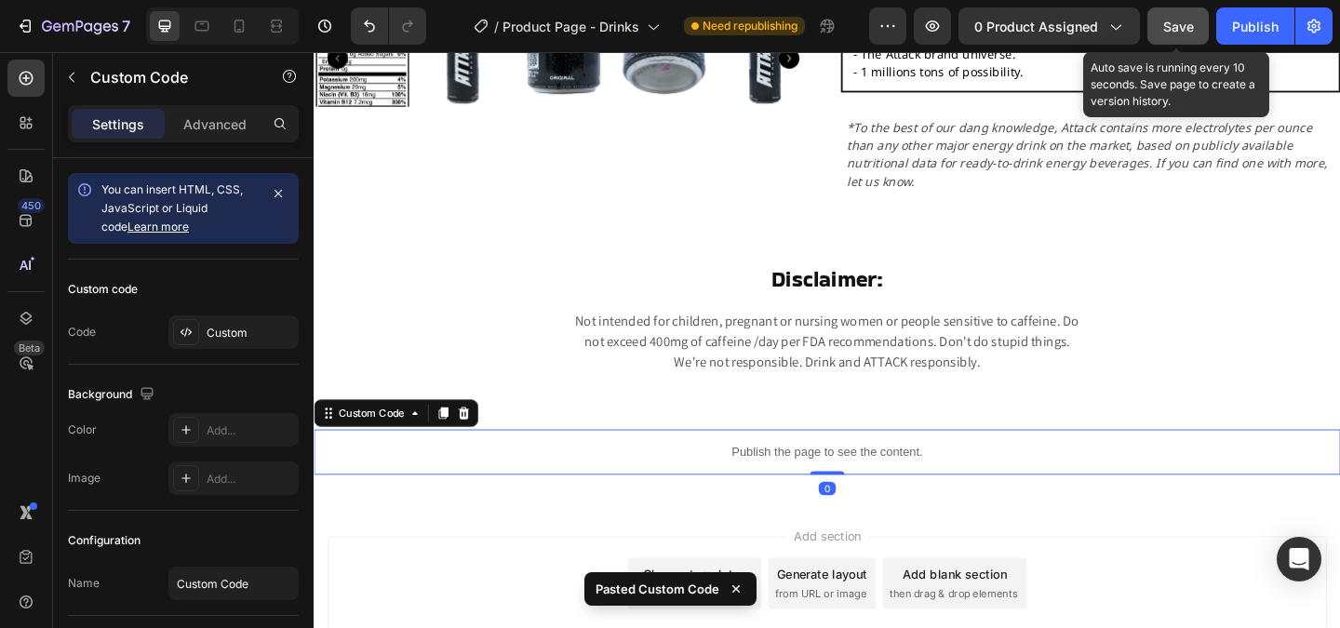
click at [1189, 27] on span "Save" at bounding box center [1178, 27] width 31 height 16
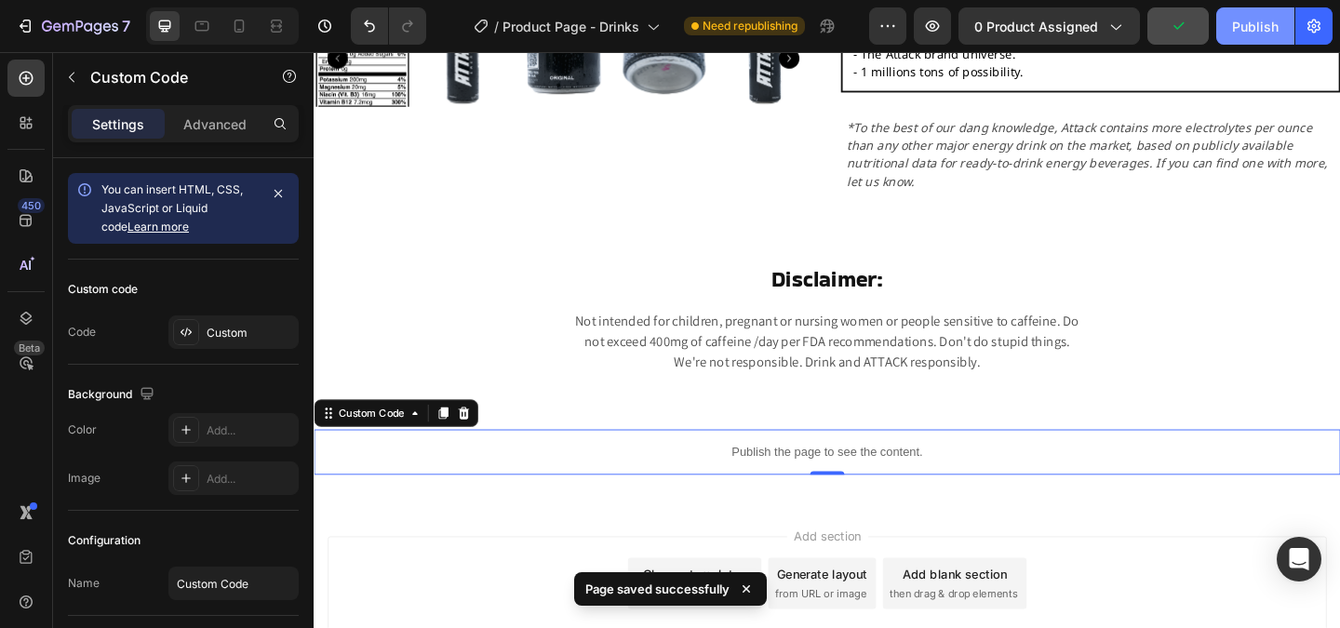
click at [1248, 27] on div "Publish" at bounding box center [1255, 27] width 47 height 20
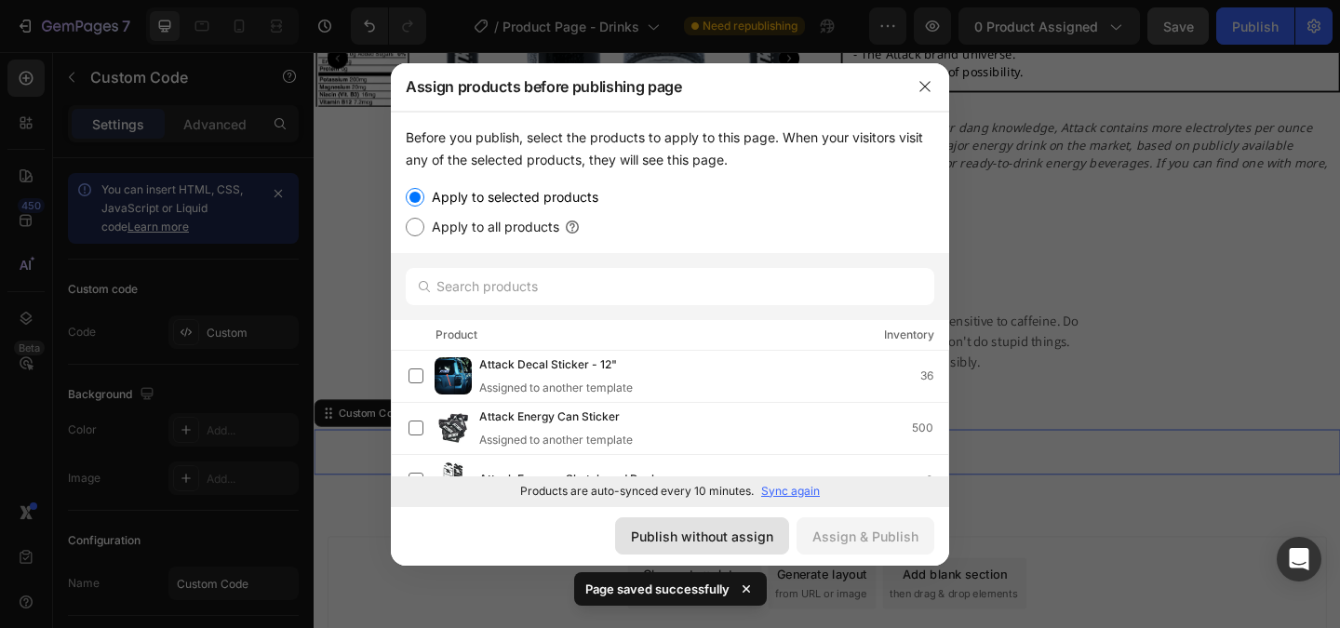
click at [769, 537] on div "Publish without assign" at bounding box center [702, 537] width 142 height 20
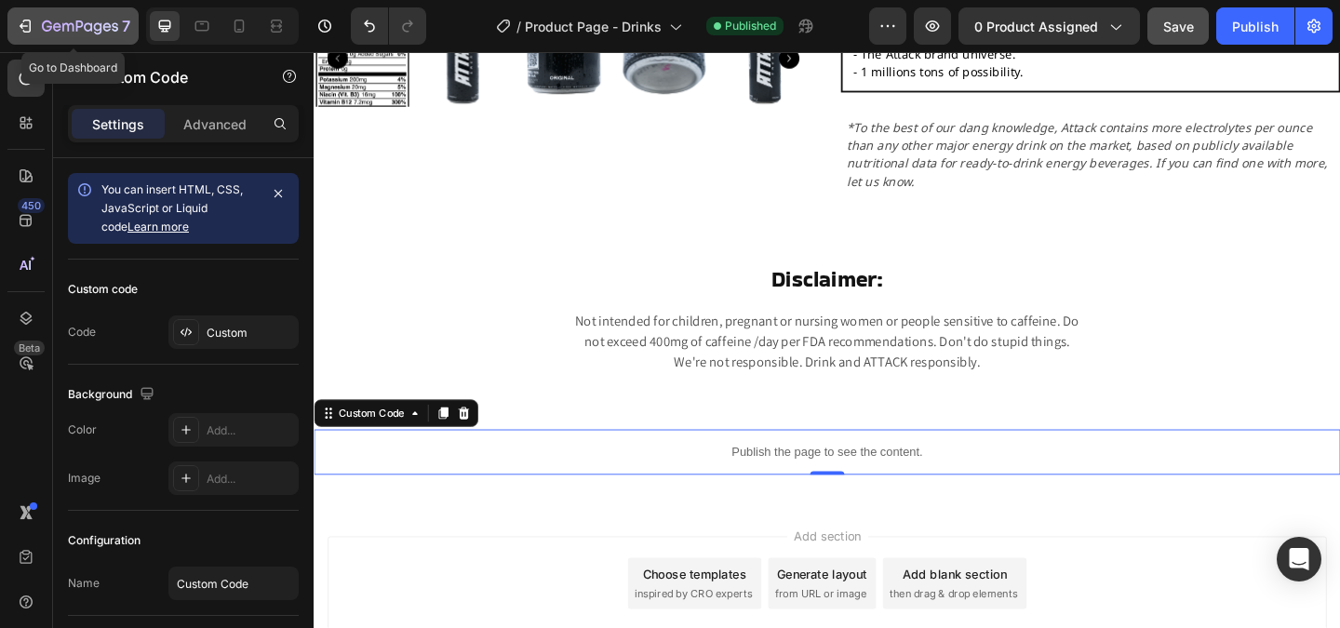
click at [84, 20] on icon "button" at bounding box center [80, 28] width 76 height 16
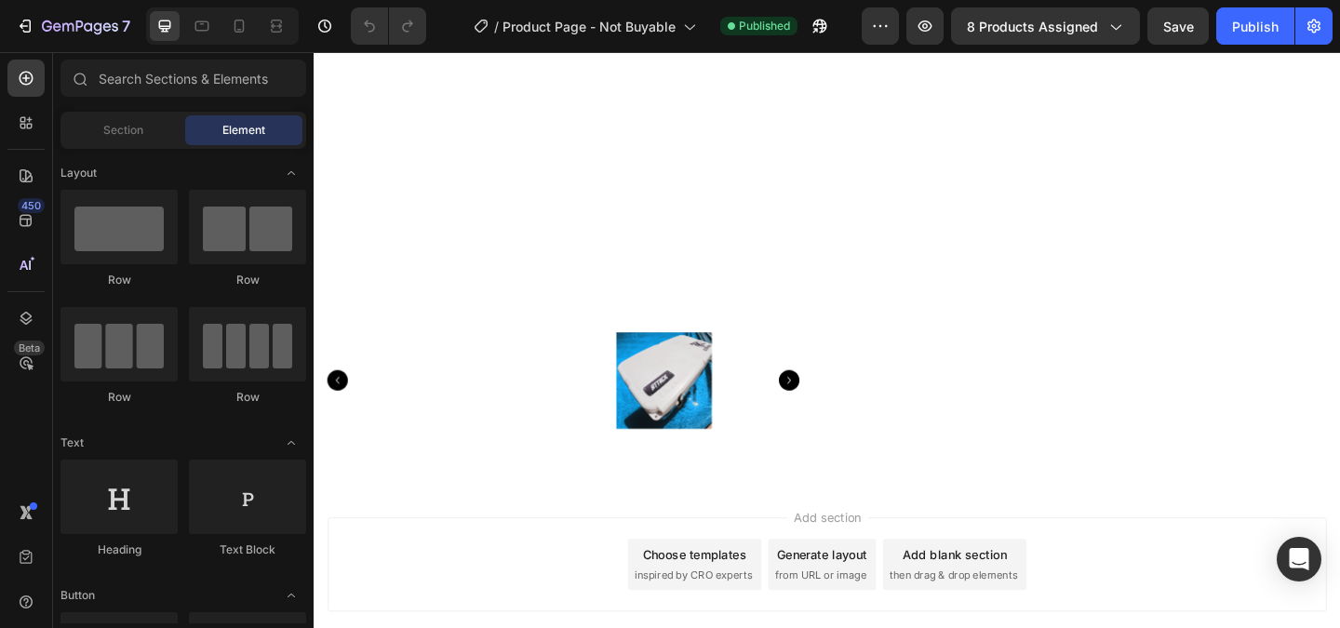
scroll to position [424, 0]
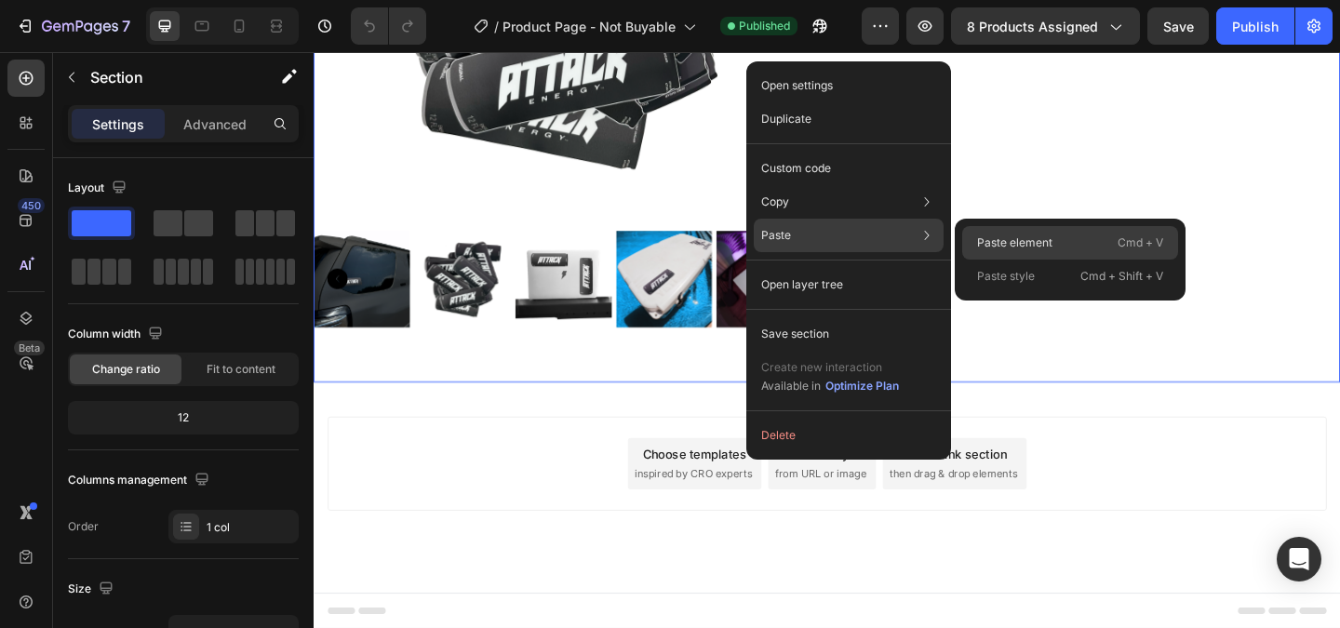
click at [1001, 242] on p "Paste element" at bounding box center [1014, 242] width 75 height 17
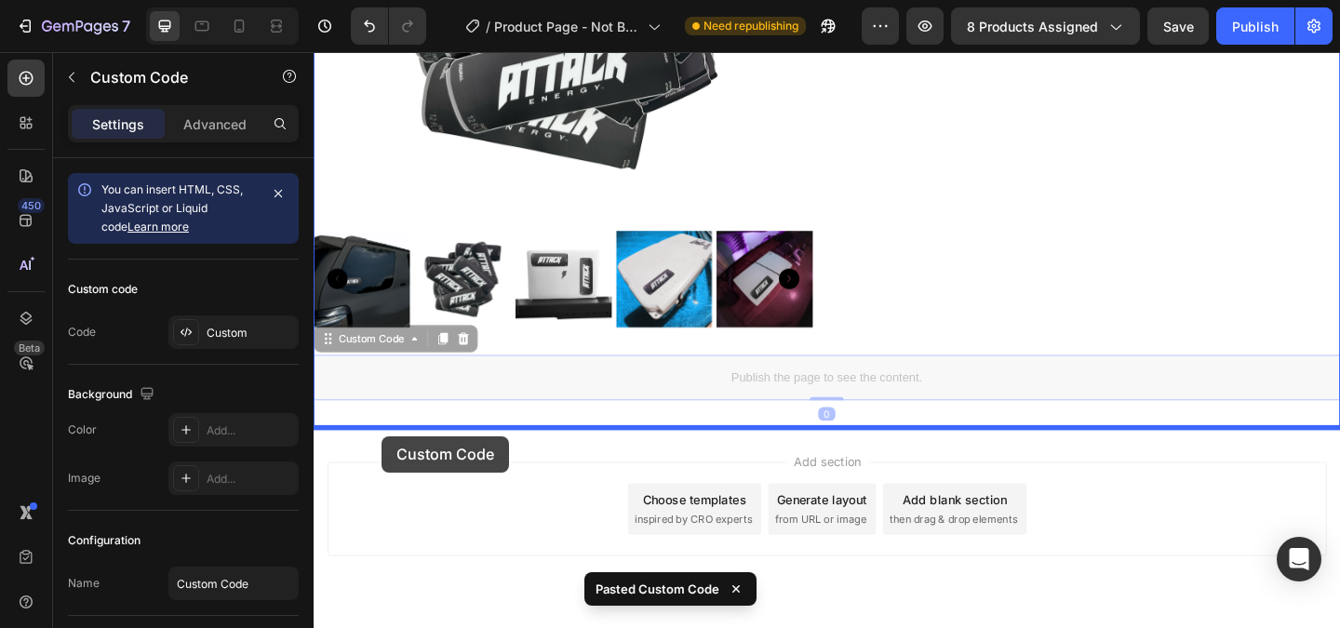
drag, startPoint x: 377, startPoint y: 361, endPoint x: 387, endPoint y: 470, distance: 109.3
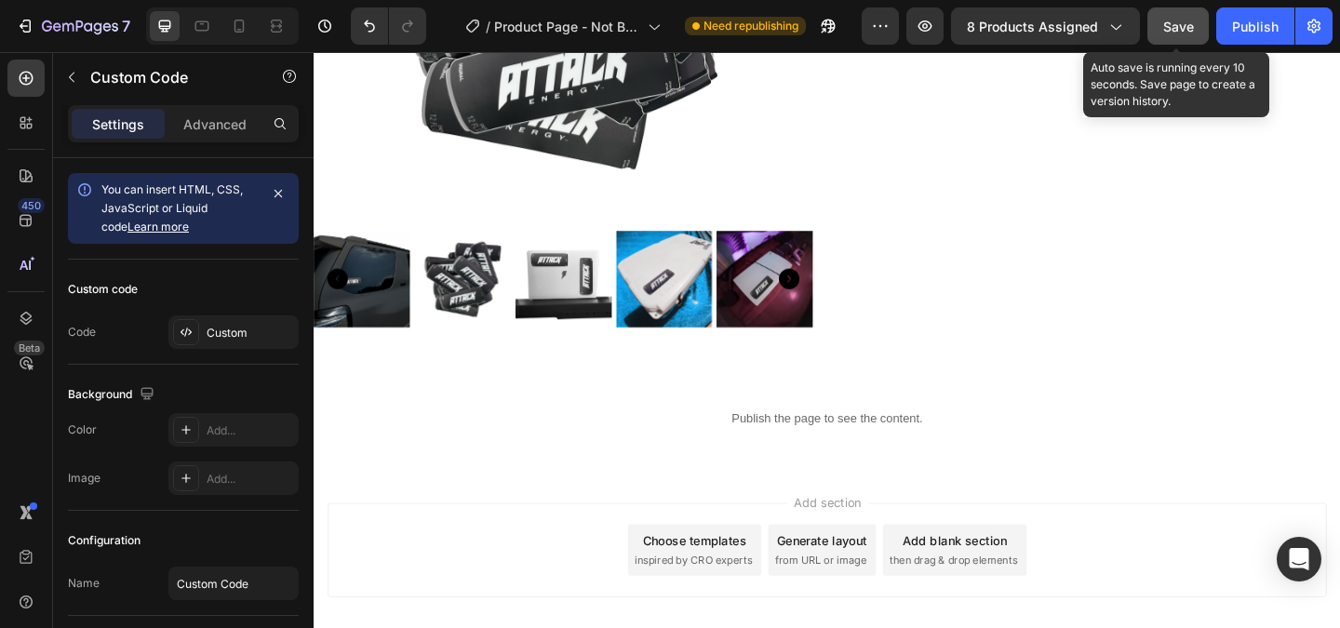
click at [1172, 24] on span "Save" at bounding box center [1178, 27] width 31 height 16
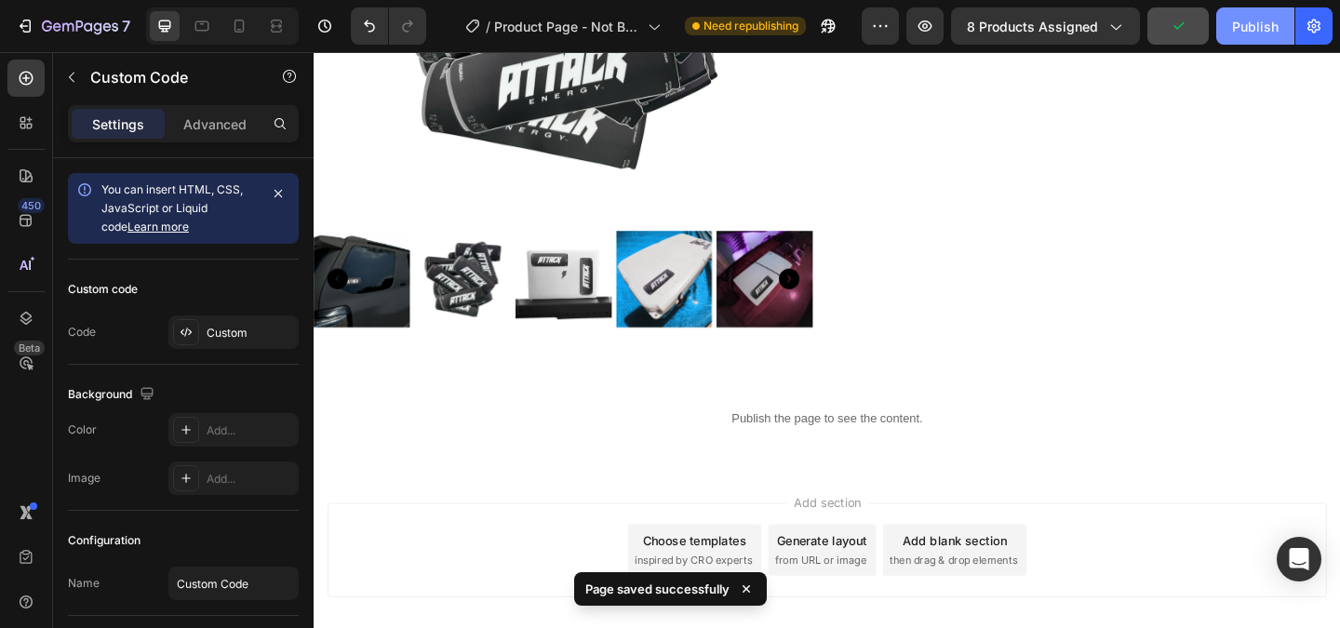
click at [1245, 25] on div "Publish" at bounding box center [1255, 27] width 47 height 20
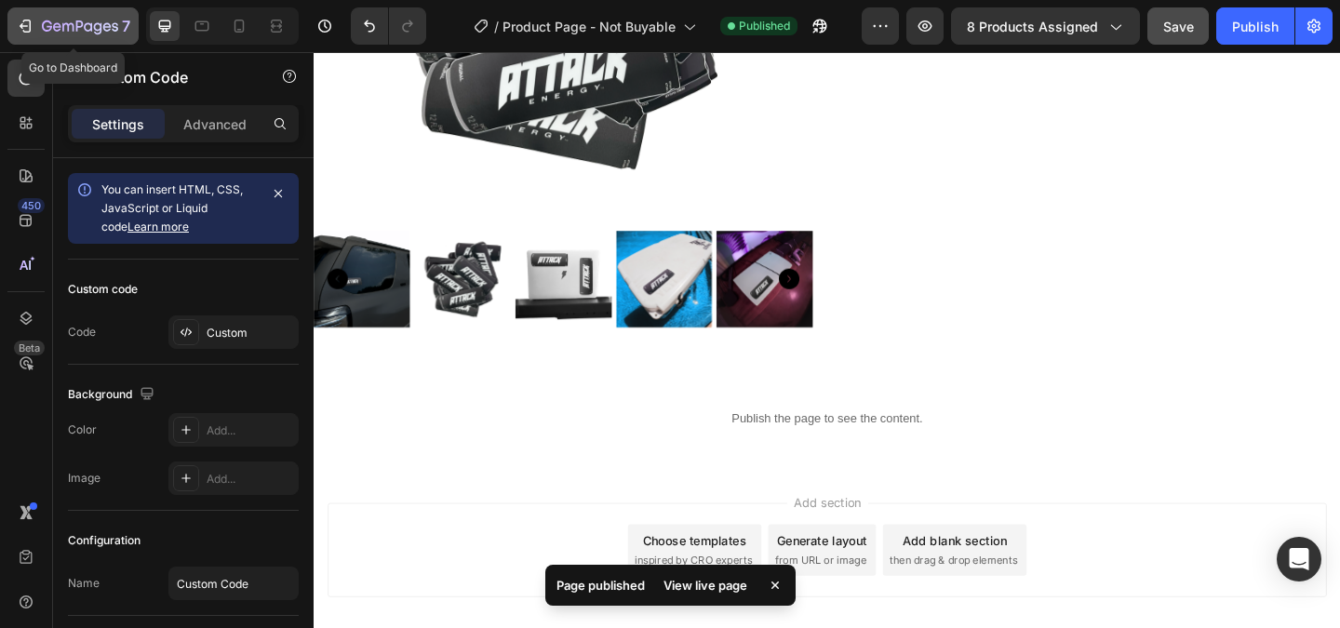
click at [102, 35] on div "7" at bounding box center [86, 26] width 88 height 22
